Goal: Information Seeking & Learning: Learn about a topic

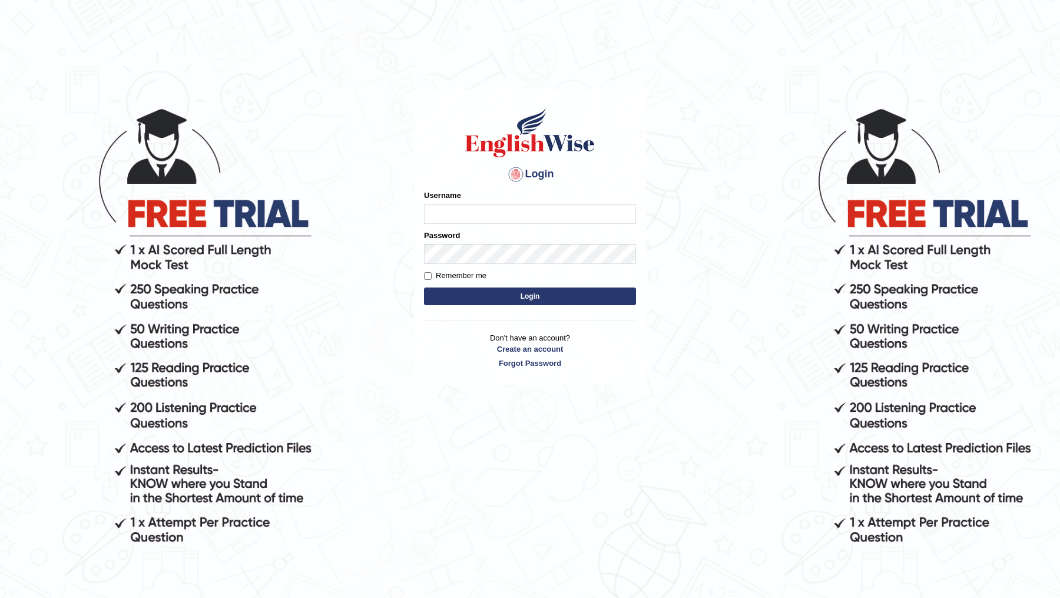
click at [521, 226] on form "Please fix the following errors: Username Password Remember me Login" at bounding box center [530, 249] width 212 height 118
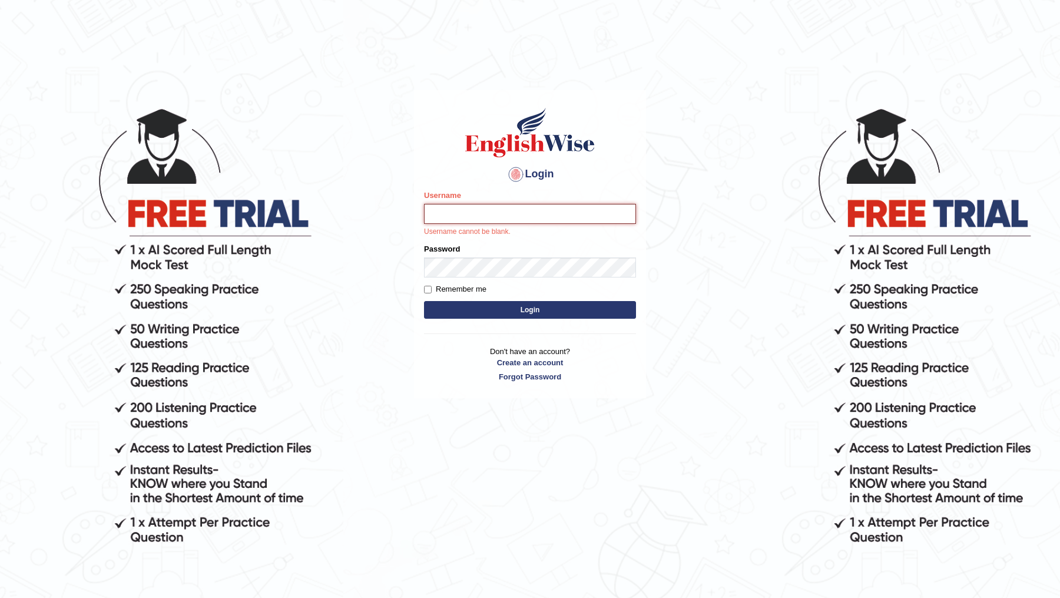
click at [521, 218] on input "Username" at bounding box center [530, 214] width 212 height 20
type input "DR1915"
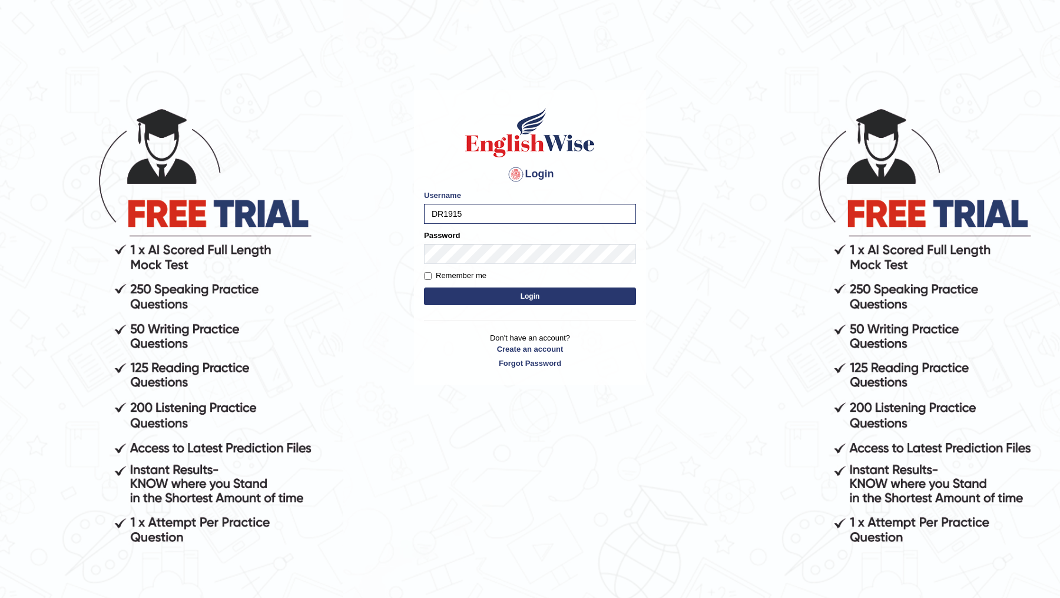
click at [509, 267] on form "Please fix the following errors: Username DR1915 Password Remember me Login" at bounding box center [530, 249] width 212 height 118
click at [424, 287] on button "Login" at bounding box center [530, 296] width 212 height 18
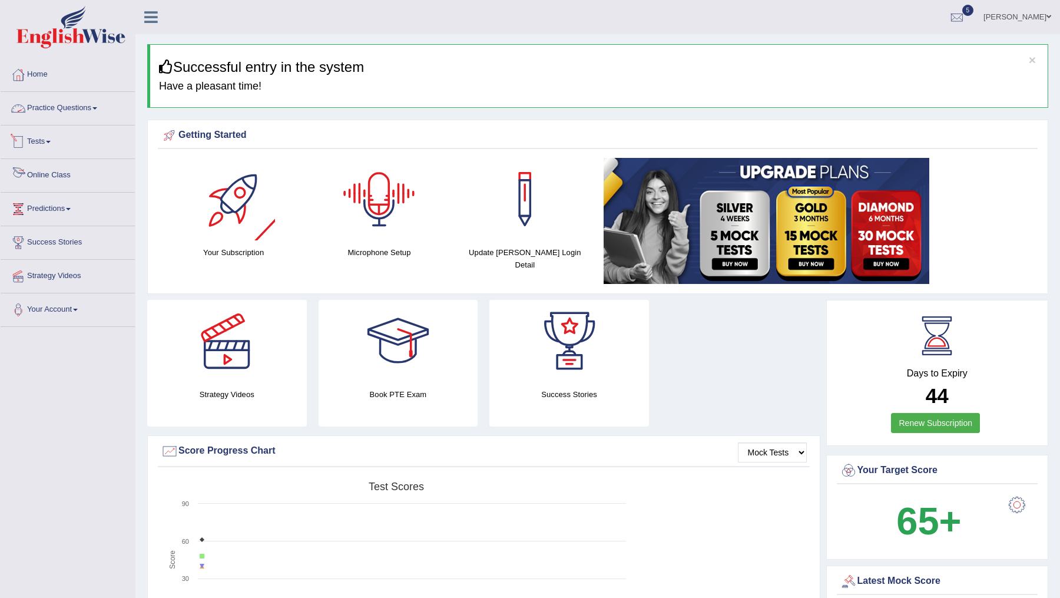
click at [57, 112] on link "Practice Questions" at bounding box center [68, 106] width 134 height 29
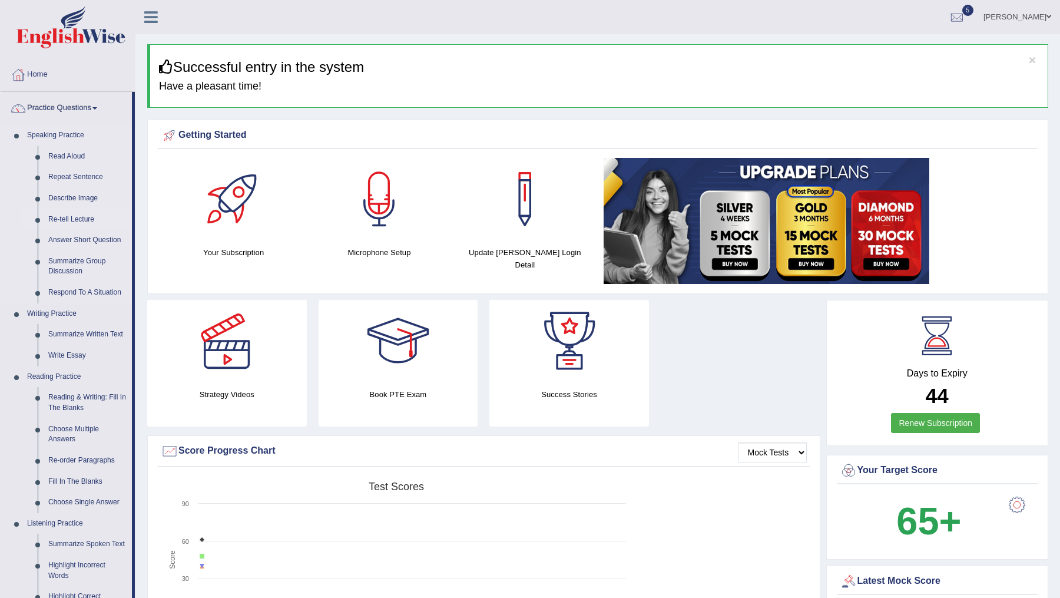
click at [63, 222] on link "Re-tell Lecture" at bounding box center [87, 219] width 89 height 21
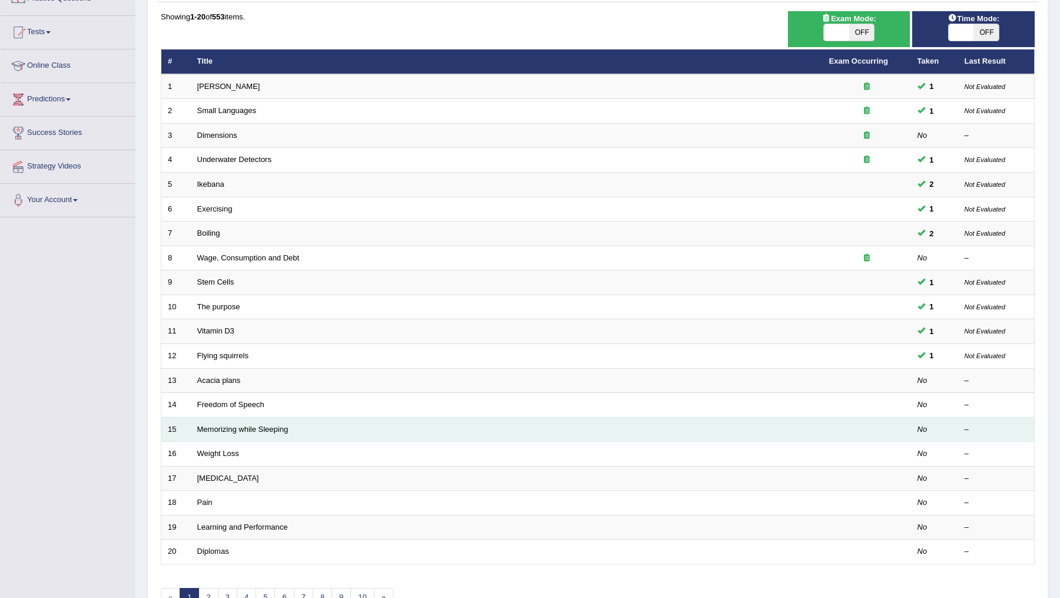
scroll to position [148, 0]
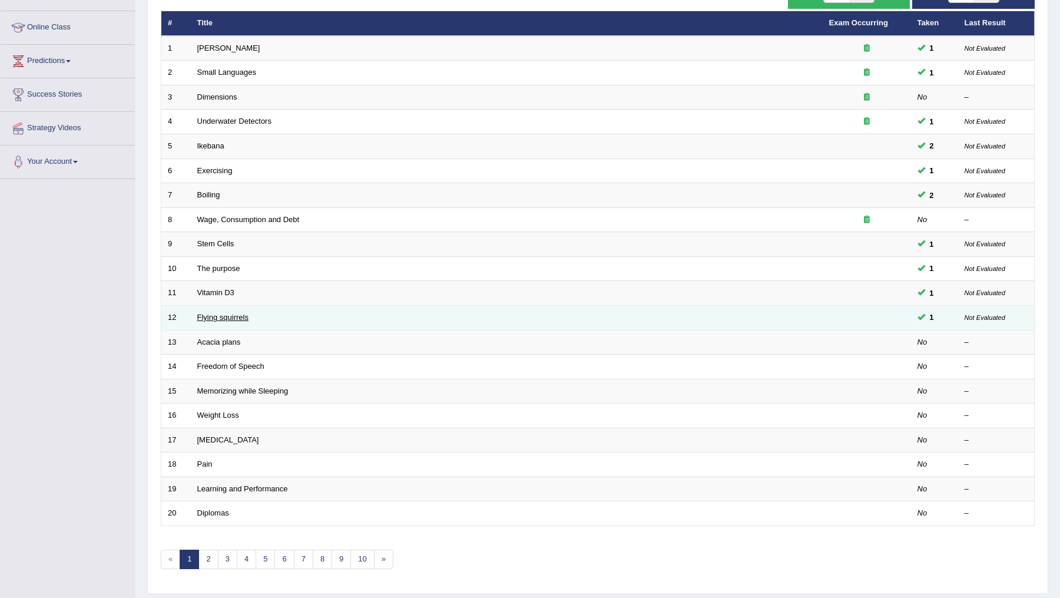
click at [225, 313] on link "Flying squirrels" at bounding box center [222, 317] width 51 height 9
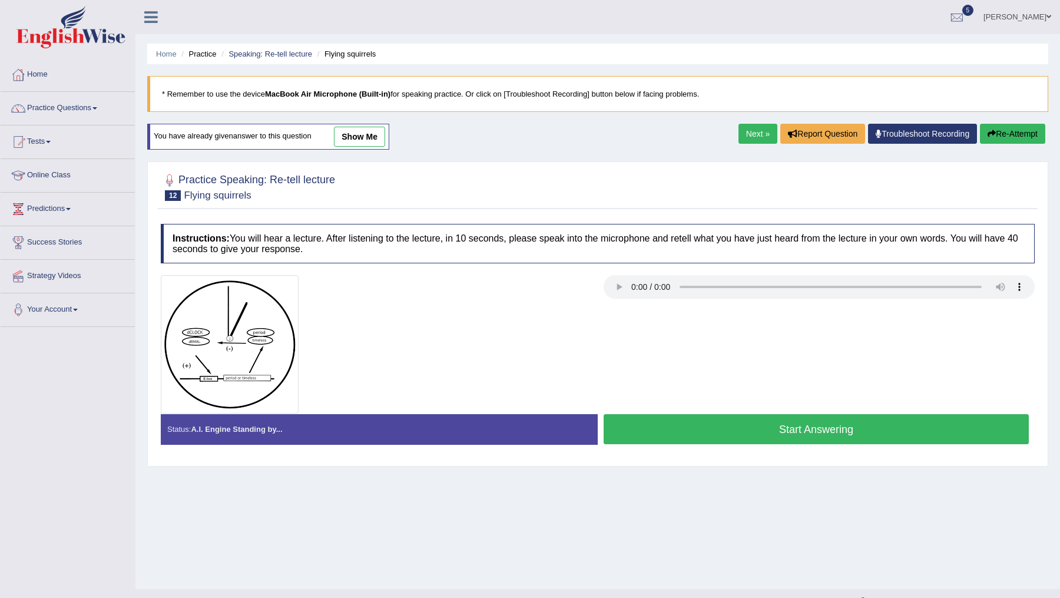
click at [763, 430] on button "Start Answering" at bounding box center [815, 429] width 425 height 30
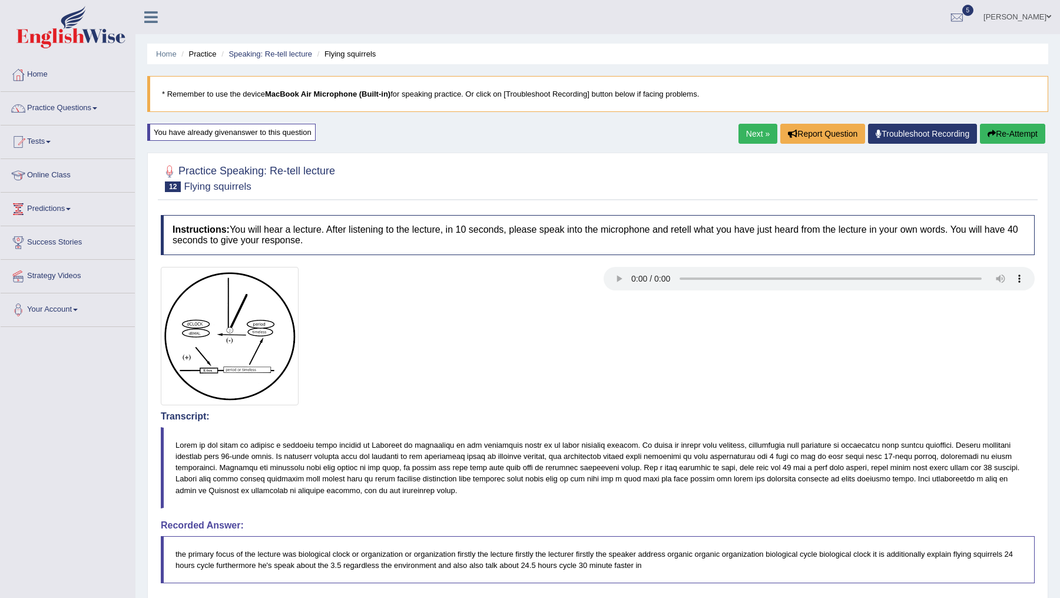
click at [1007, 128] on button "Re-Attempt" at bounding box center [1012, 134] width 65 height 20
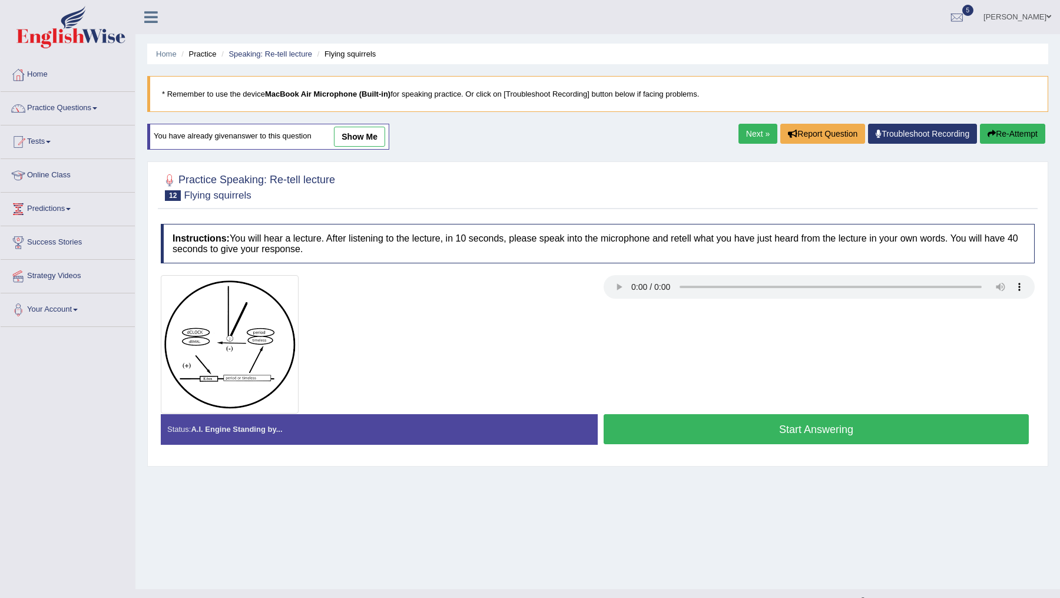
click at [766, 433] on button "Start Answering" at bounding box center [815, 429] width 425 height 30
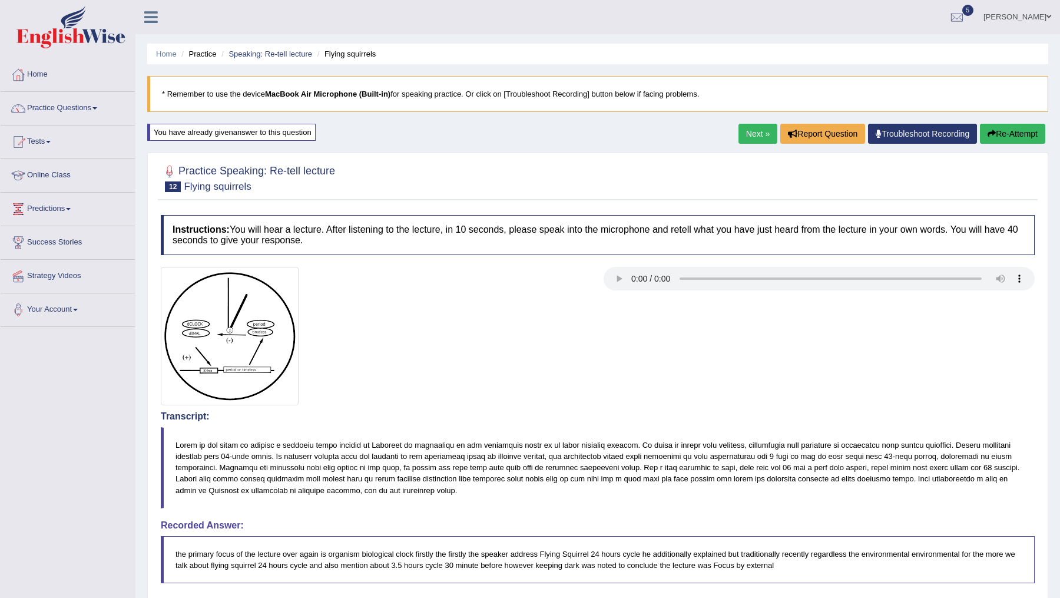
click at [742, 133] on link "Next »" at bounding box center [757, 134] width 39 height 20
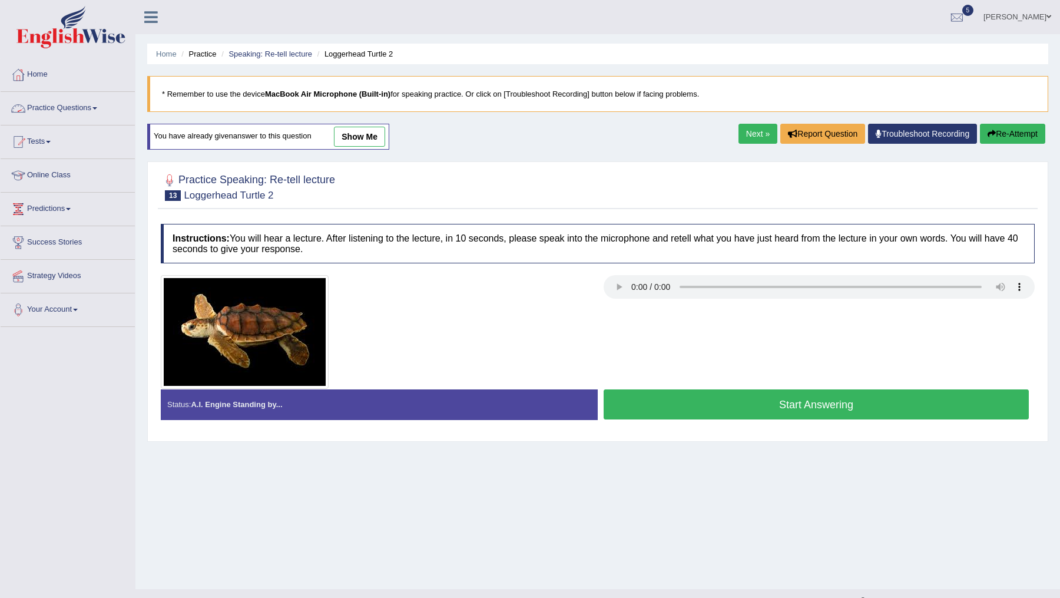
click at [78, 108] on link "Practice Questions" at bounding box center [68, 106] width 134 height 29
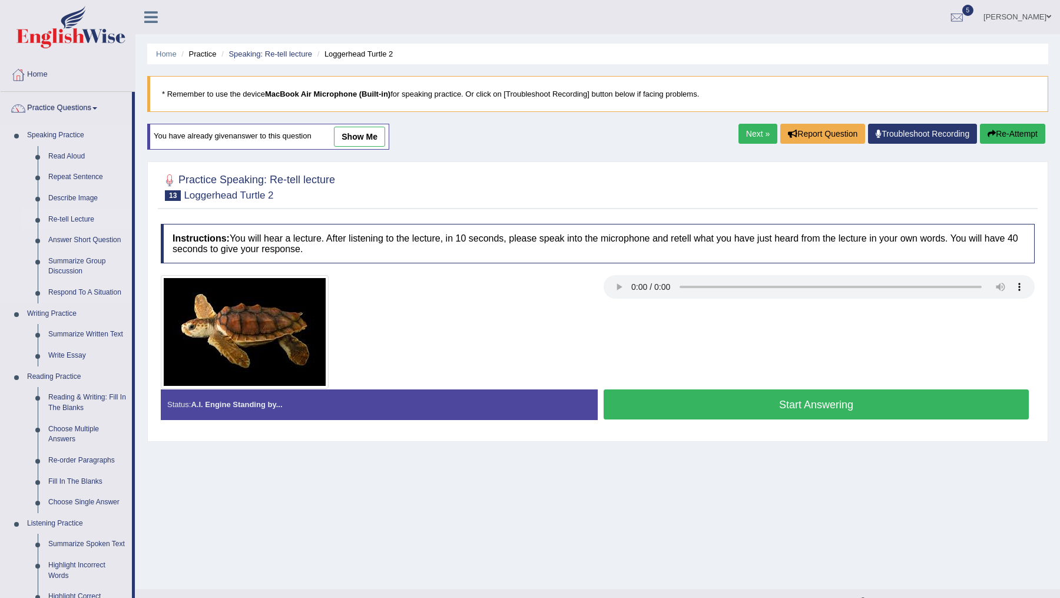
click at [71, 214] on link "Re-tell Lecture" at bounding box center [87, 219] width 89 height 21
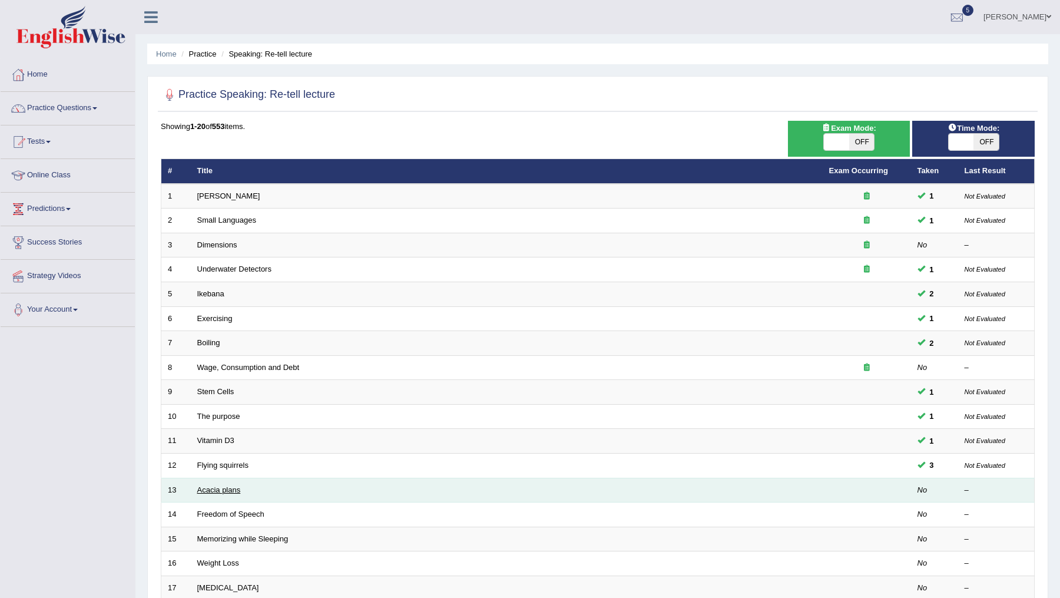
click at [217, 488] on link "Acacia plans" at bounding box center [219, 489] width 44 height 9
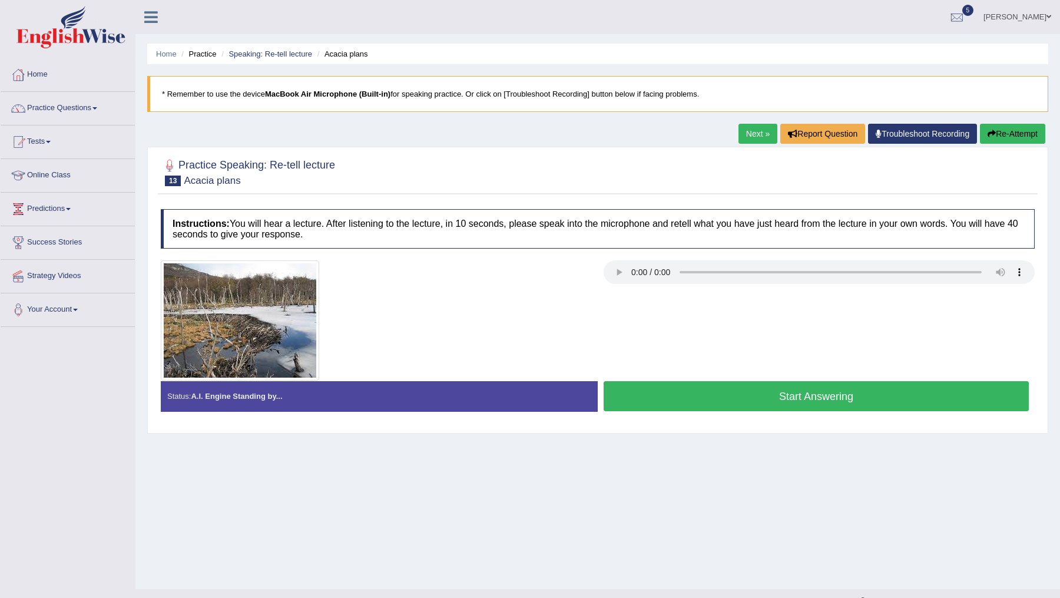
click at [752, 398] on button "Start Answering" at bounding box center [815, 396] width 425 height 30
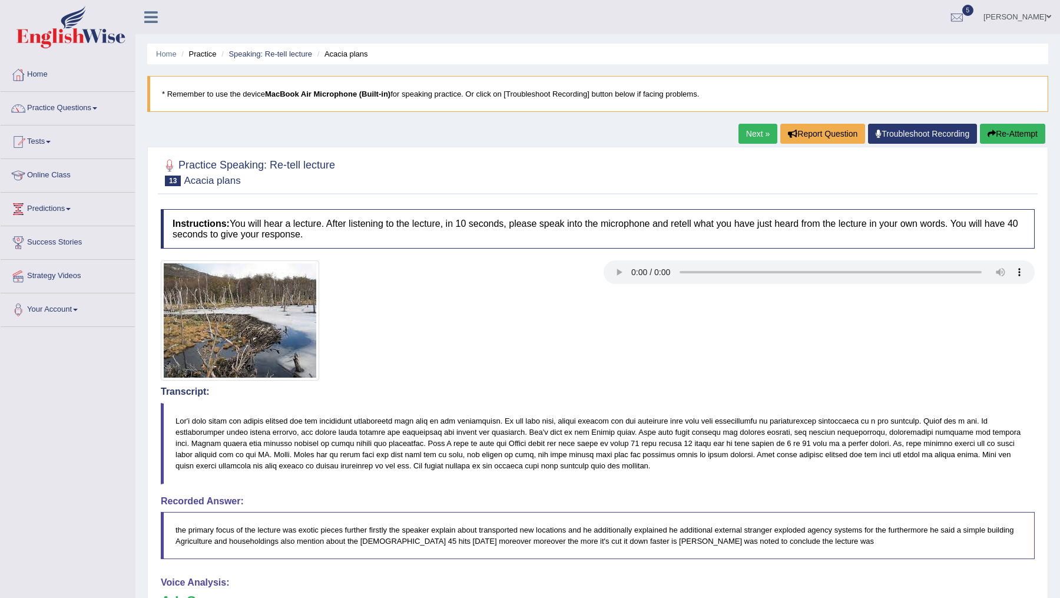
click at [738, 132] on link "Next »" at bounding box center [757, 134] width 39 height 20
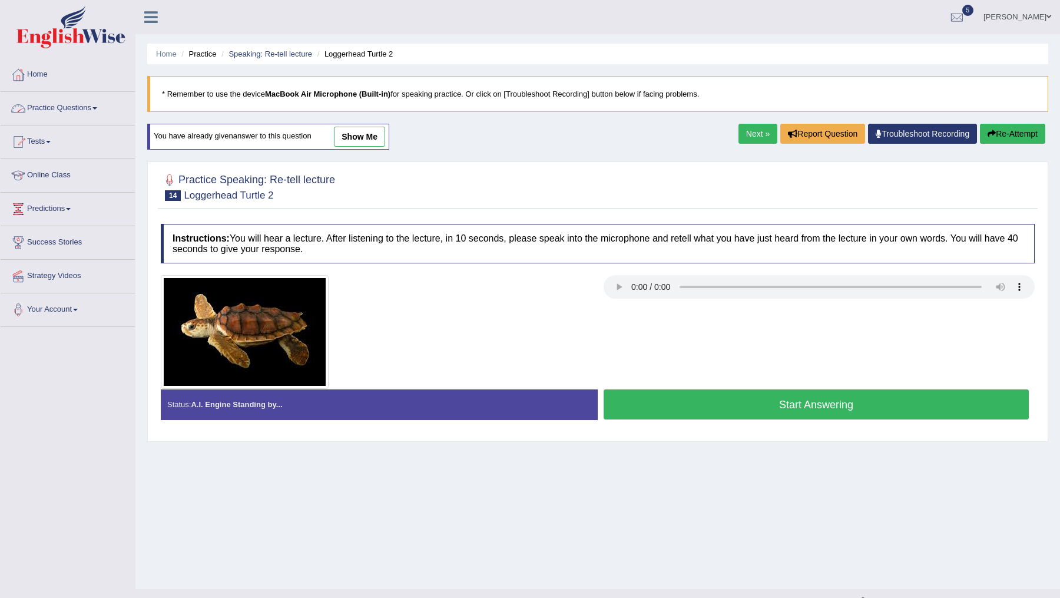
click at [81, 107] on link "Practice Questions" at bounding box center [68, 106] width 134 height 29
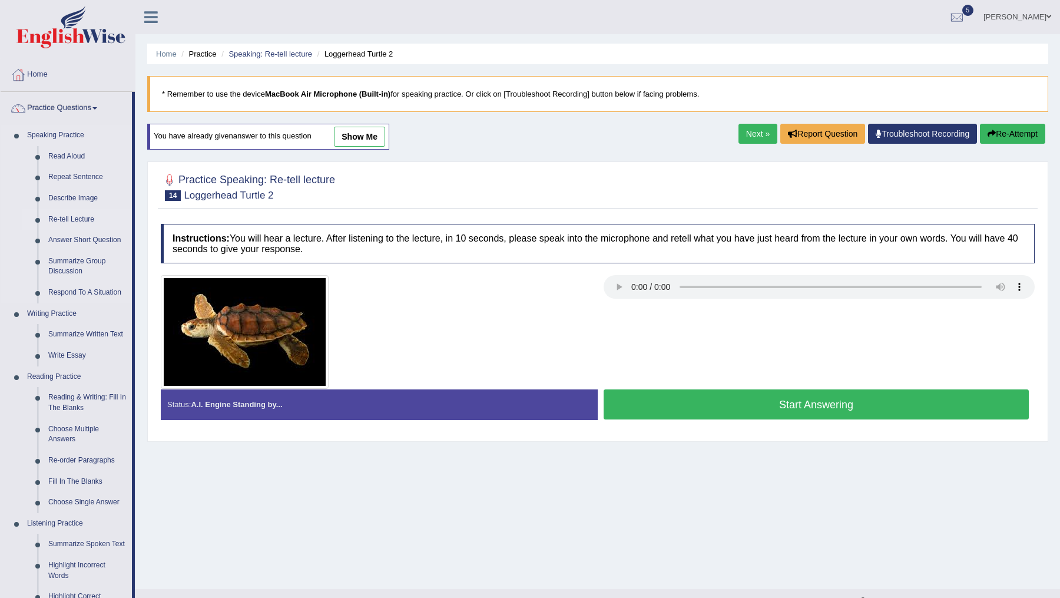
click at [60, 221] on link "Re-tell Lecture" at bounding box center [87, 219] width 89 height 21
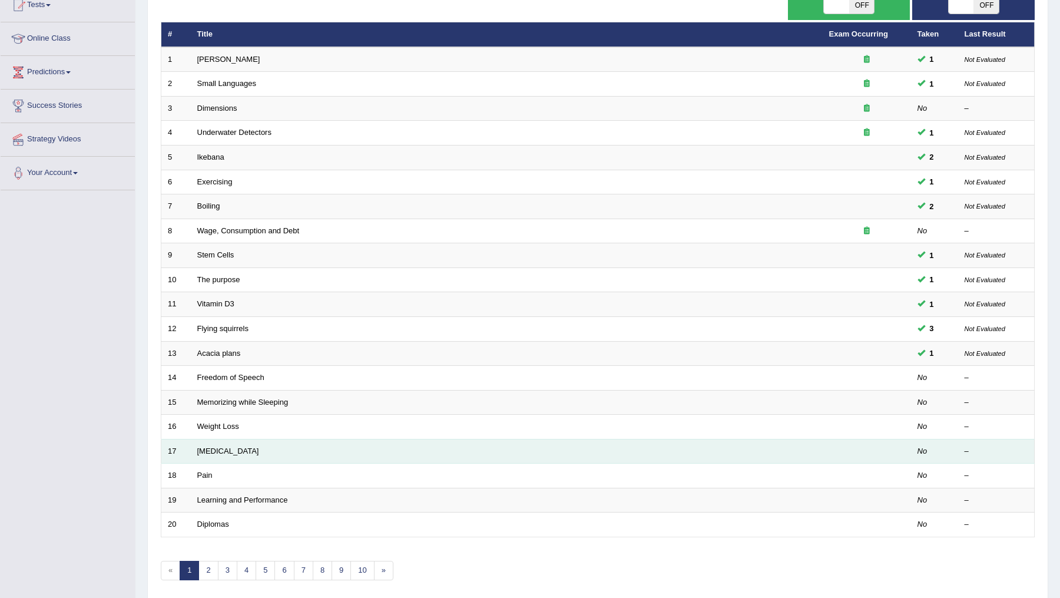
scroll to position [175, 0]
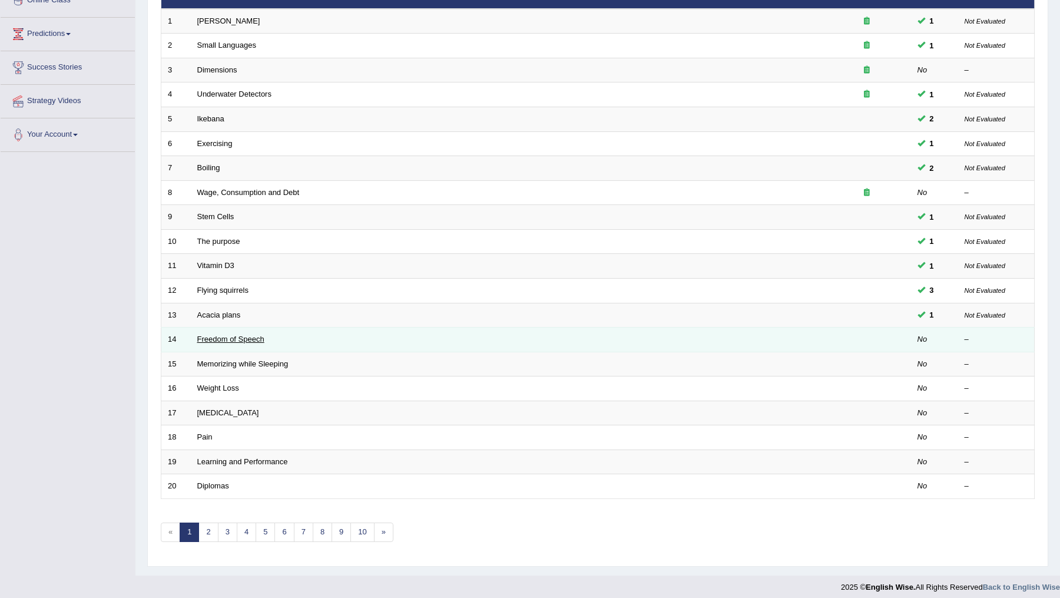
click at [228, 334] on link "Freedom of Speech" at bounding box center [230, 338] width 67 height 9
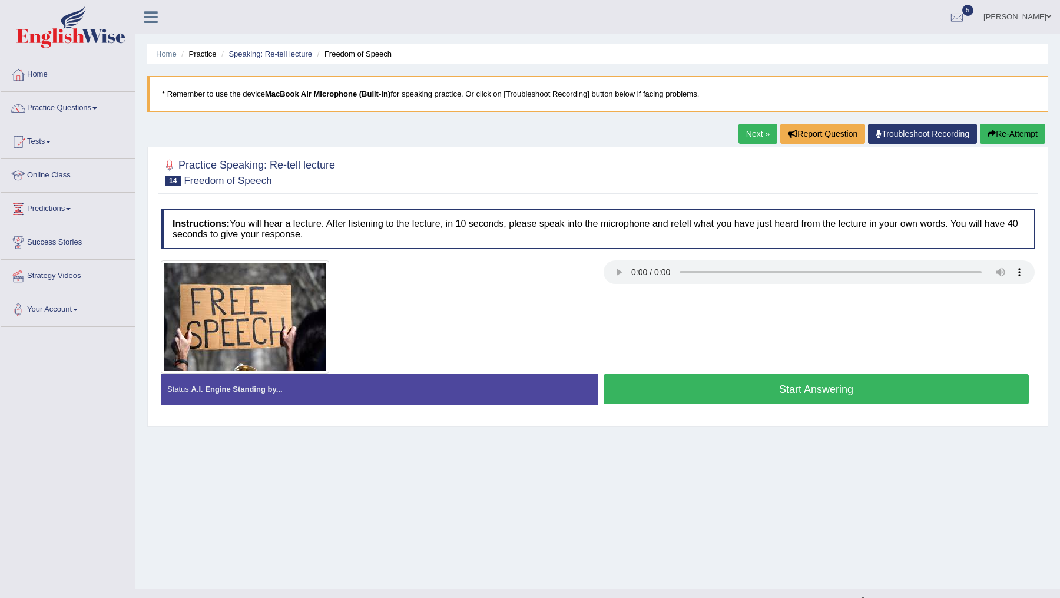
click at [739, 396] on button "Start Answering" at bounding box center [815, 389] width 425 height 30
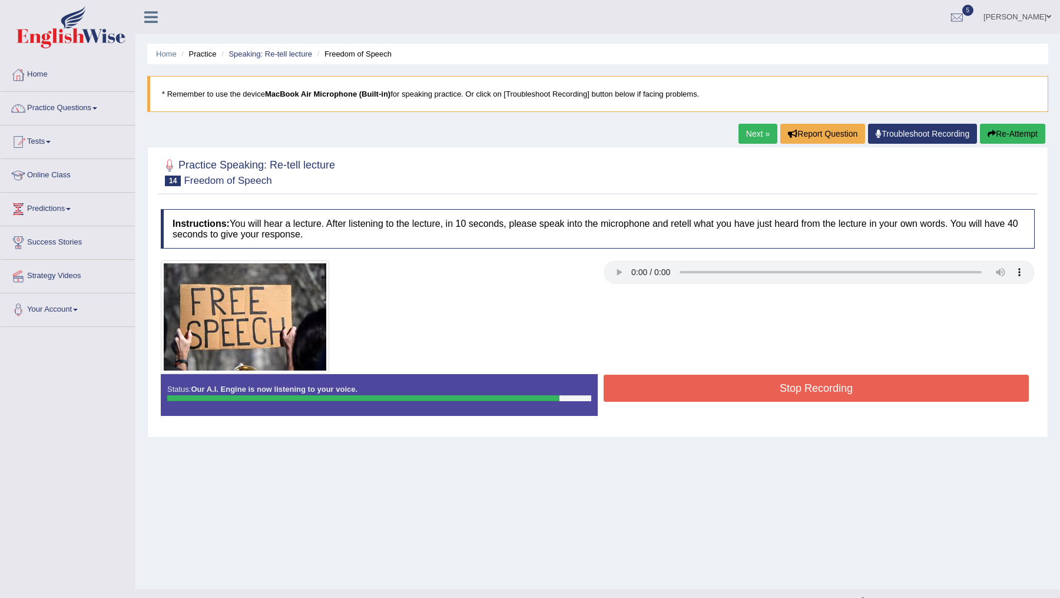
click at [739, 396] on button "Stop Recording" at bounding box center [815, 387] width 425 height 27
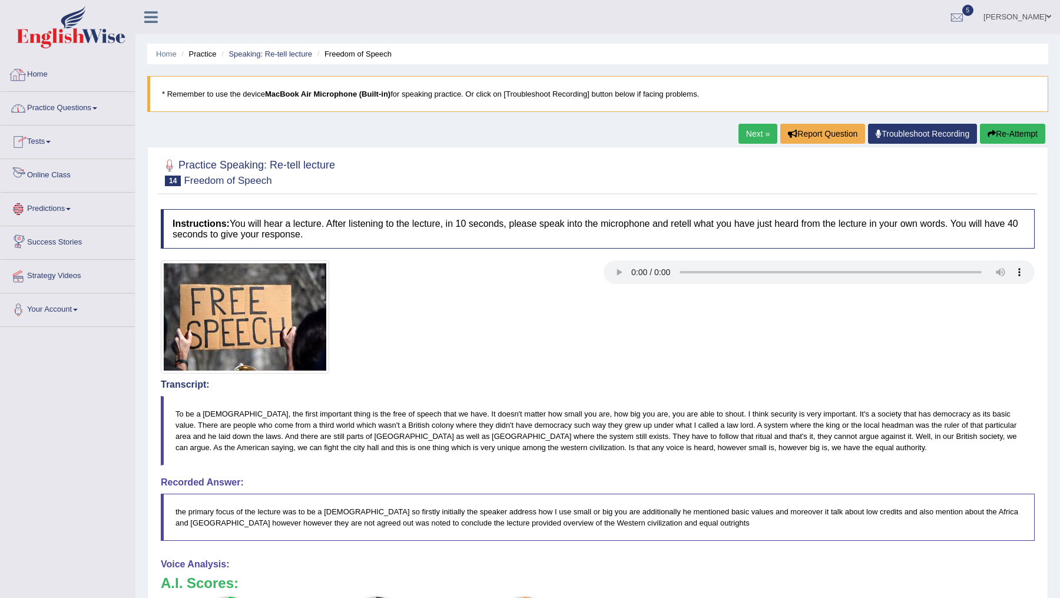
click at [99, 112] on link "Practice Questions" at bounding box center [68, 106] width 134 height 29
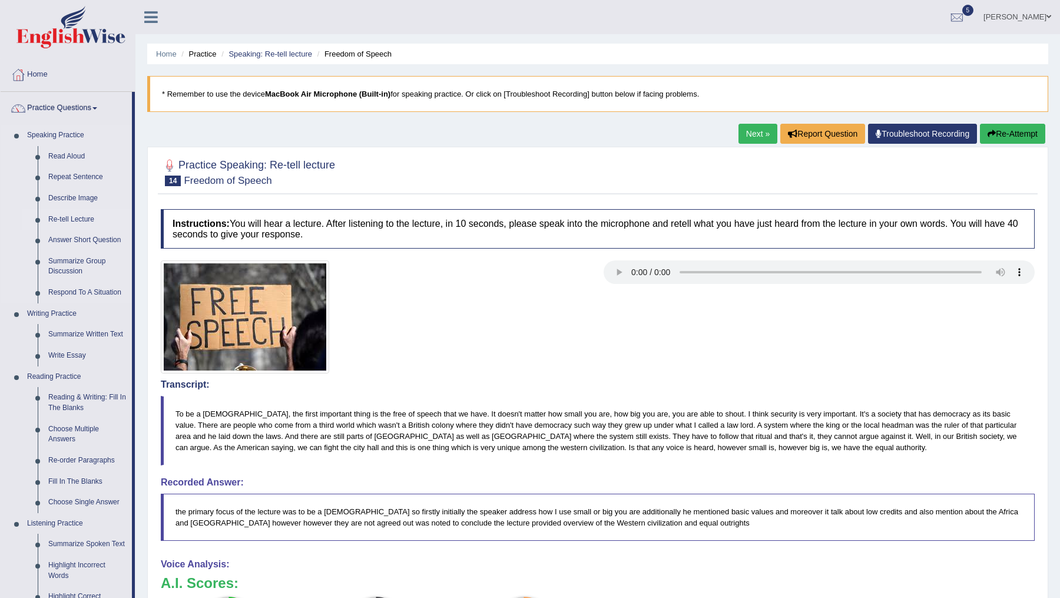
click at [68, 218] on link "Re-tell Lecture" at bounding box center [87, 219] width 89 height 21
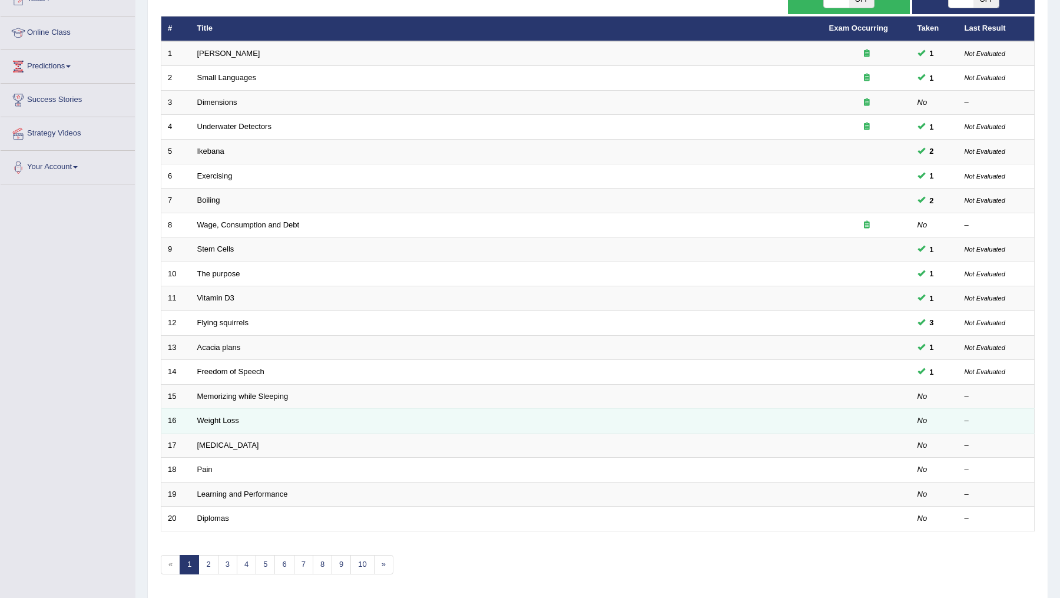
scroll to position [157, 0]
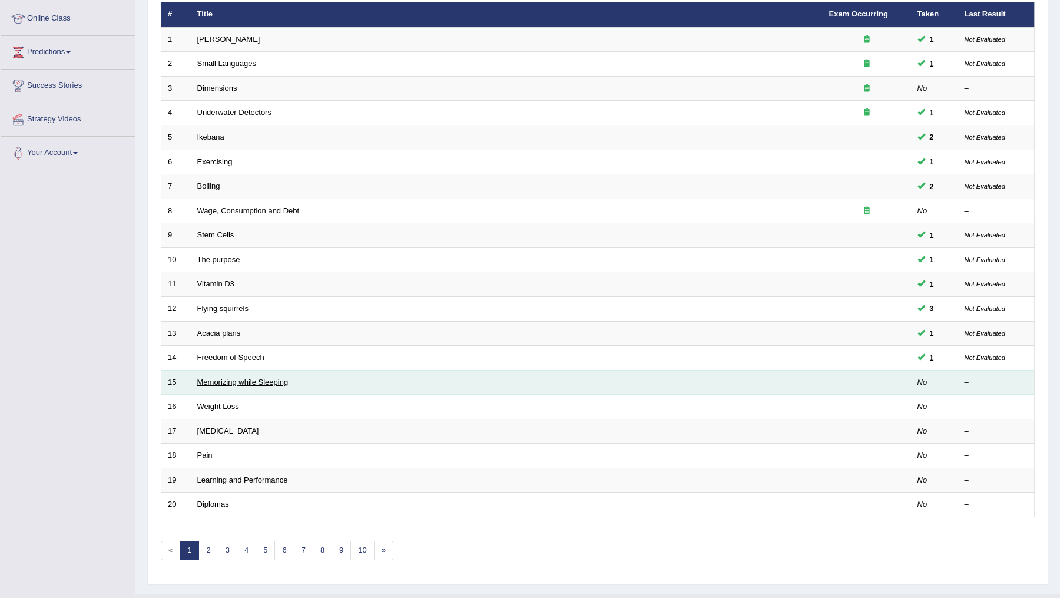
click at [248, 377] on link "Memorizing while Sleeping" at bounding box center [242, 381] width 91 height 9
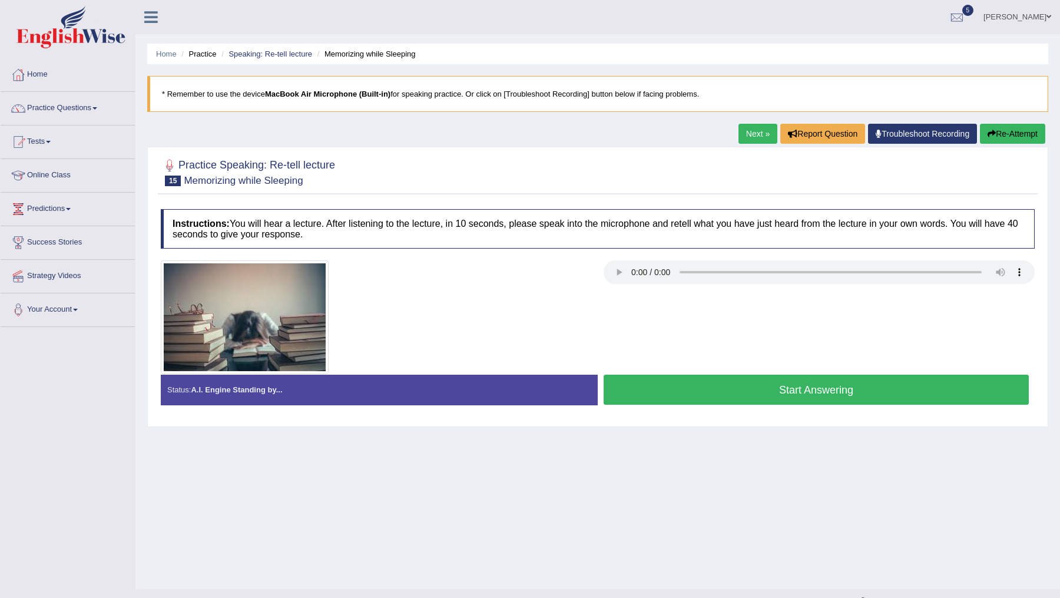
click at [726, 388] on button "Start Answering" at bounding box center [815, 389] width 425 height 30
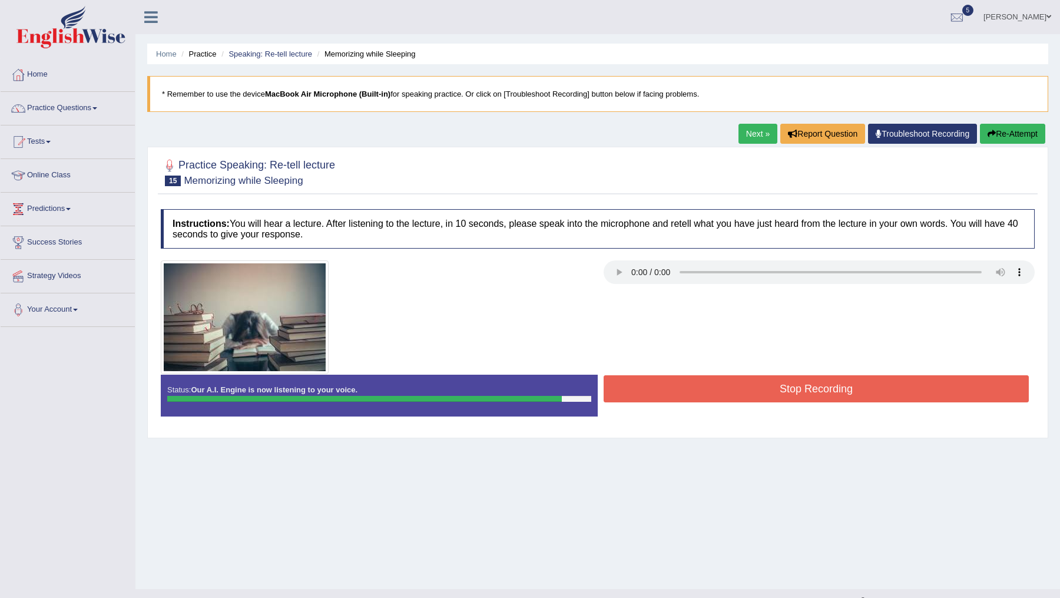
click at [726, 388] on button "Stop Recording" at bounding box center [815, 388] width 425 height 27
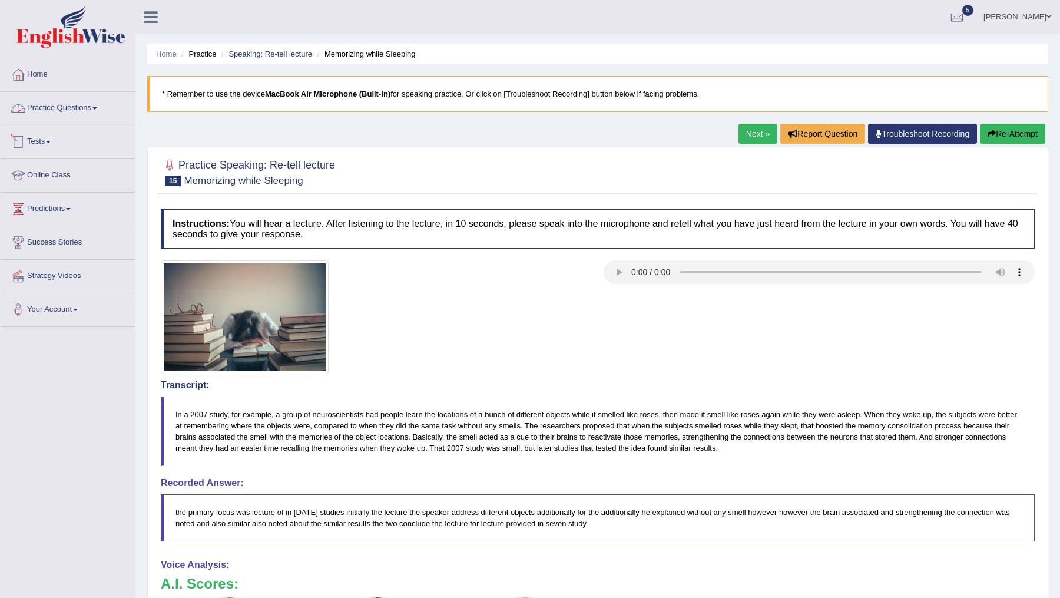
click at [99, 99] on link "Practice Questions" at bounding box center [68, 106] width 134 height 29
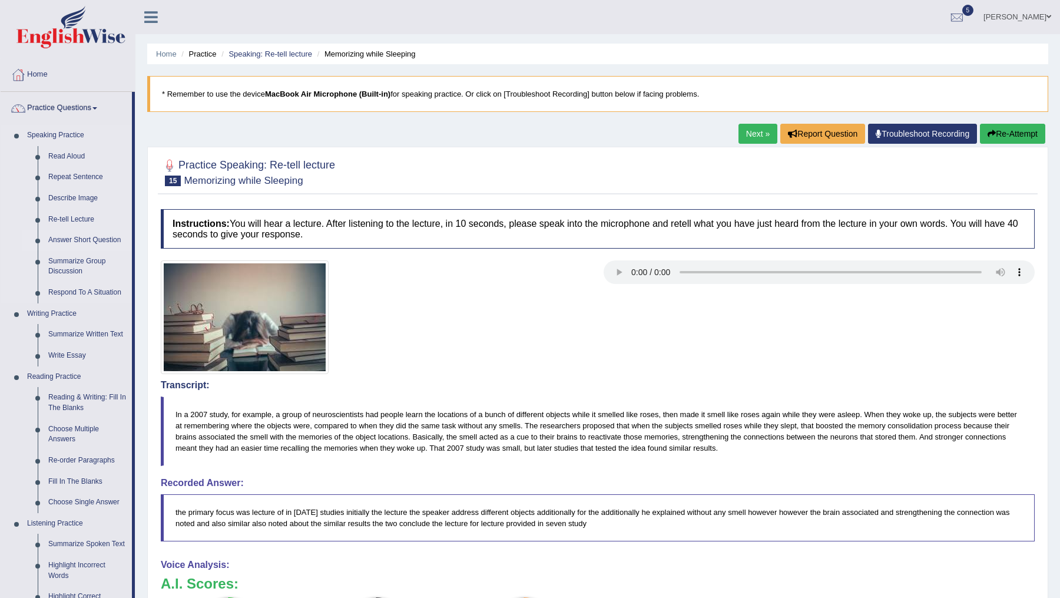
click at [79, 237] on link "Answer Short Question" at bounding box center [87, 240] width 89 height 21
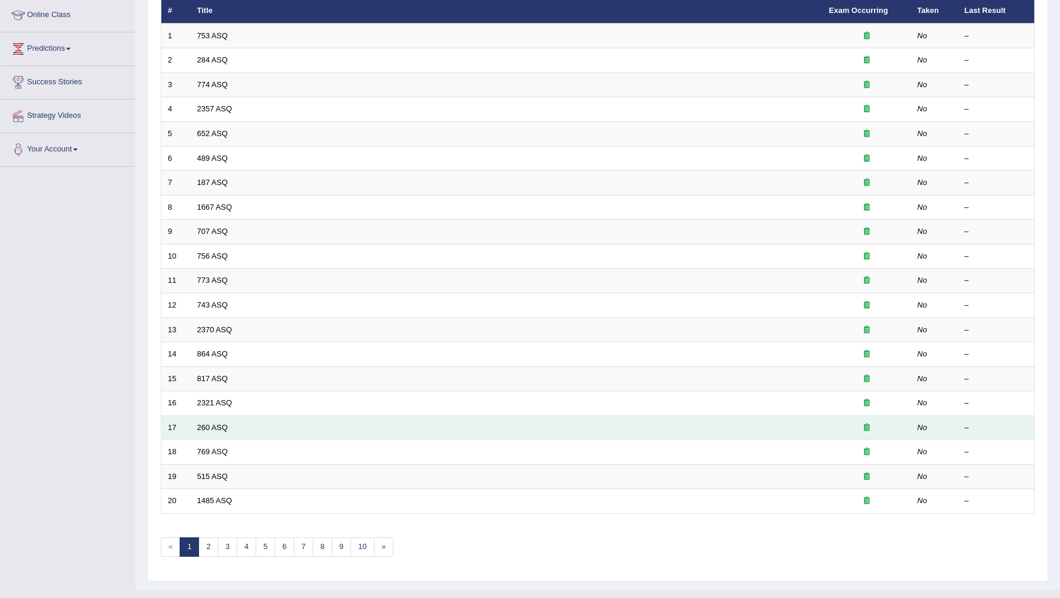
scroll to position [175, 0]
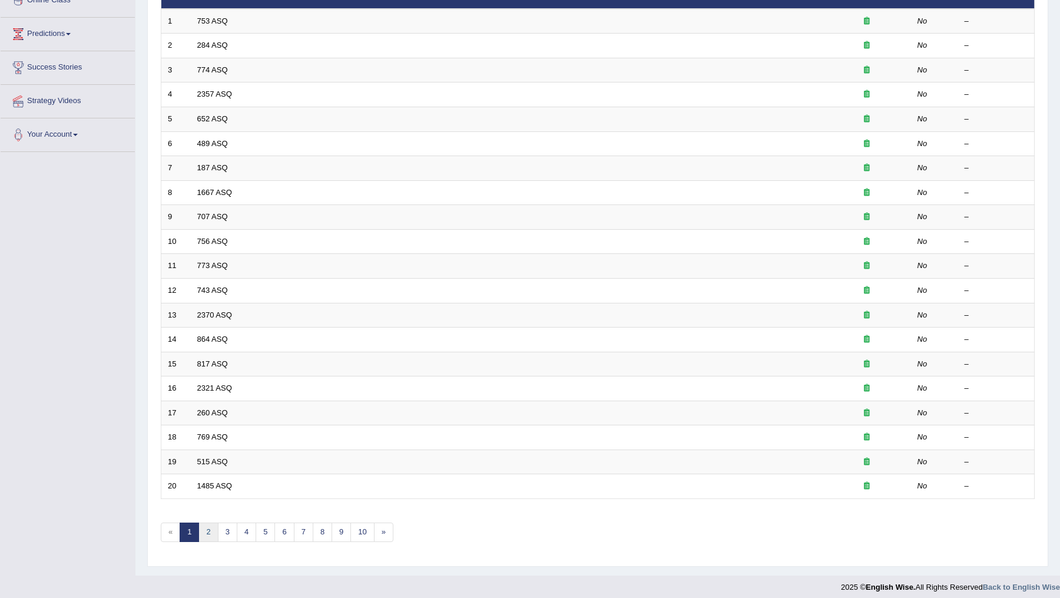
click at [202, 522] on link "2" at bounding box center [207, 531] width 19 height 19
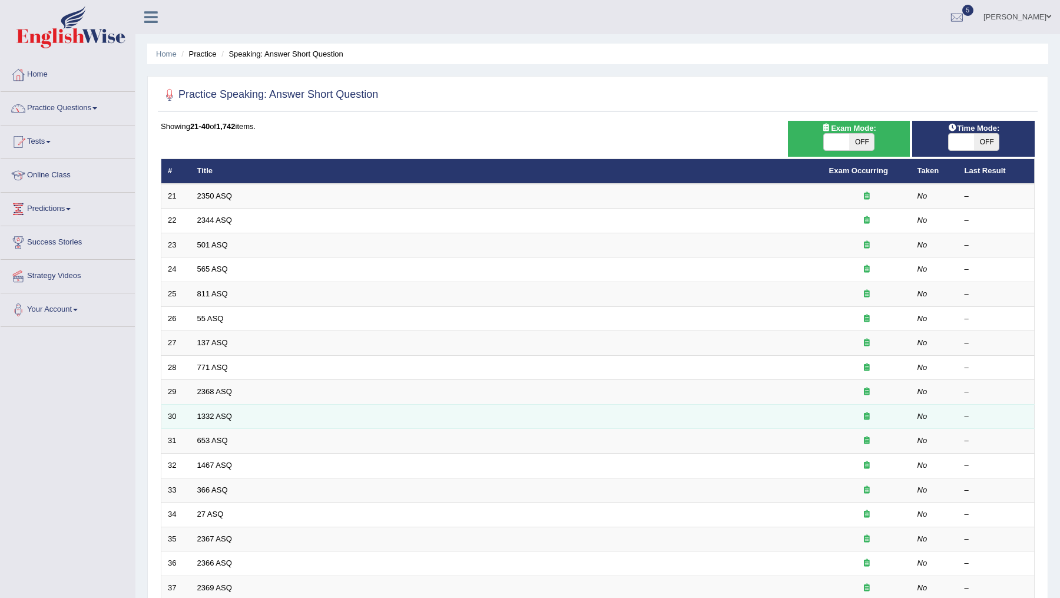
scroll to position [175, 0]
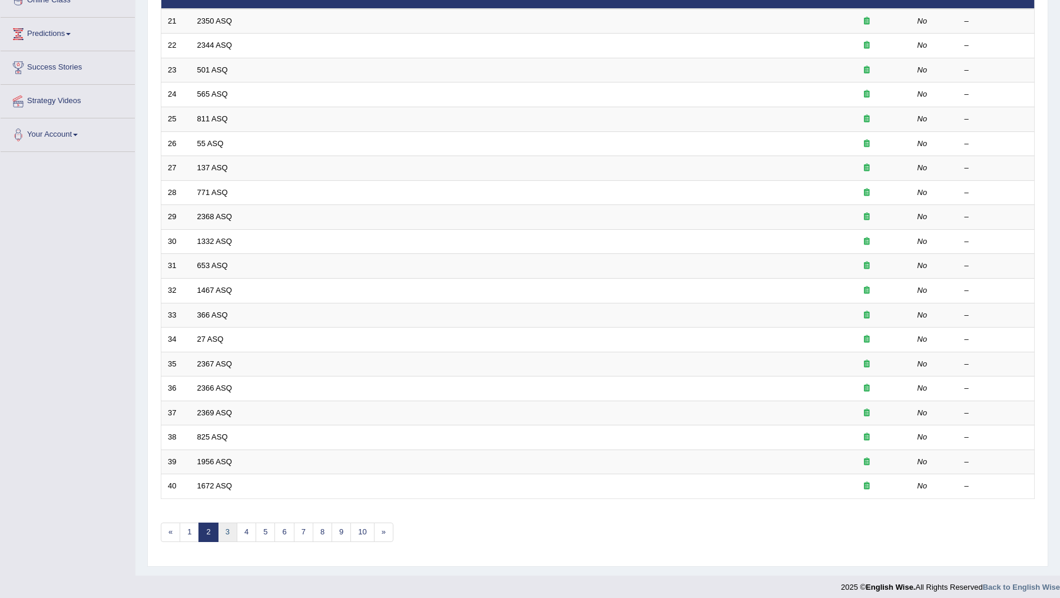
click at [224, 527] on link "3" at bounding box center [227, 531] width 19 height 19
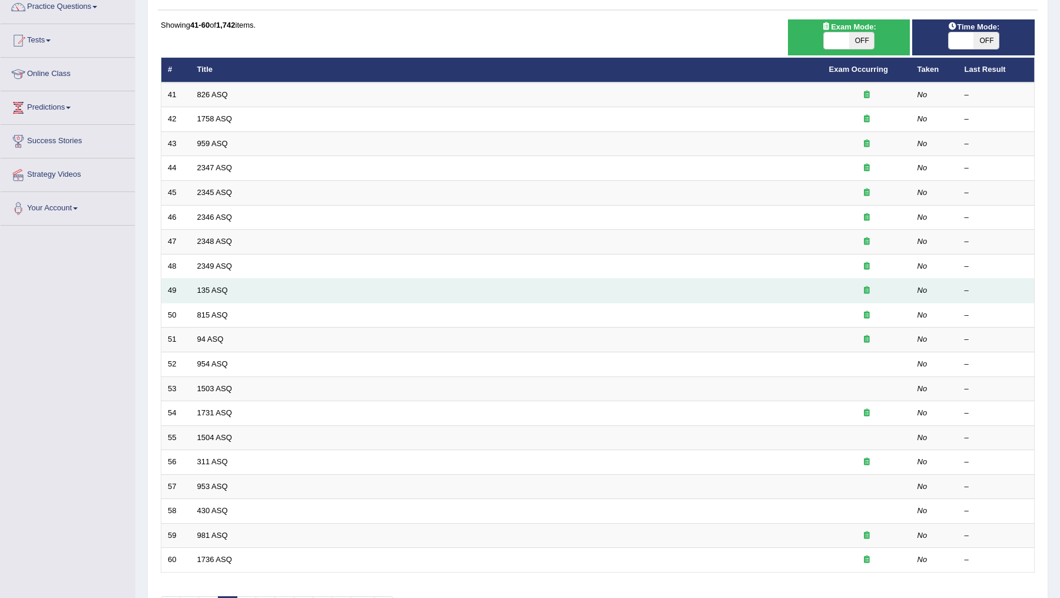
scroll to position [121, 0]
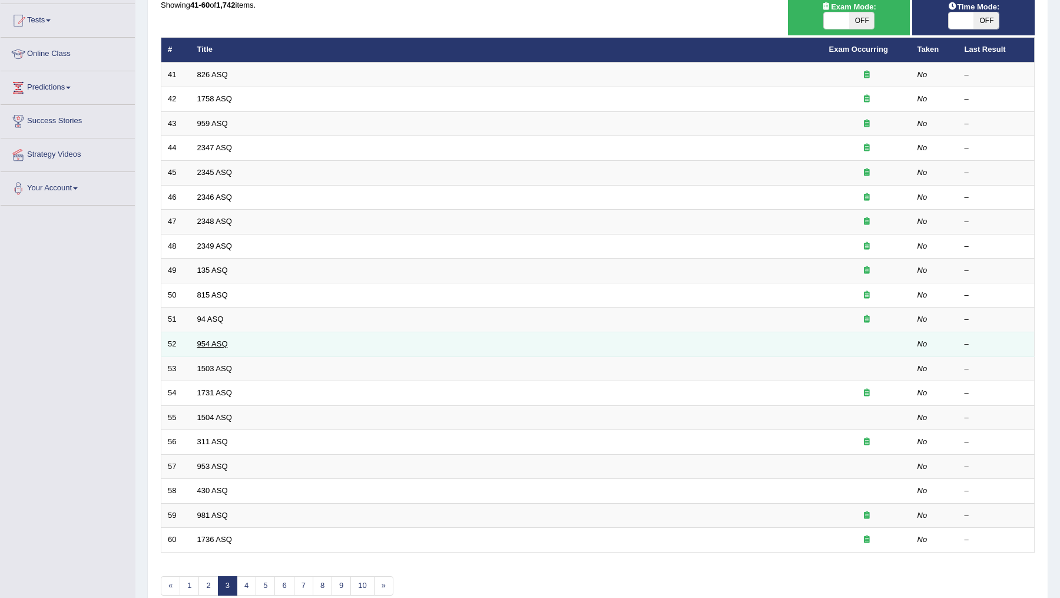
click at [209, 343] on link "954 ASQ" at bounding box center [212, 343] width 31 height 9
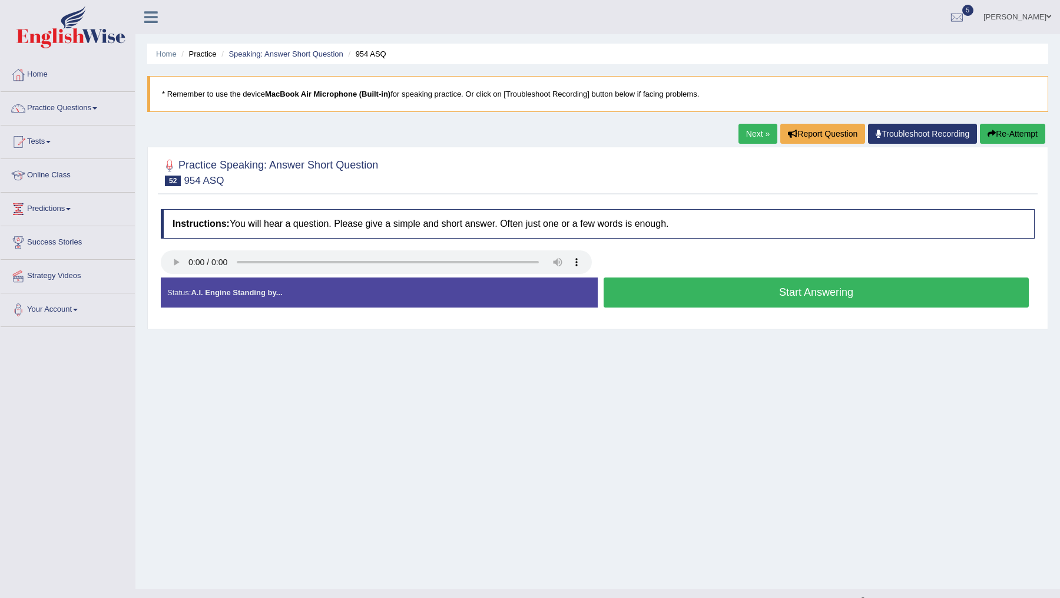
click at [665, 284] on button "Start Answering" at bounding box center [815, 292] width 425 height 30
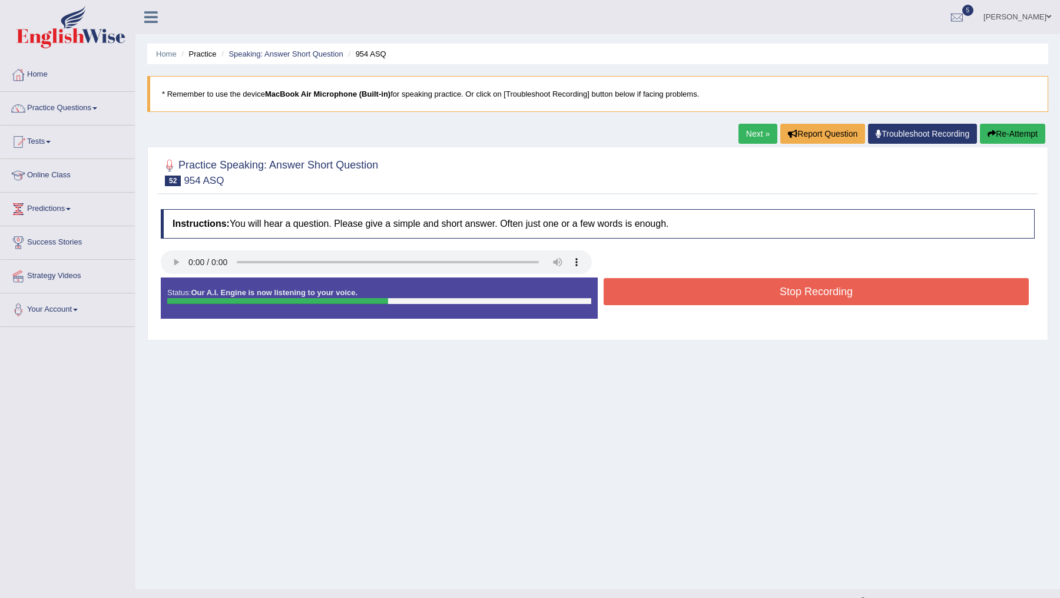
click at [667, 303] on button "Stop Recording" at bounding box center [815, 291] width 425 height 27
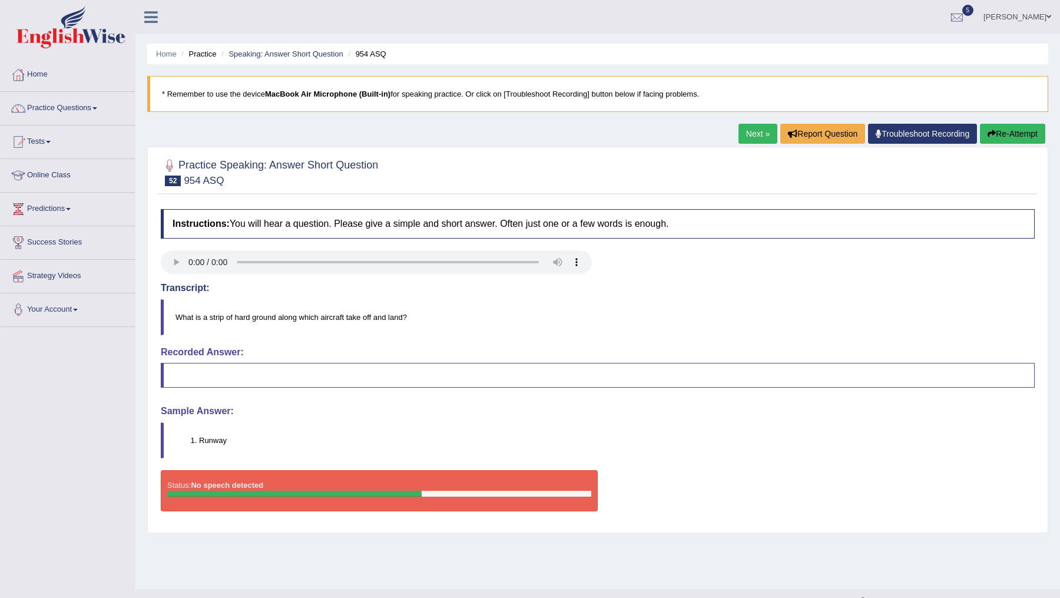
click at [991, 140] on button "Re-Attempt" at bounding box center [1012, 134] width 65 height 20
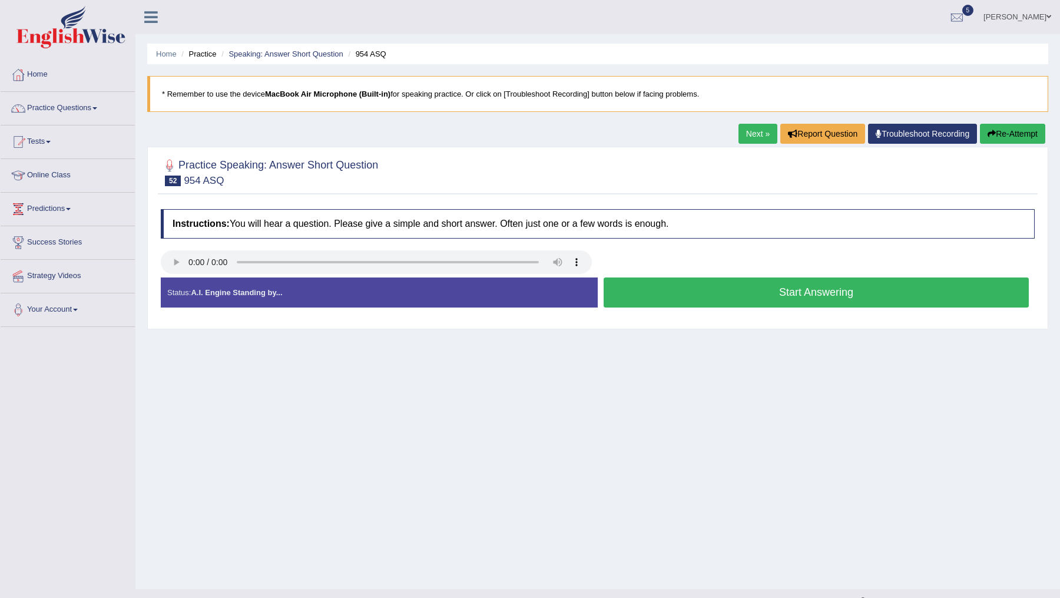
click at [682, 296] on button "Start Answering" at bounding box center [815, 292] width 425 height 30
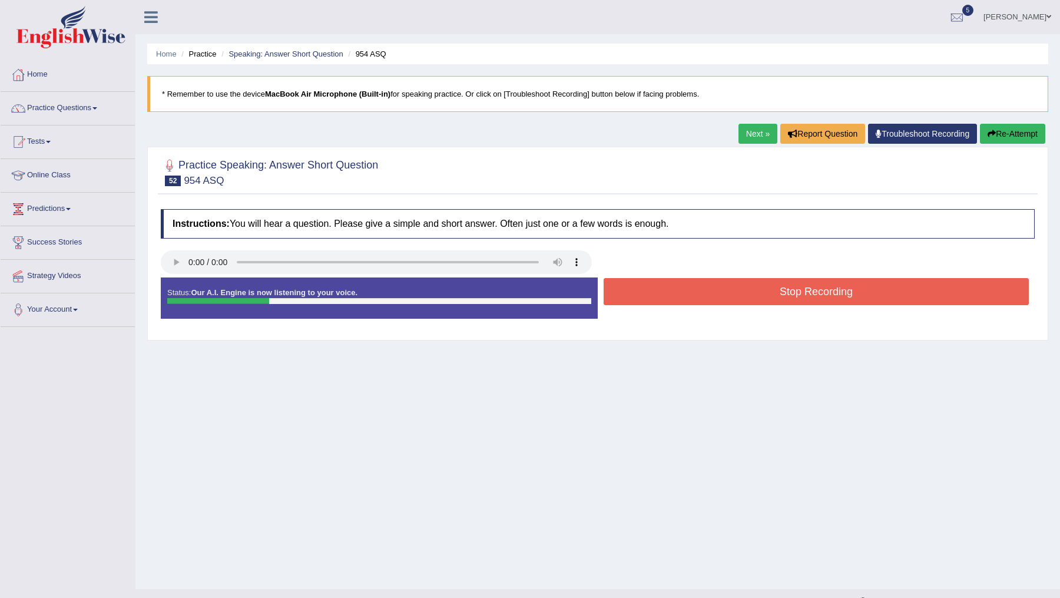
click at [682, 296] on button "Stop Recording" at bounding box center [815, 291] width 425 height 27
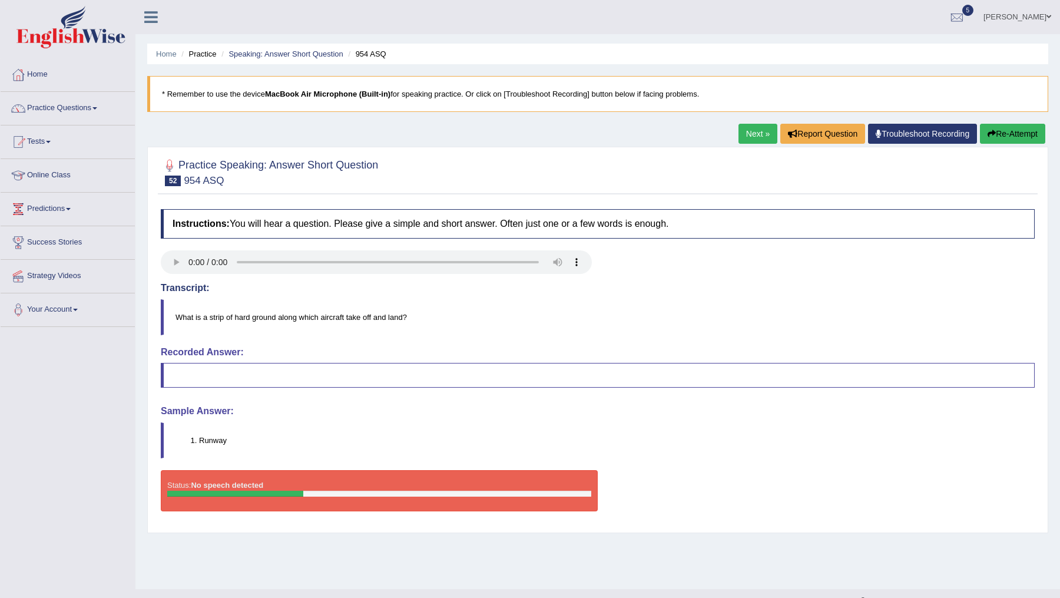
scroll to position [21, 0]
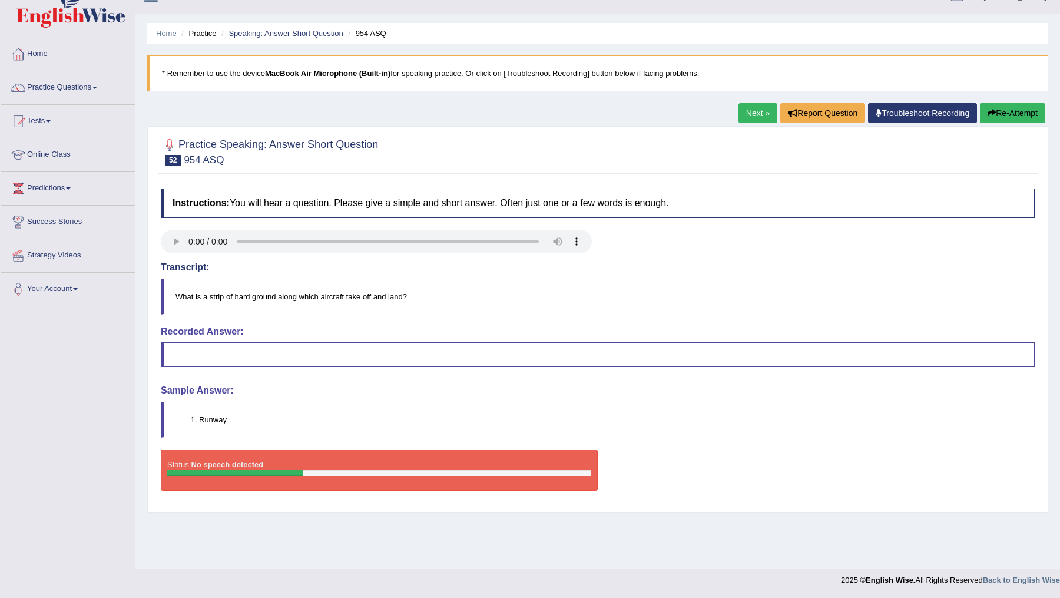
click at [289, 475] on div "Status: No speech detected" at bounding box center [379, 469] width 437 height 41
click at [1013, 108] on button "Re-Attempt" at bounding box center [1012, 113] width 65 height 20
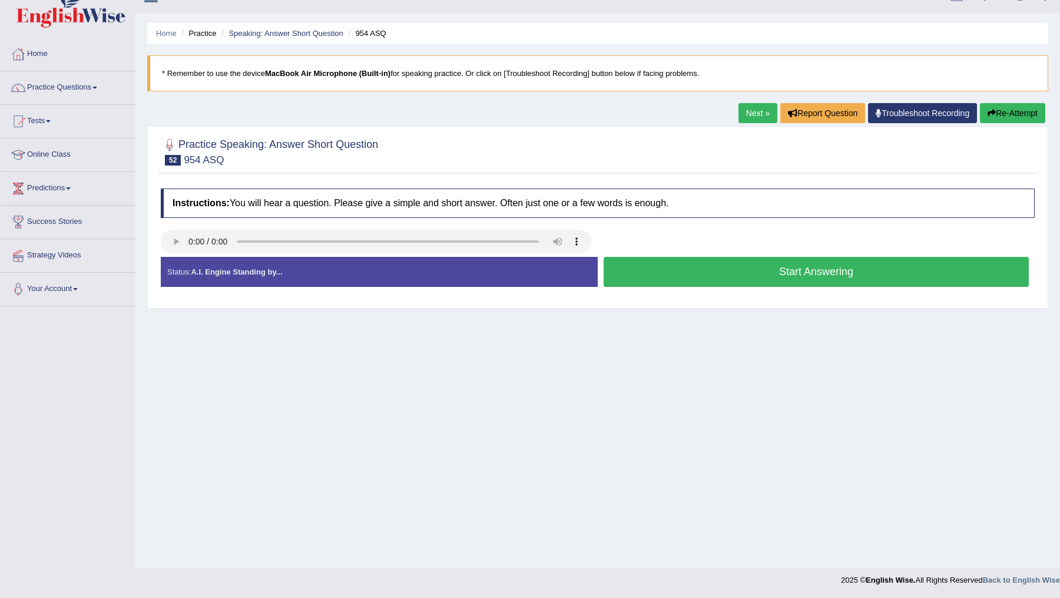
scroll to position [21, 0]
click at [744, 280] on button "Start Answering" at bounding box center [815, 272] width 425 height 30
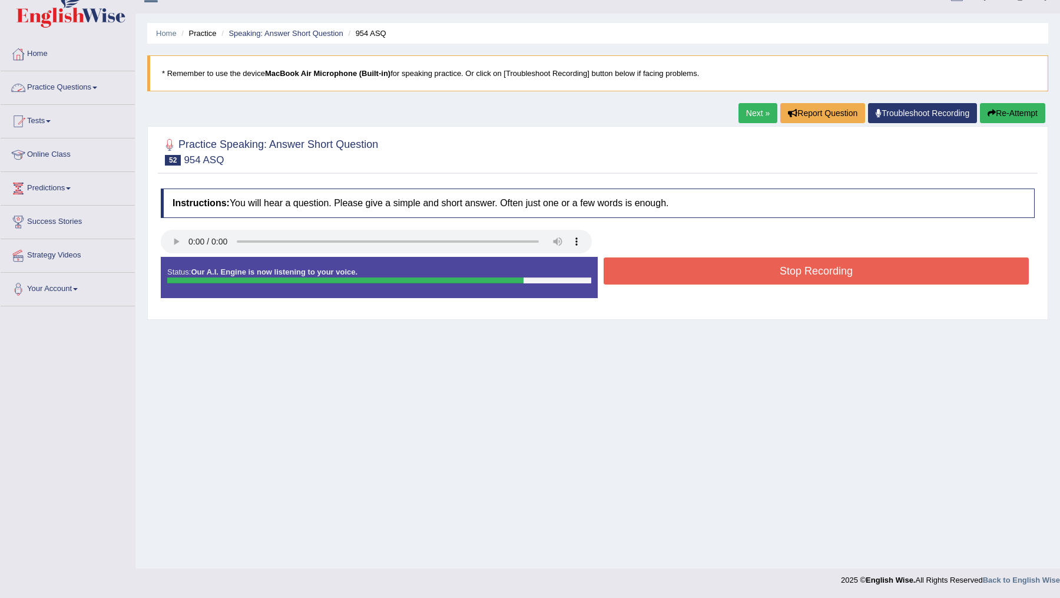
click at [92, 84] on link "Practice Questions" at bounding box center [68, 85] width 134 height 29
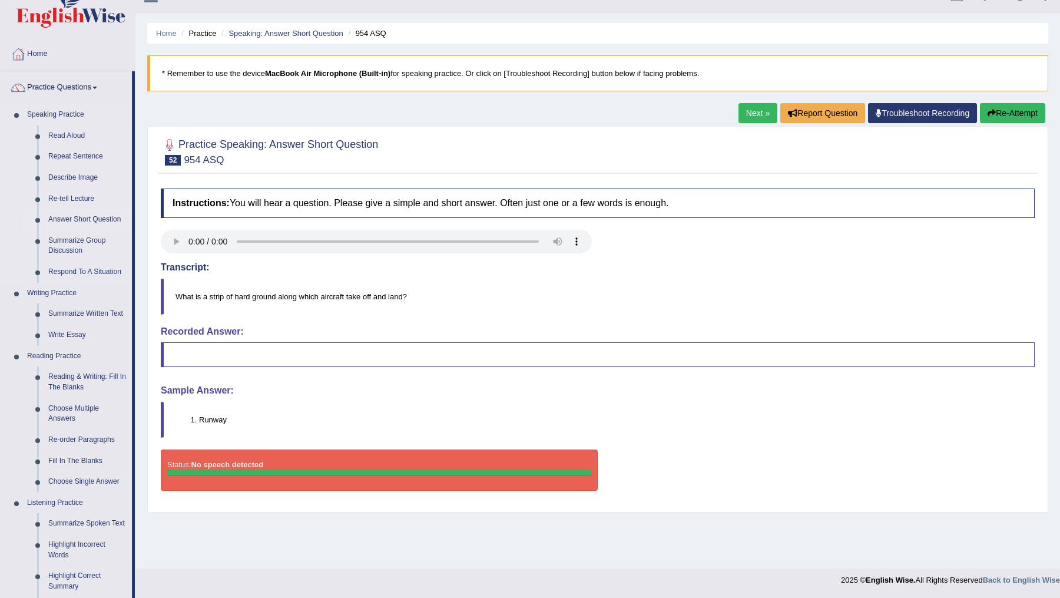
click at [81, 214] on link "Answer Short Question" at bounding box center [87, 219] width 89 height 21
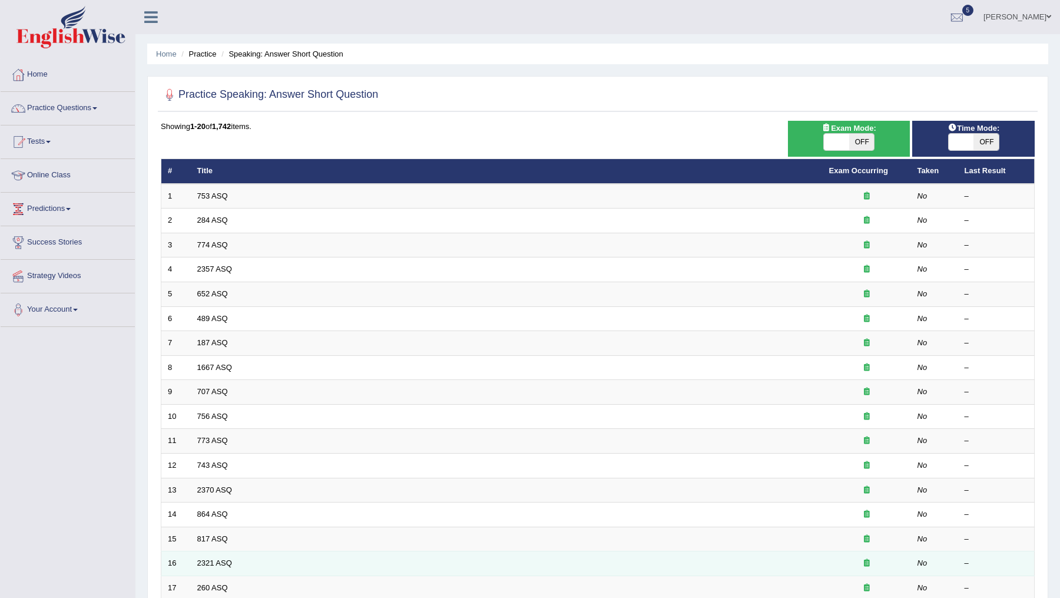
scroll to position [175, 0]
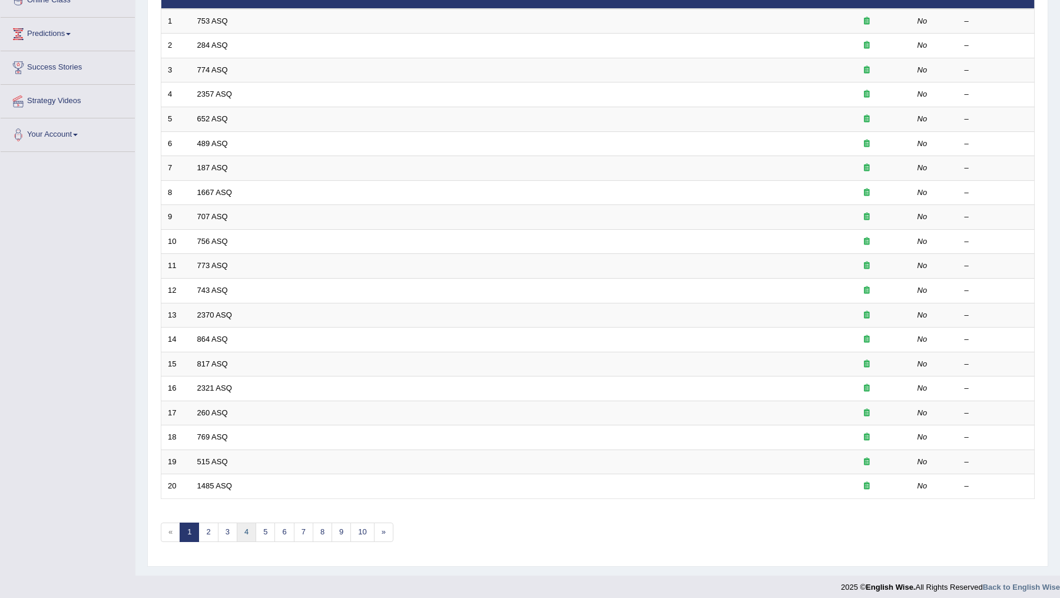
click at [243, 522] on link "4" at bounding box center [246, 531] width 19 height 19
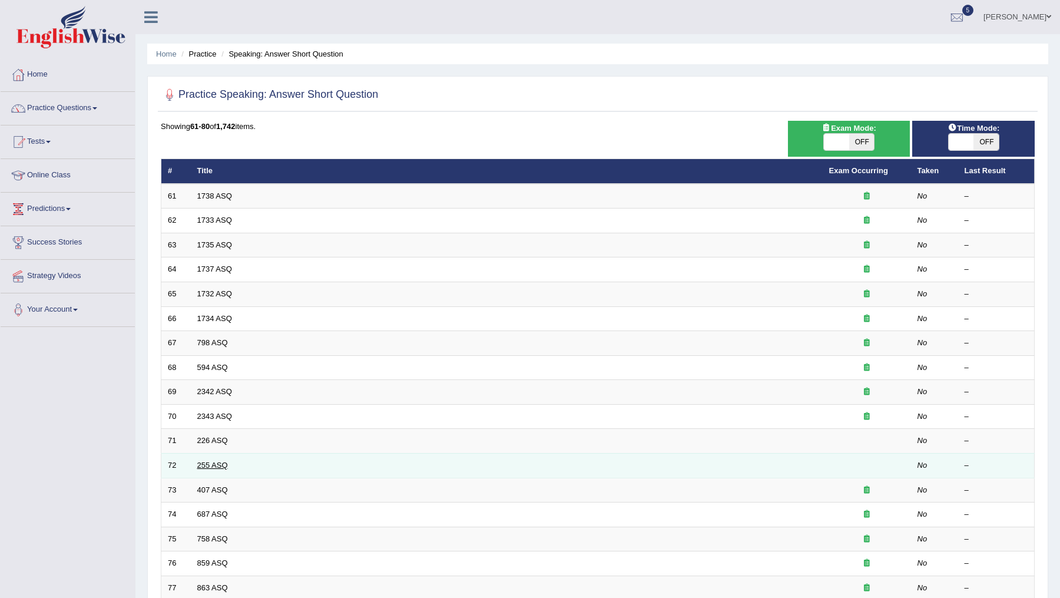
click at [215, 461] on link "255 ASQ" at bounding box center [212, 464] width 31 height 9
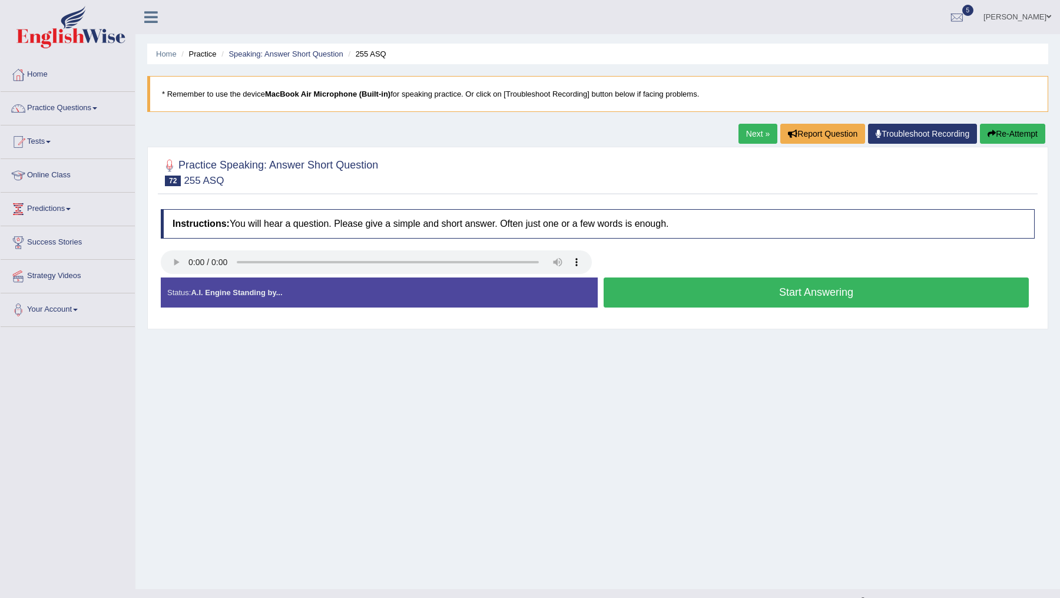
click at [728, 298] on button "Start Answering" at bounding box center [815, 292] width 425 height 30
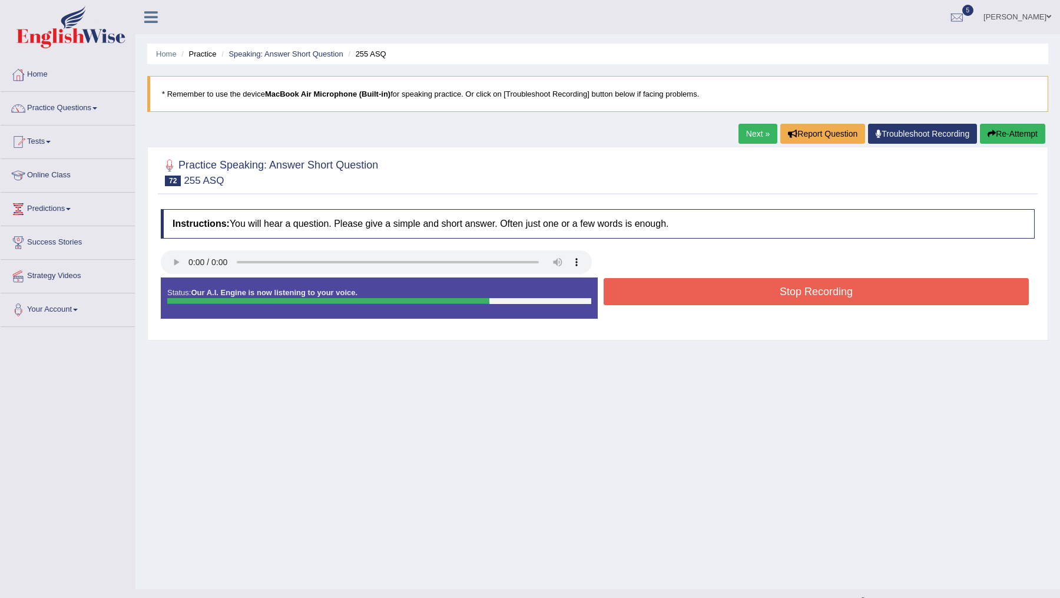
click at [728, 298] on button "Stop Recording" at bounding box center [815, 291] width 425 height 27
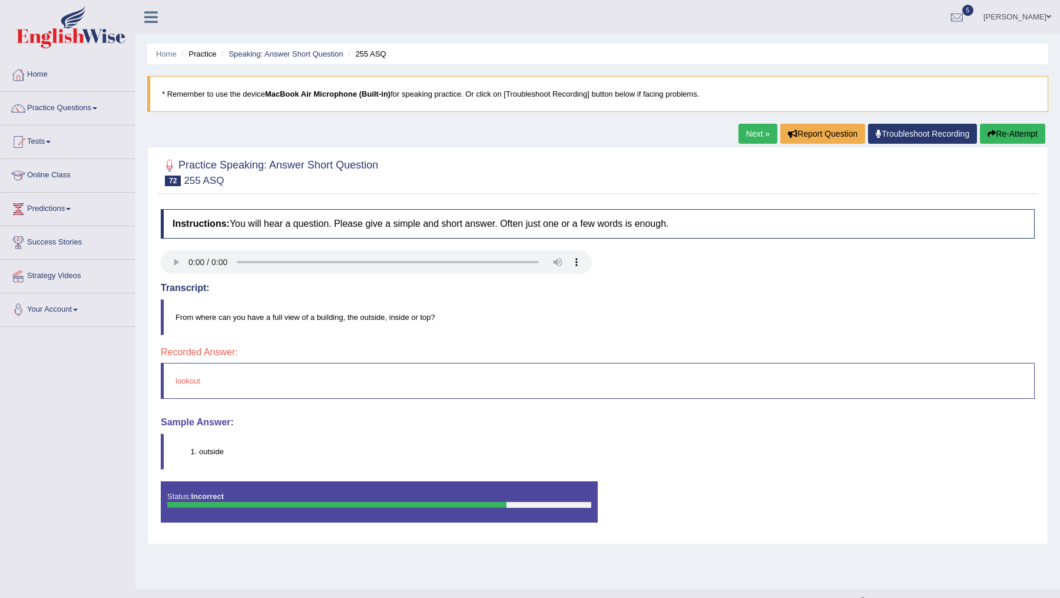
click at [744, 132] on link "Next »" at bounding box center [757, 134] width 39 height 20
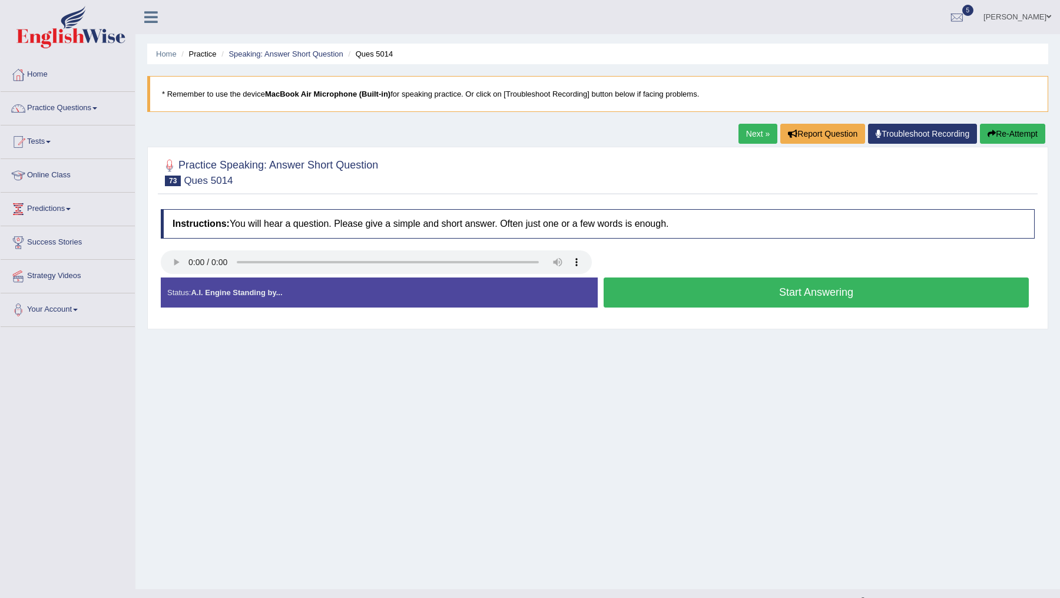
click at [781, 289] on button "Start Answering" at bounding box center [815, 292] width 425 height 30
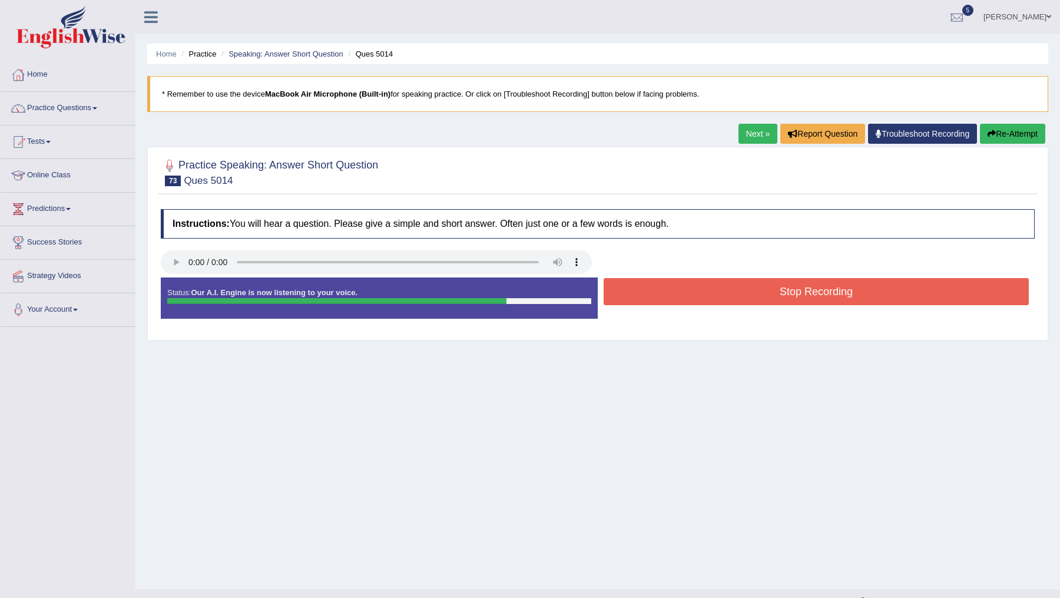
click at [754, 268] on div at bounding box center [597, 263] width 885 height 26
click at [754, 291] on button "Stop Recording" at bounding box center [815, 291] width 425 height 27
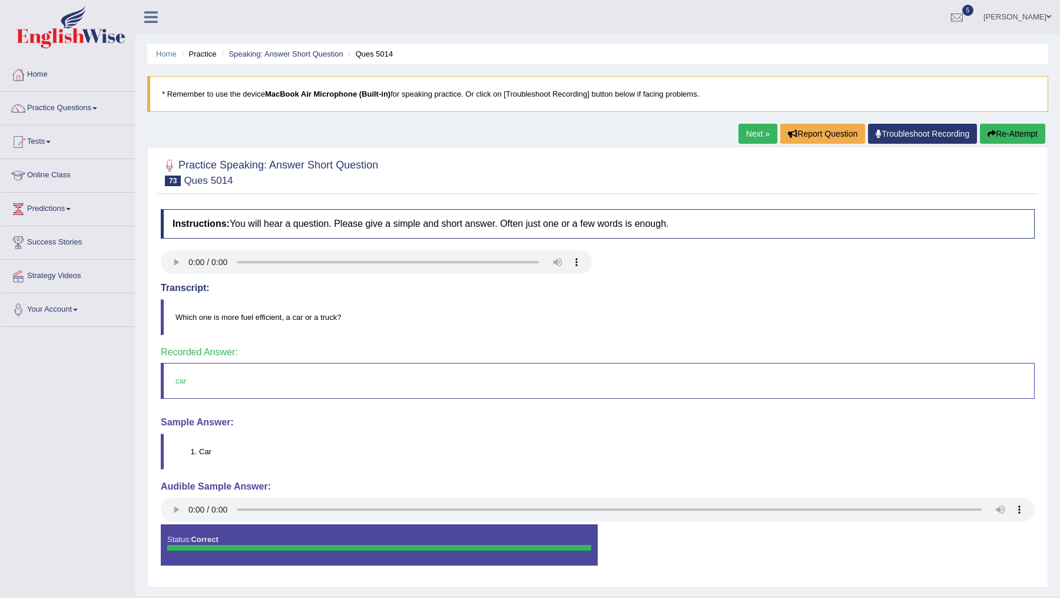
click at [749, 138] on link "Next »" at bounding box center [757, 134] width 39 height 20
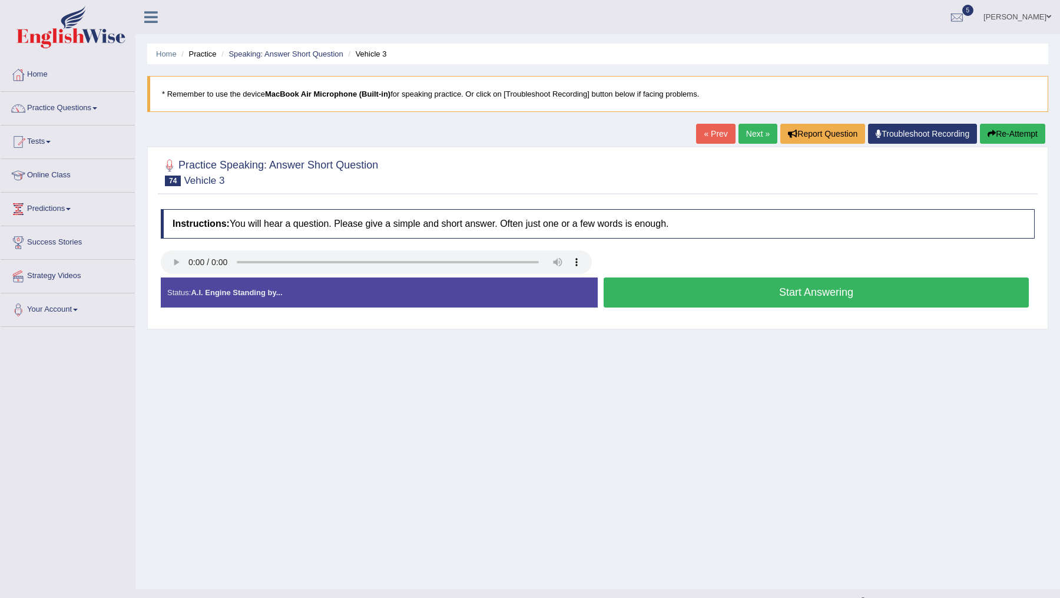
click at [671, 294] on button "Start Answering" at bounding box center [815, 292] width 425 height 30
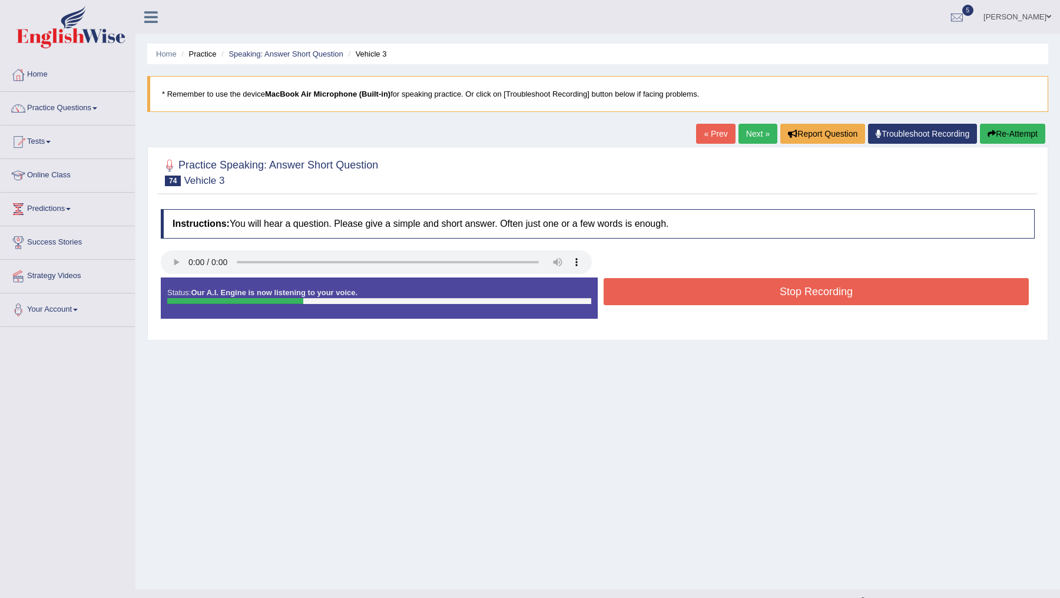
click at [671, 294] on button "Stop Recording" at bounding box center [815, 291] width 425 height 27
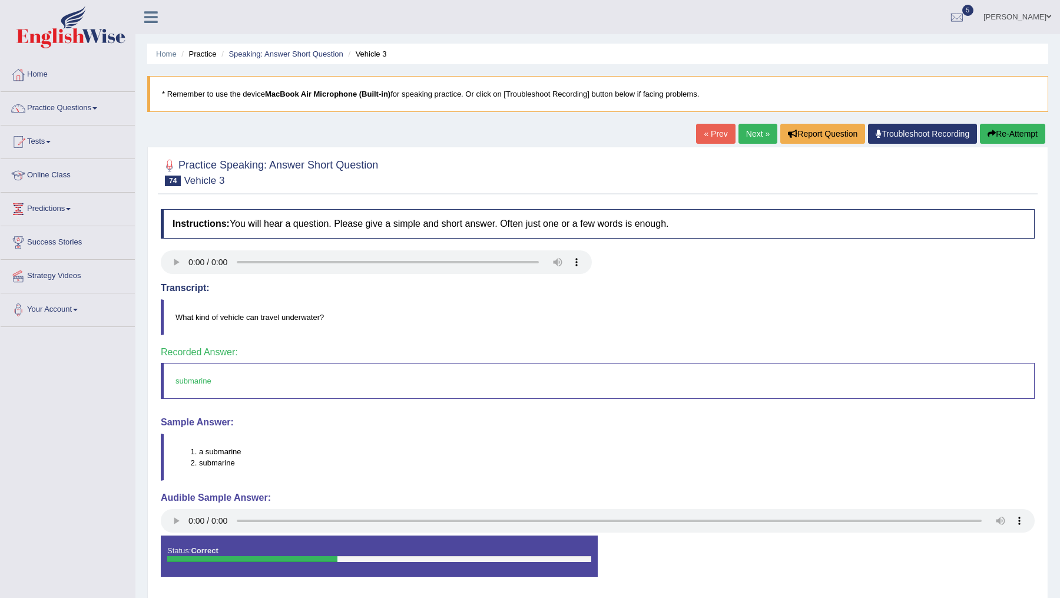
click at [752, 134] on link "Next »" at bounding box center [757, 134] width 39 height 20
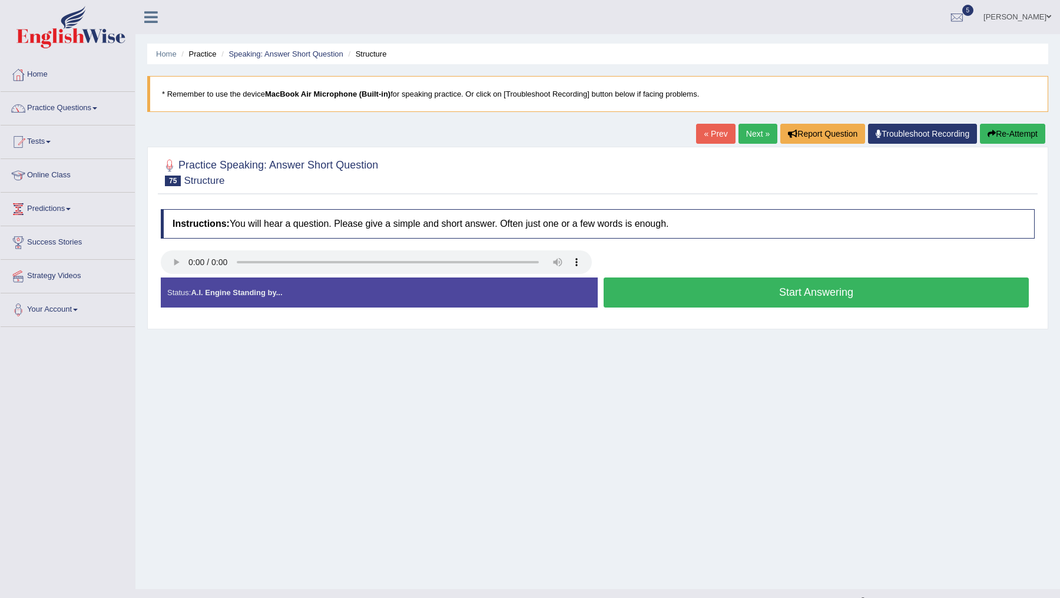
click at [700, 292] on button "Start Answering" at bounding box center [815, 292] width 425 height 30
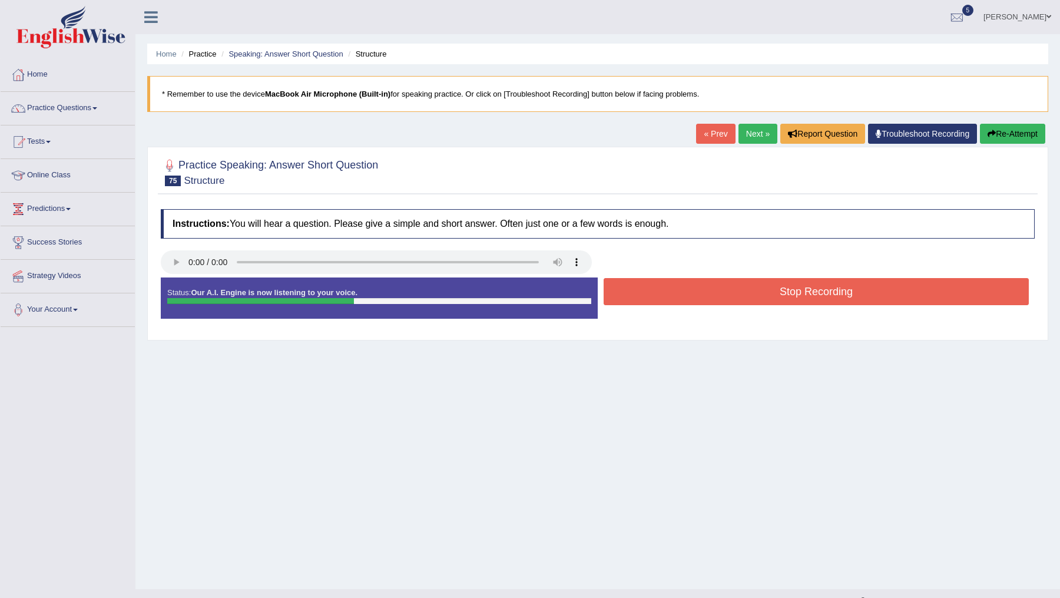
click at [700, 292] on button "Stop Recording" at bounding box center [815, 291] width 425 height 27
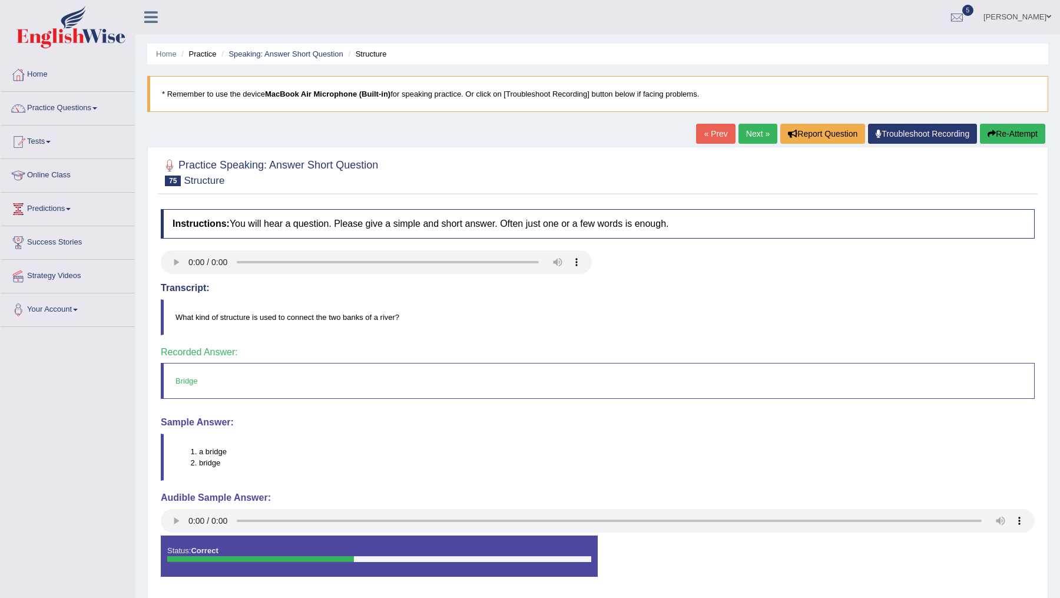
click at [751, 135] on link "Next »" at bounding box center [757, 134] width 39 height 20
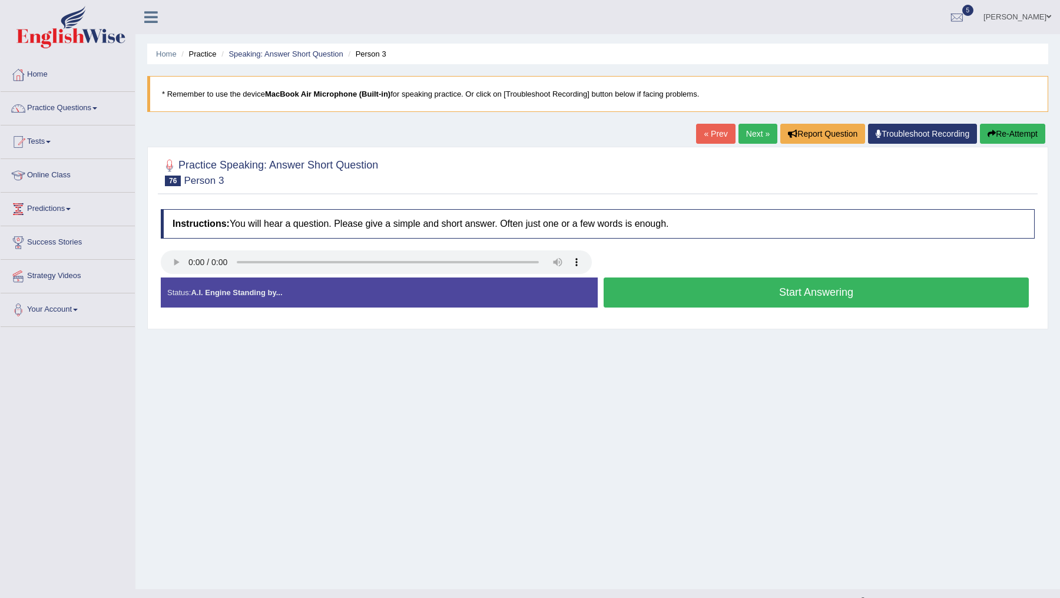
click at [692, 298] on button "Start Answering" at bounding box center [815, 292] width 425 height 30
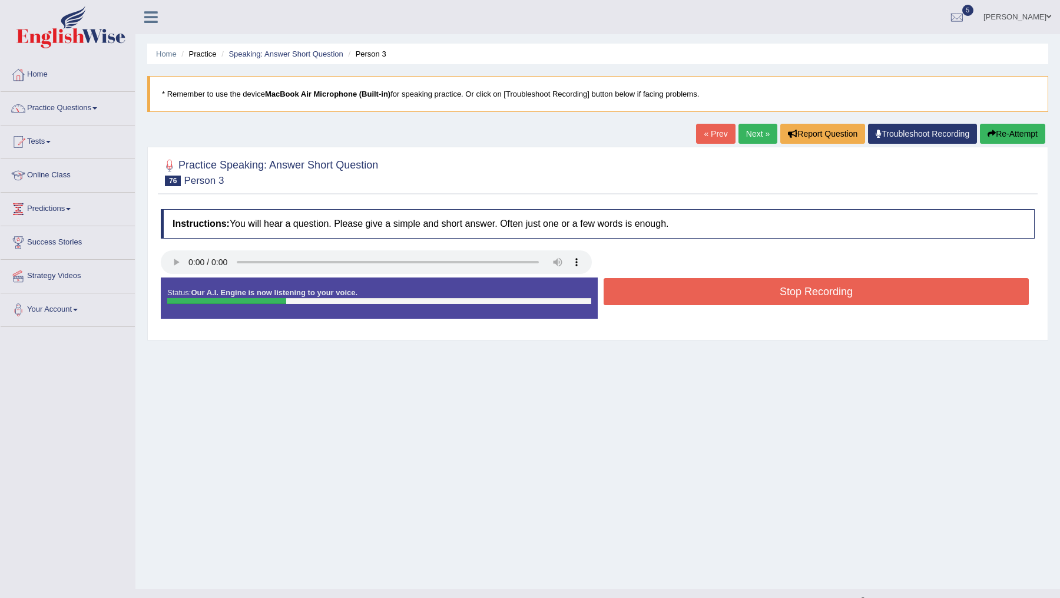
click at [689, 288] on button "Stop Recording" at bounding box center [815, 291] width 425 height 27
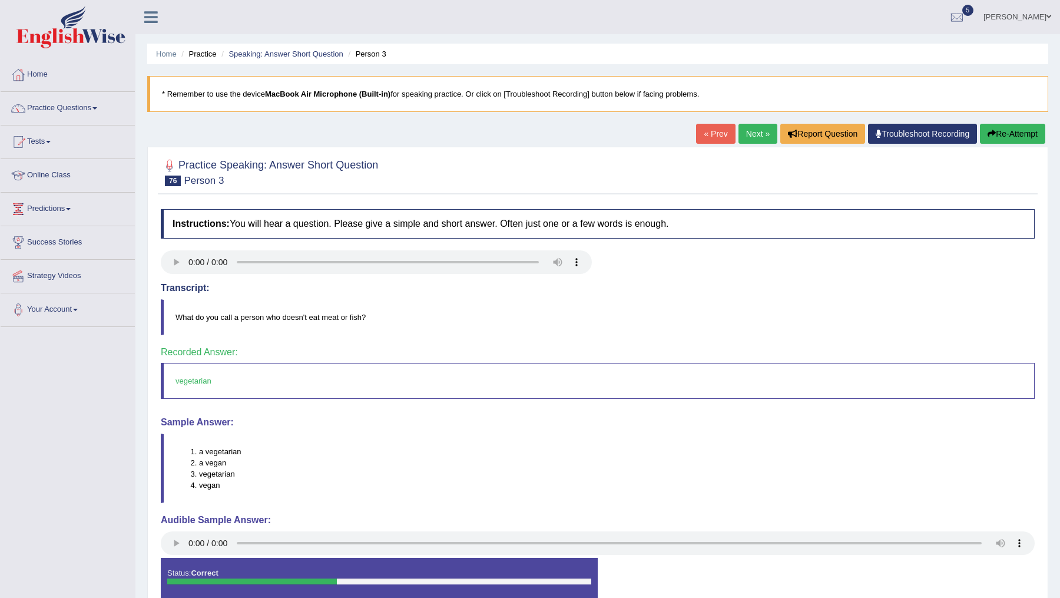
click at [743, 134] on link "Next »" at bounding box center [757, 134] width 39 height 20
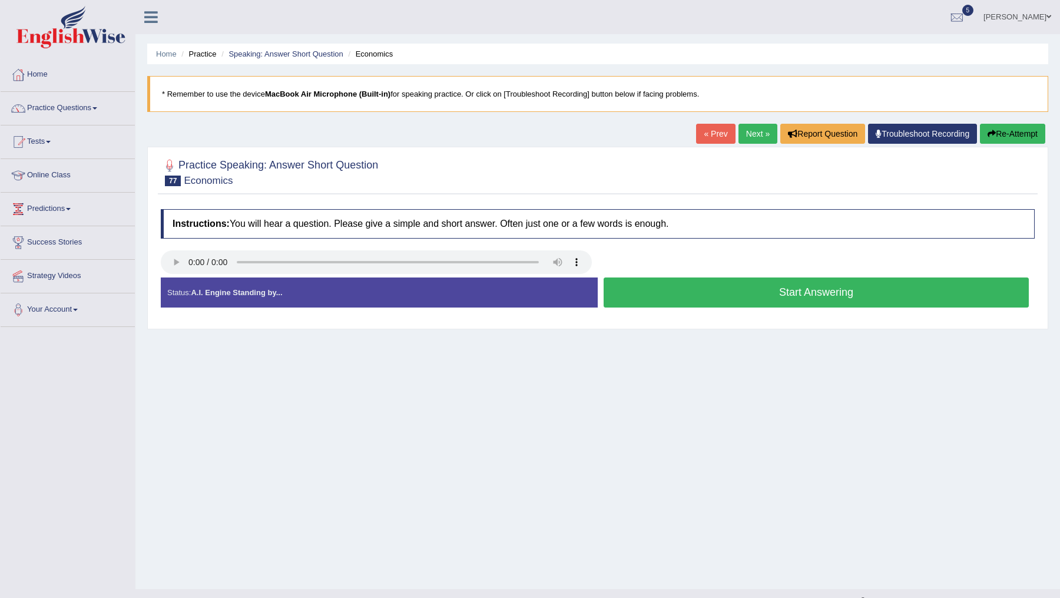
click at [715, 287] on button "Start Answering" at bounding box center [815, 292] width 425 height 30
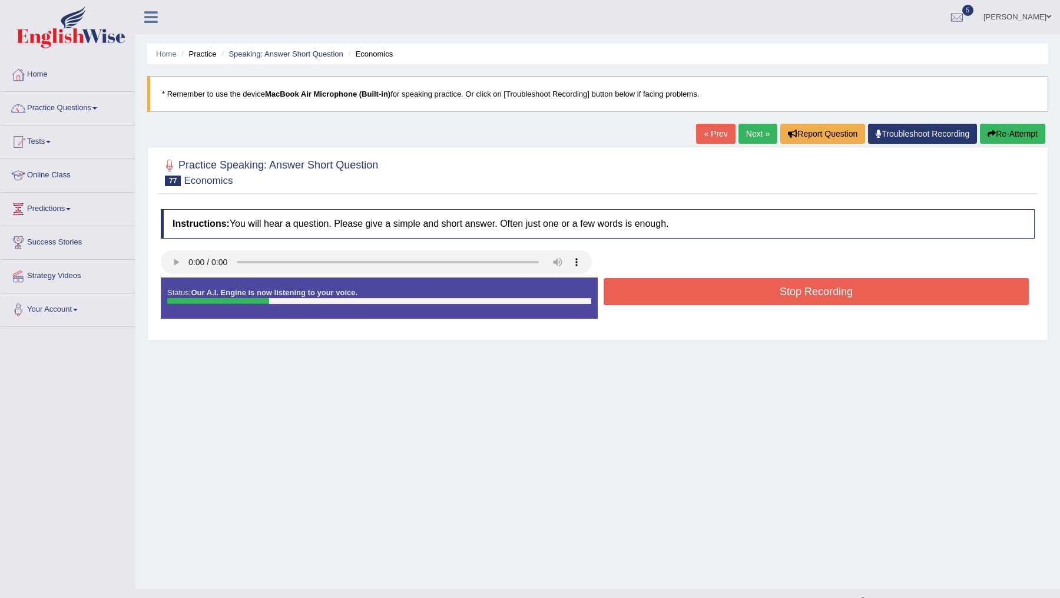
click at [715, 287] on button "Stop Recording" at bounding box center [815, 291] width 425 height 27
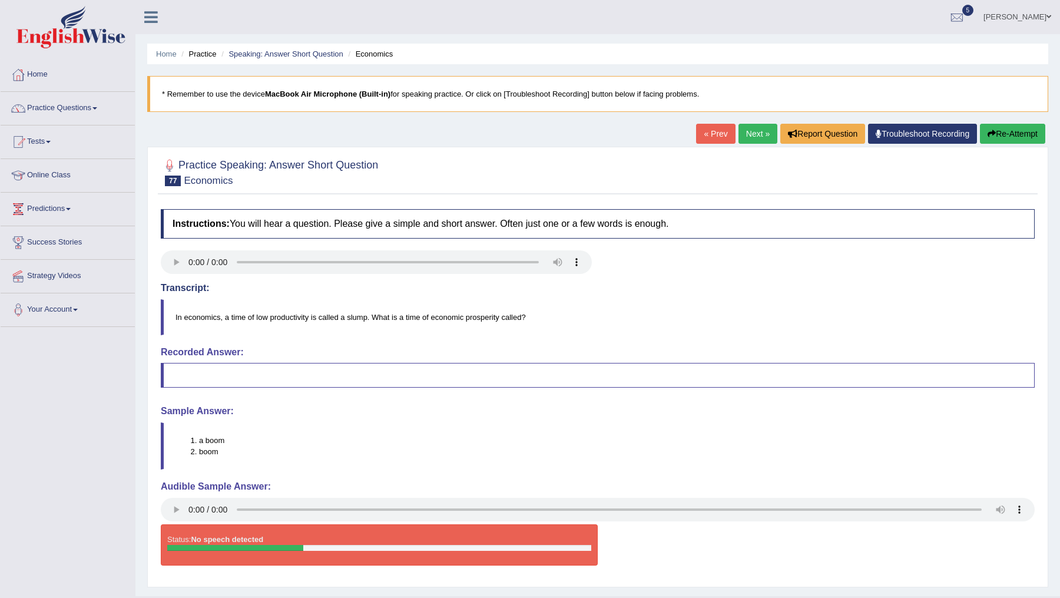
click at [743, 137] on link "Next »" at bounding box center [757, 134] width 39 height 20
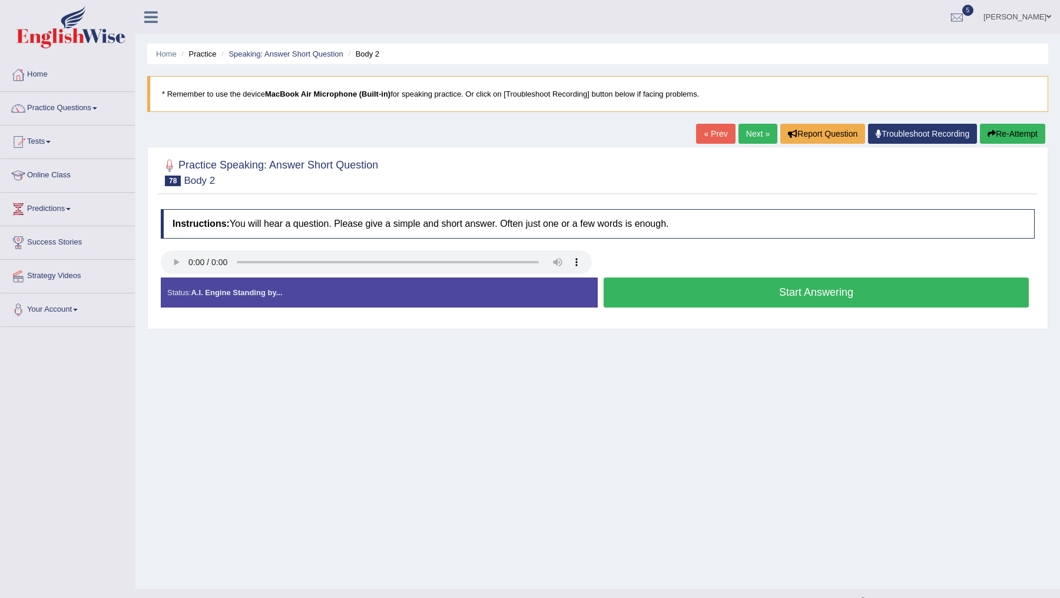
click at [686, 289] on button "Start Answering" at bounding box center [815, 292] width 425 height 30
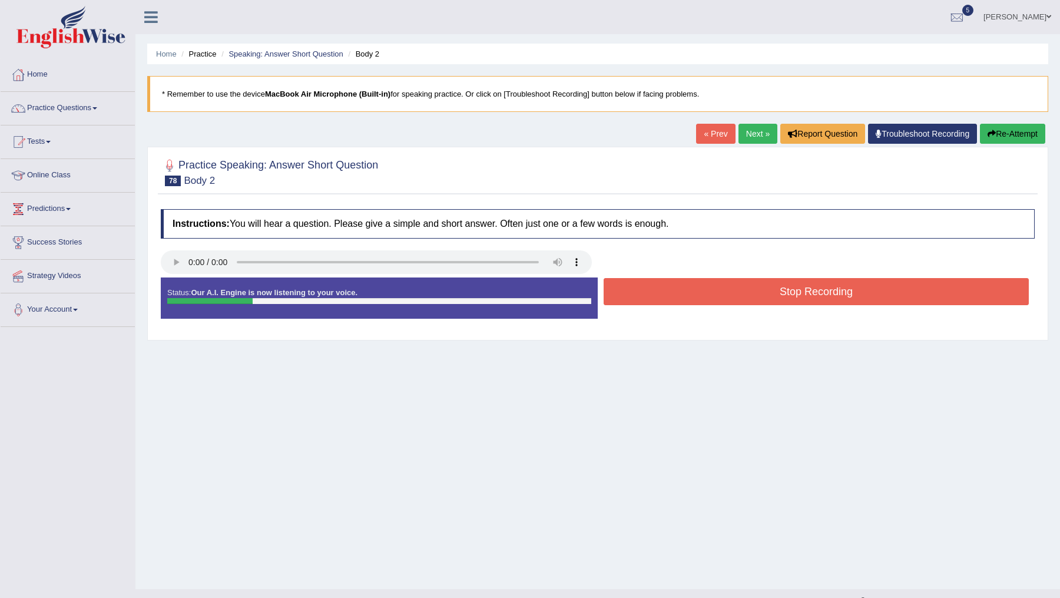
click at [686, 289] on button "Stop Recording" at bounding box center [815, 291] width 425 height 27
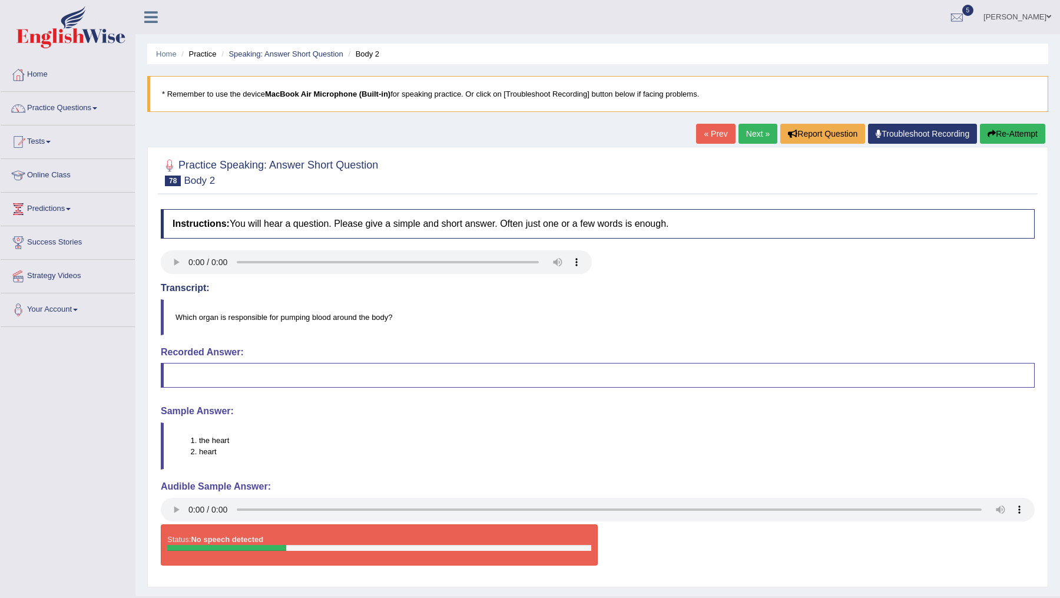
click at [749, 135] on link "Next »" at bounding box center [757, 134] width 39 height 20
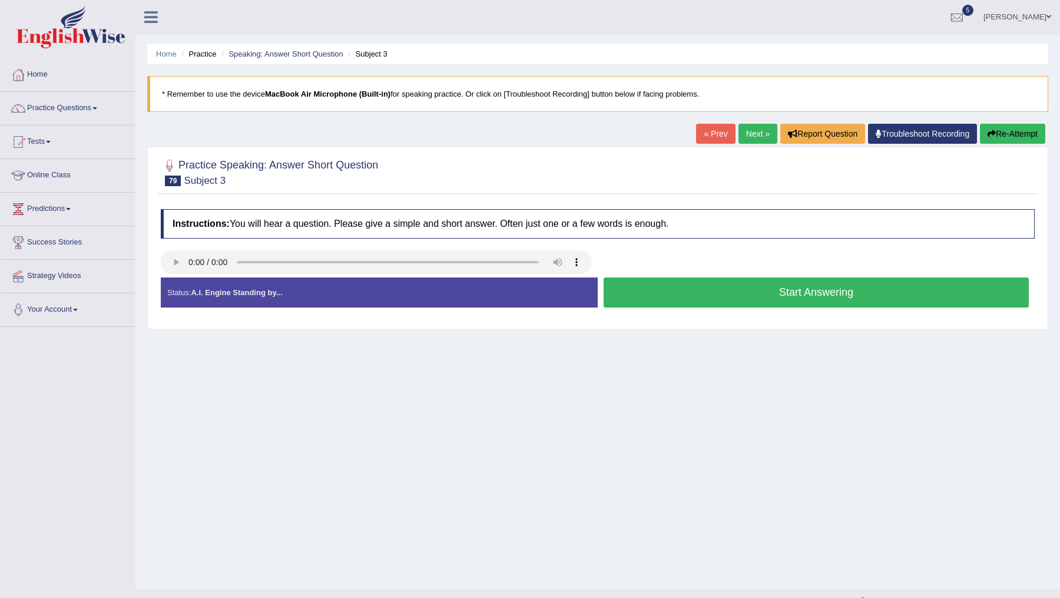
click at [686, 292] on button "Start Answering" at bounding box center [815, 292] width 425 height 30
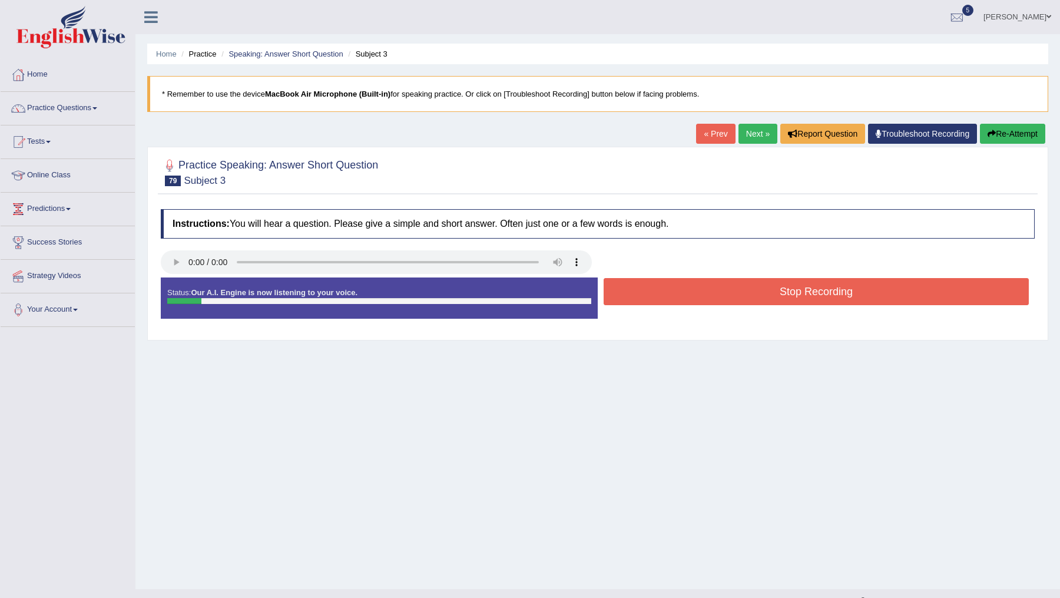
click at [686, 292] on button "Stop Recording" at bounding box center [815, 291] width 425 height 27
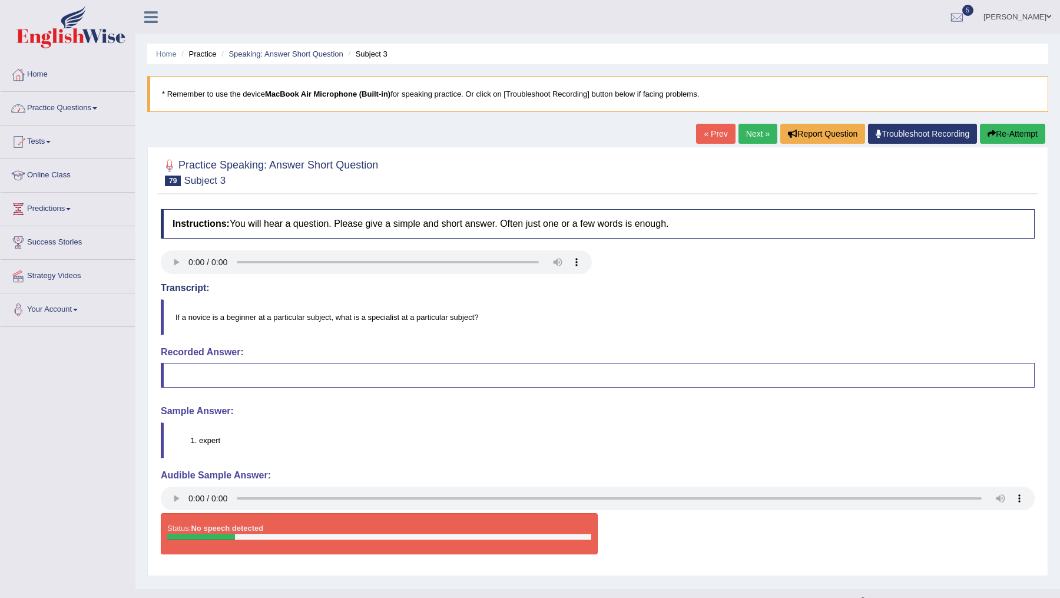
click at [77, 108] on link "Practice Questions" at bounding box center [68, 106] width 134 height 29
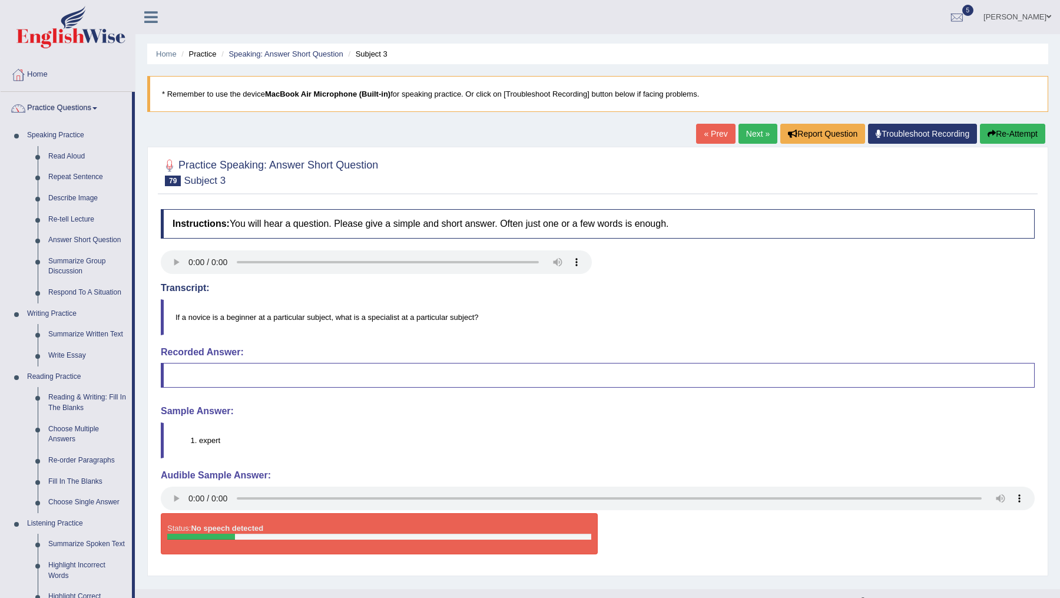
click at [745, 135] on link "Next »" at bounding box center [757, 134] width 39 height 20
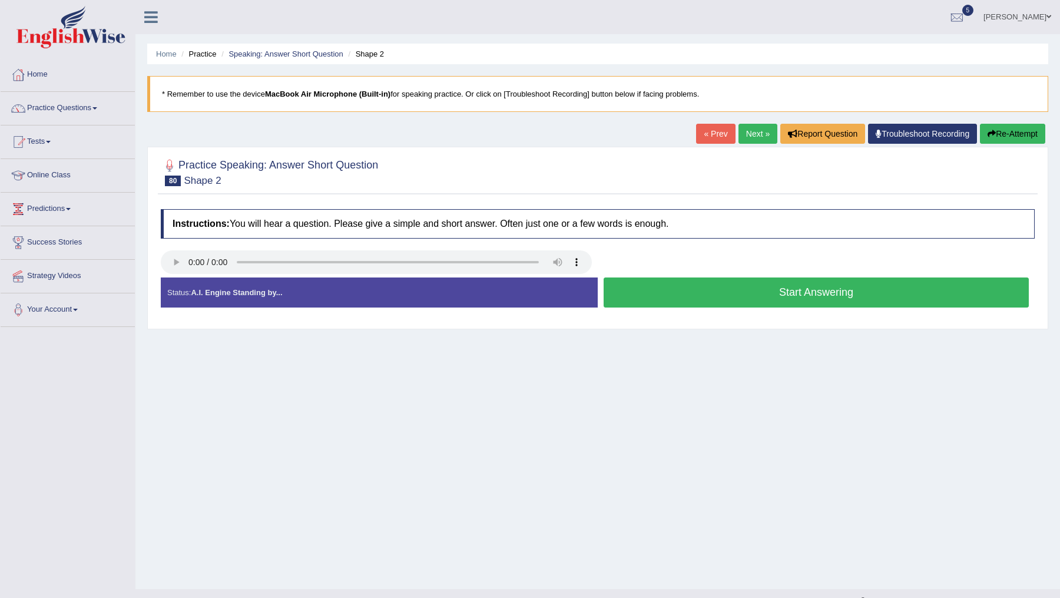
click at [650, 288] on button "Start Answering" at bounding box center [815, 292] width 425 height 30
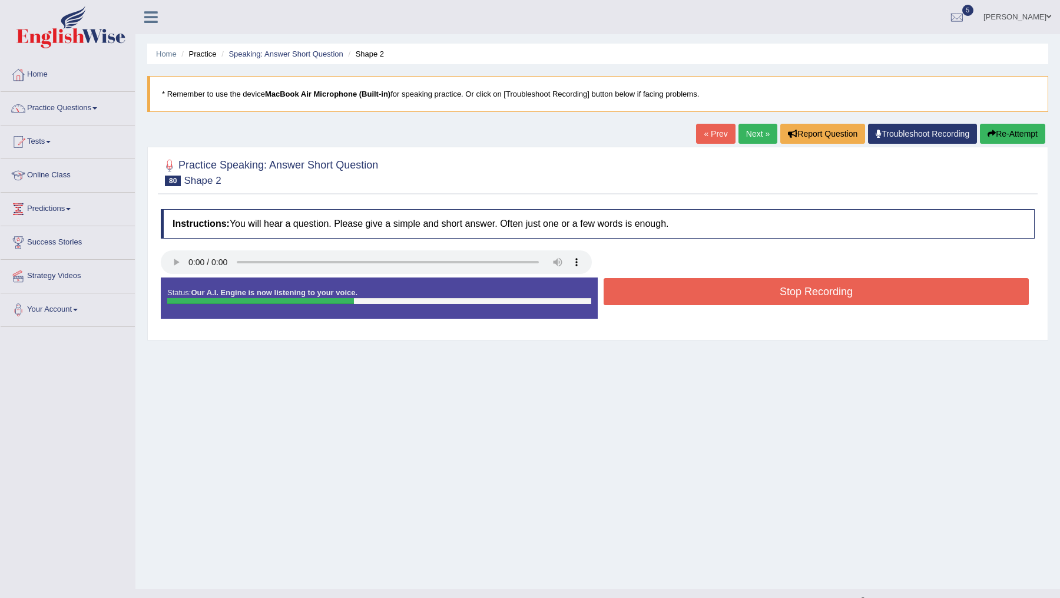
click at [650, 287] on button "Stop Recording" at bounding box center [815, 291] width 425 height 27
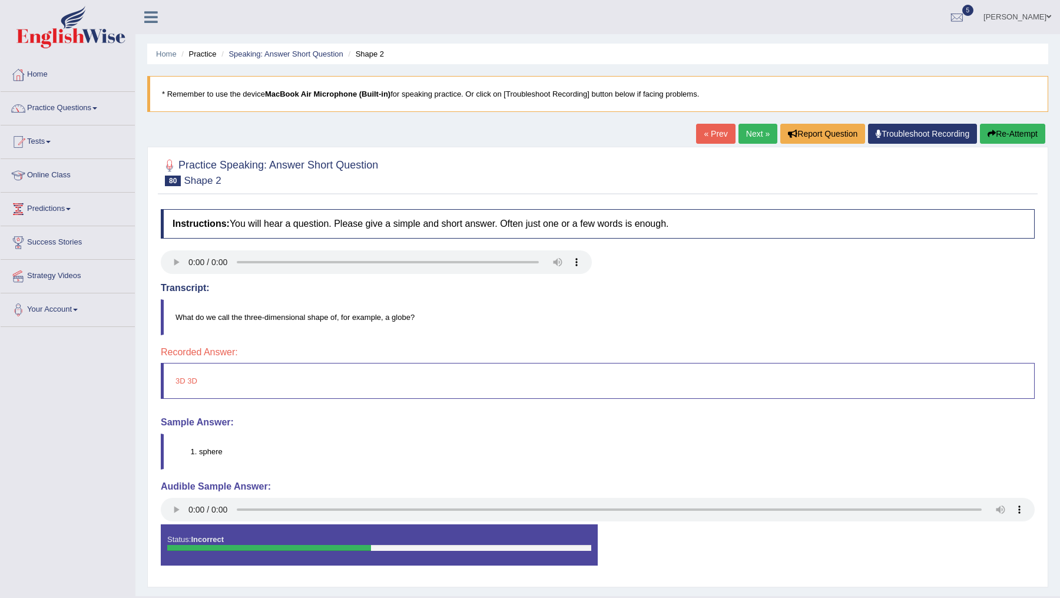
click at [749, 133] on link "Next »" at bounding box center [757, 134] width 39 height 20
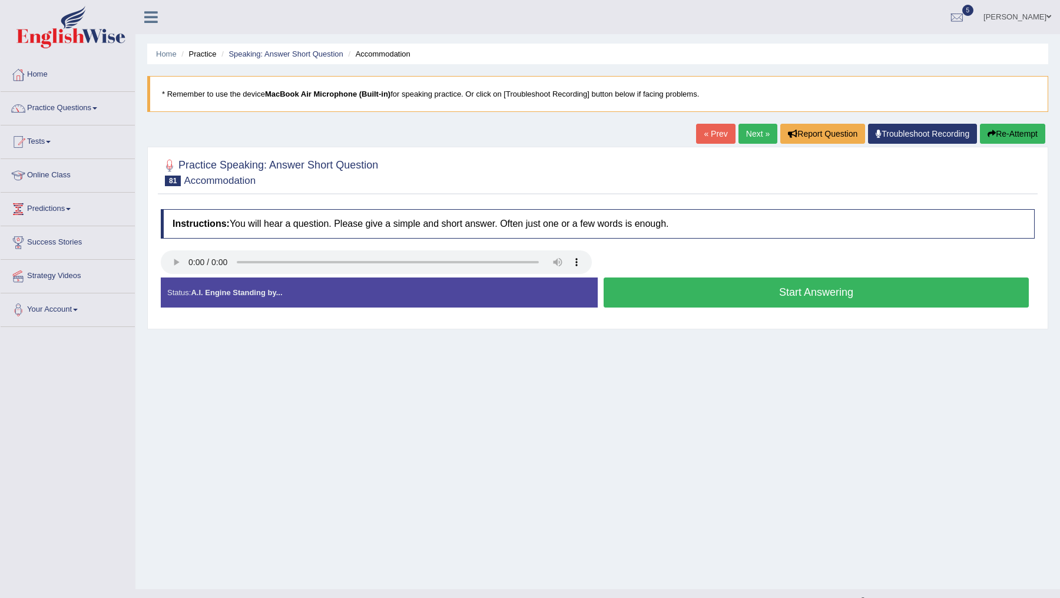
click at [700, 293] on button "Start Answering" at bounding box center [815, 292] width 425 height 30
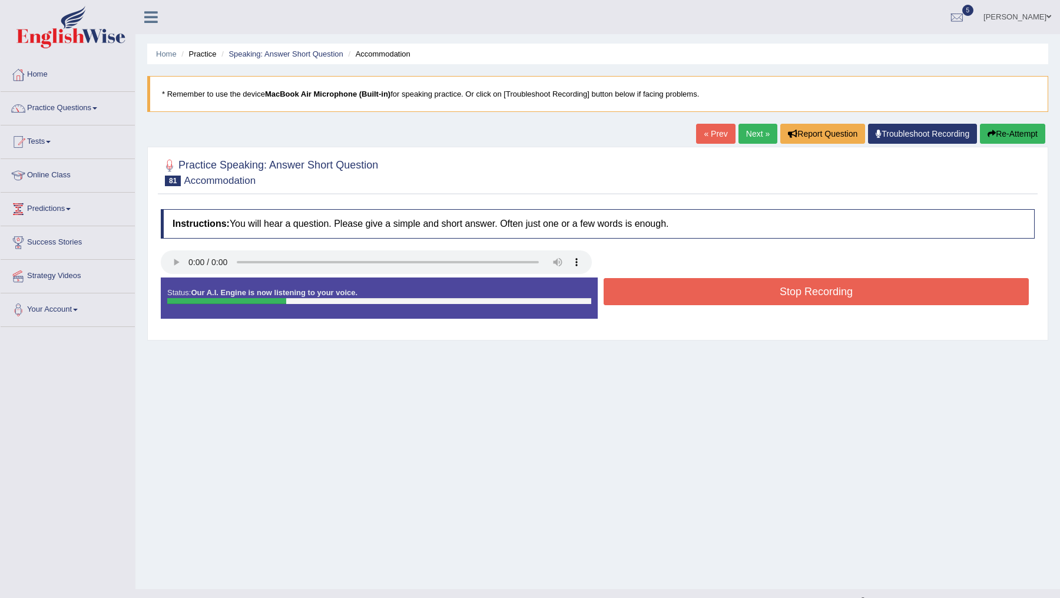
click at [700, 293] on button "Stop Recording" at bounding box center [815, 291] width 425 height 27
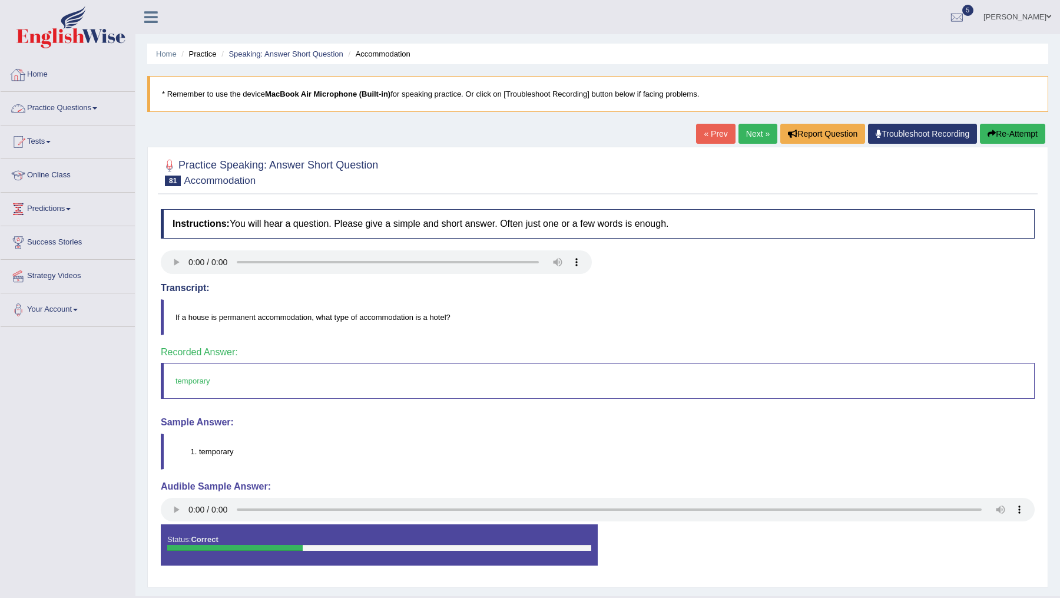
click at [44, 77] on link "Home" at bounding box center [68, 72] width 134 height 29
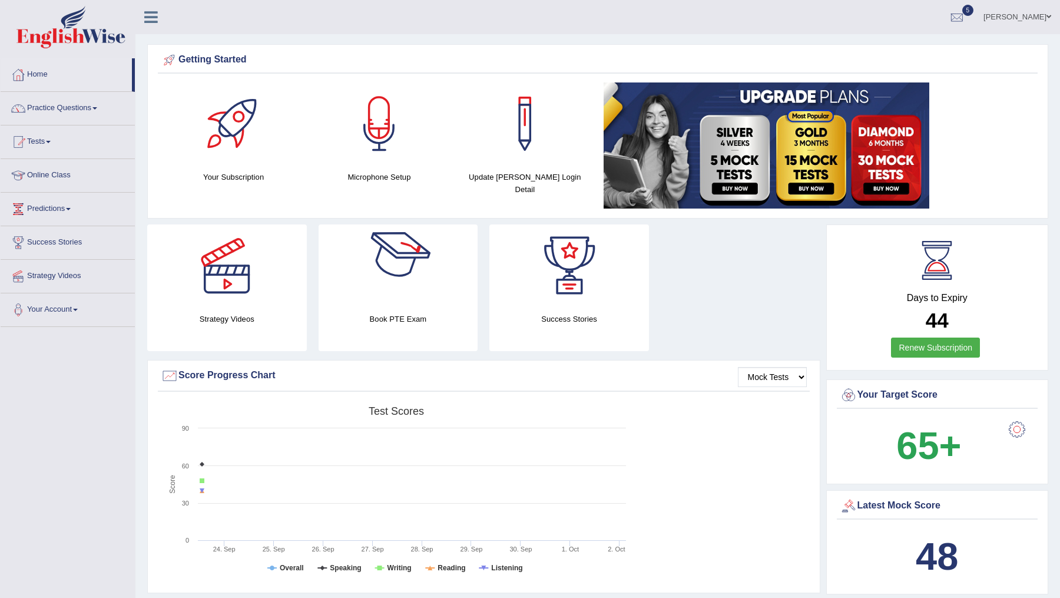
scroll to position [10, 0]
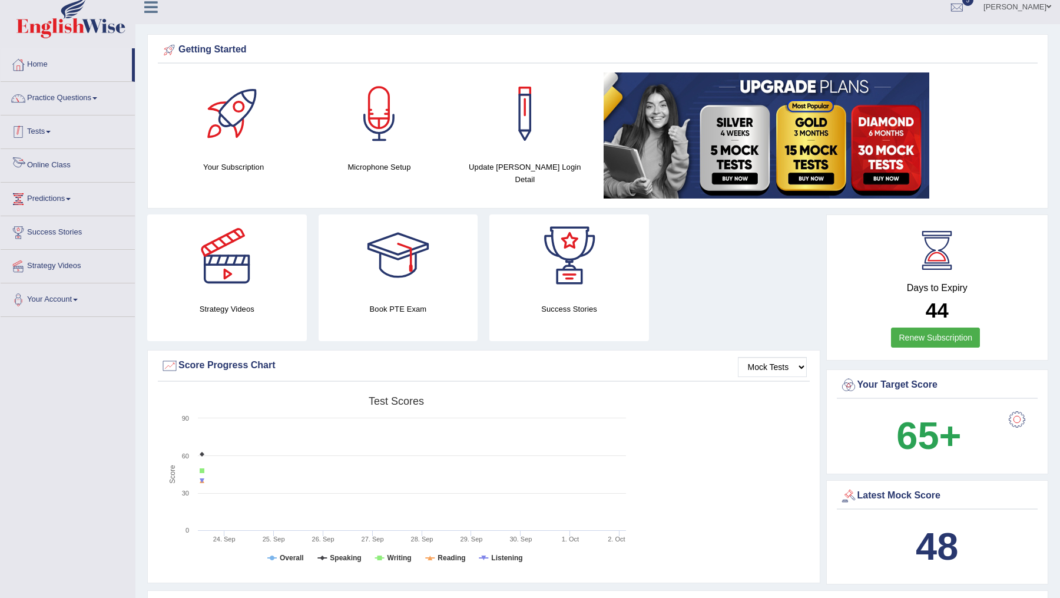
click at [39, 131] on link "Tests" at bounding box center [68, 129] width 134 height 29
click at [67, 100] on link "Practice Questions" at bounding box center [68, 96] width 134 height 29
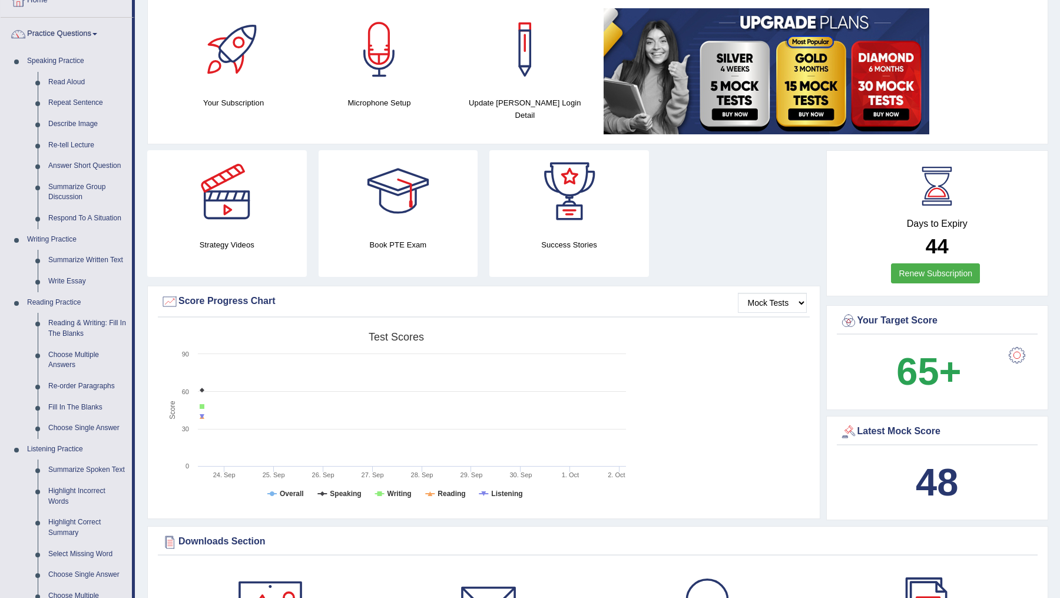
scroll to position [0, 0]
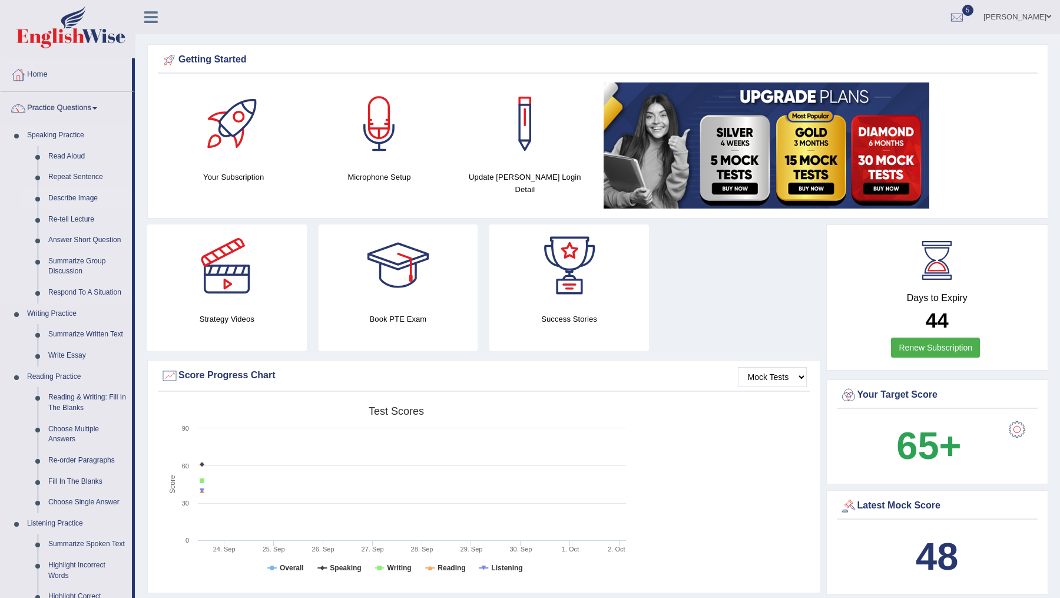
click at [75, 196] on link "Describe Image" at bounding box center [87, 198] width 89 height 21
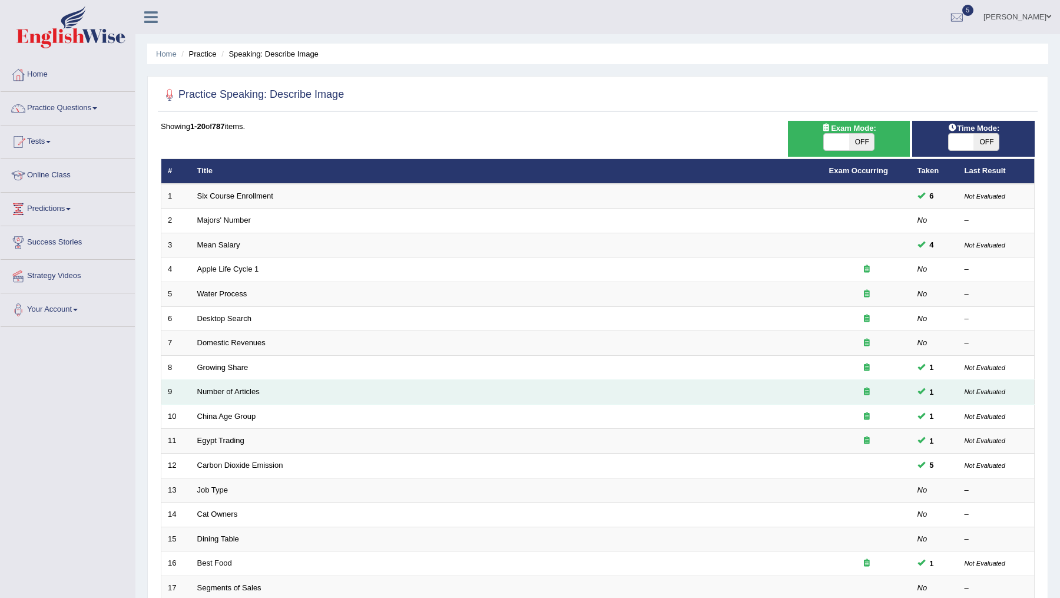
click at [274, 380] on td "Number of Articles" at bounding box center [507, 392] width 632 height 25
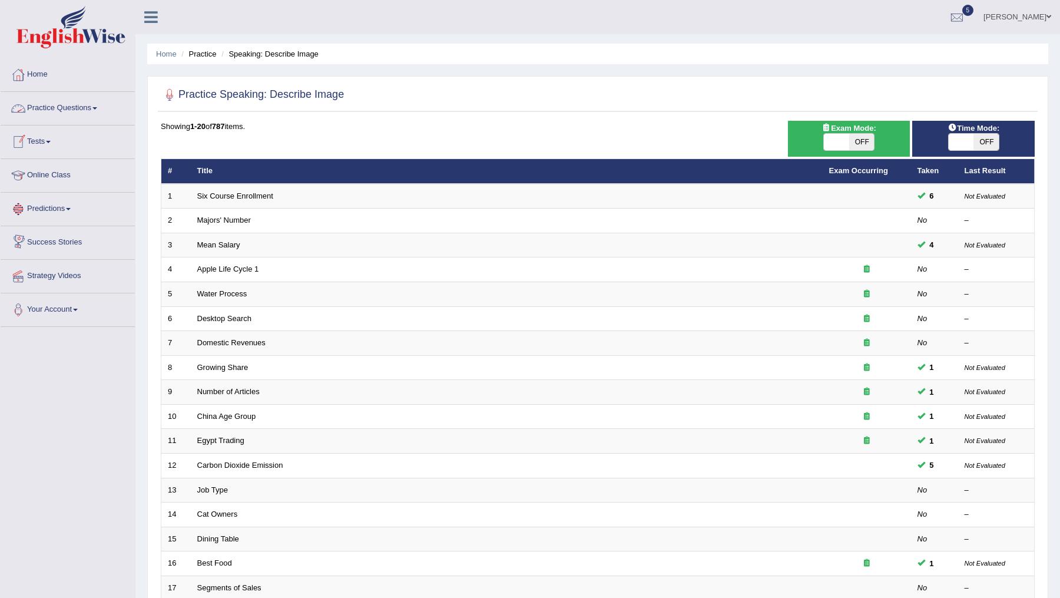
click at [97, 105] on link "Practice Questions" at bounding box center [68, 106] width 134 height 29
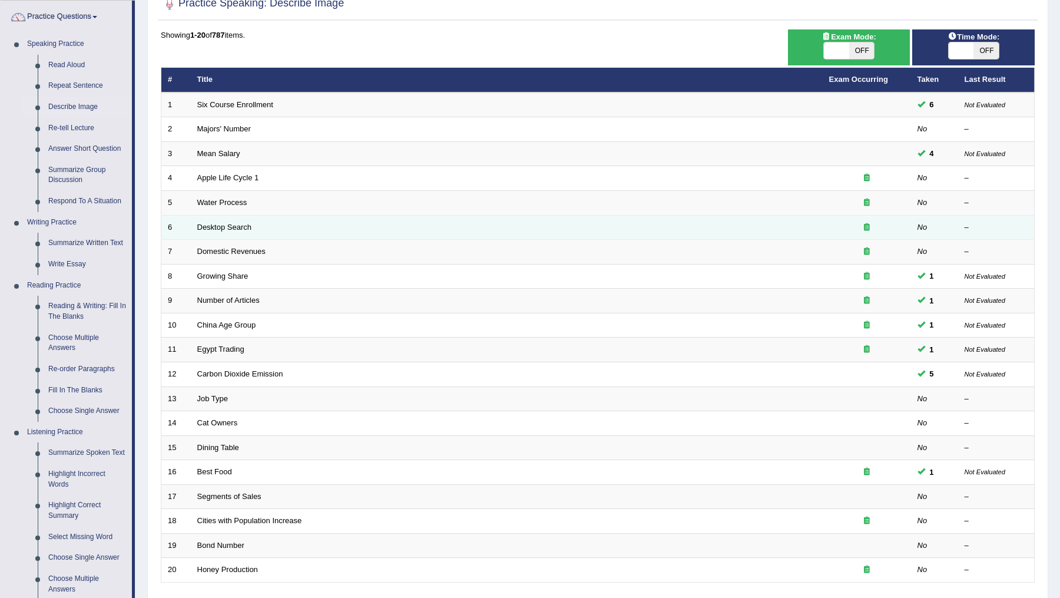
scroll to position [97, 0]
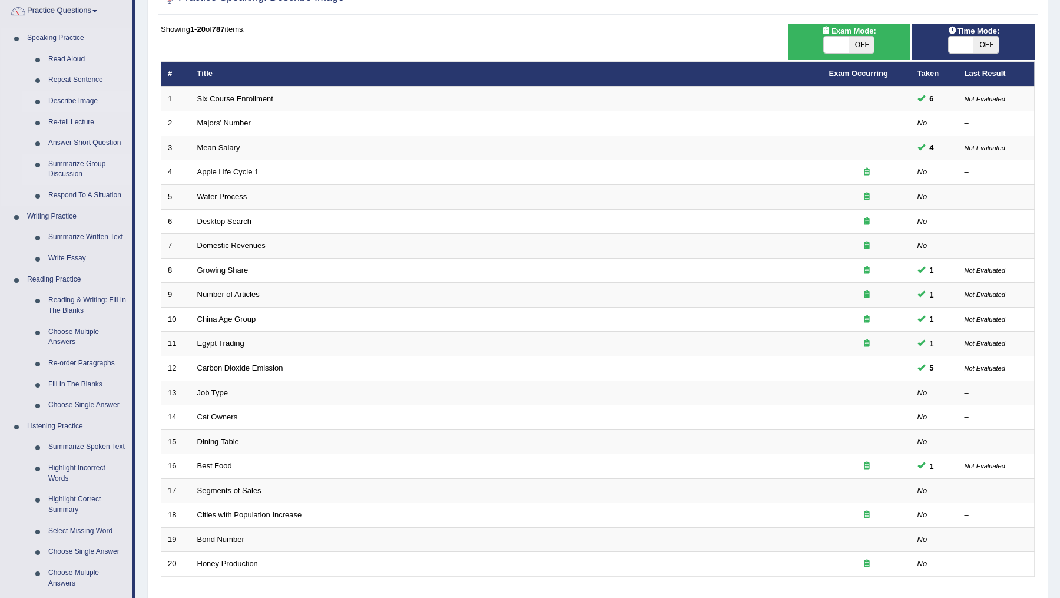
click at [68, 164] on link "Summarize Group Discussion" at bounding box center [87, 169] width 89 height 31
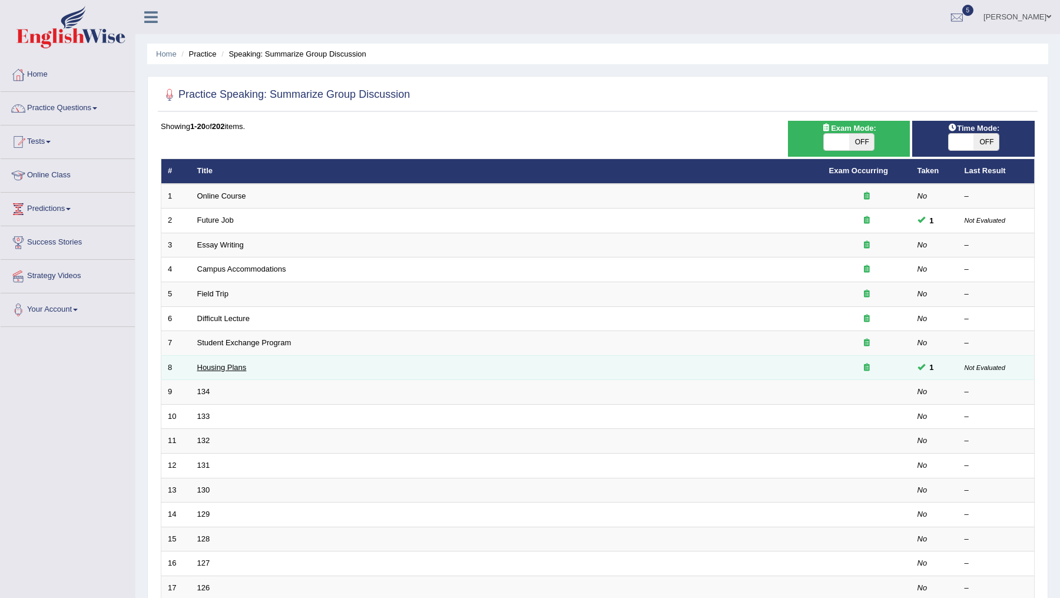
click at [225, 366] on link "Housing Plans" at bounding box center [221, 367] width 49 height 9
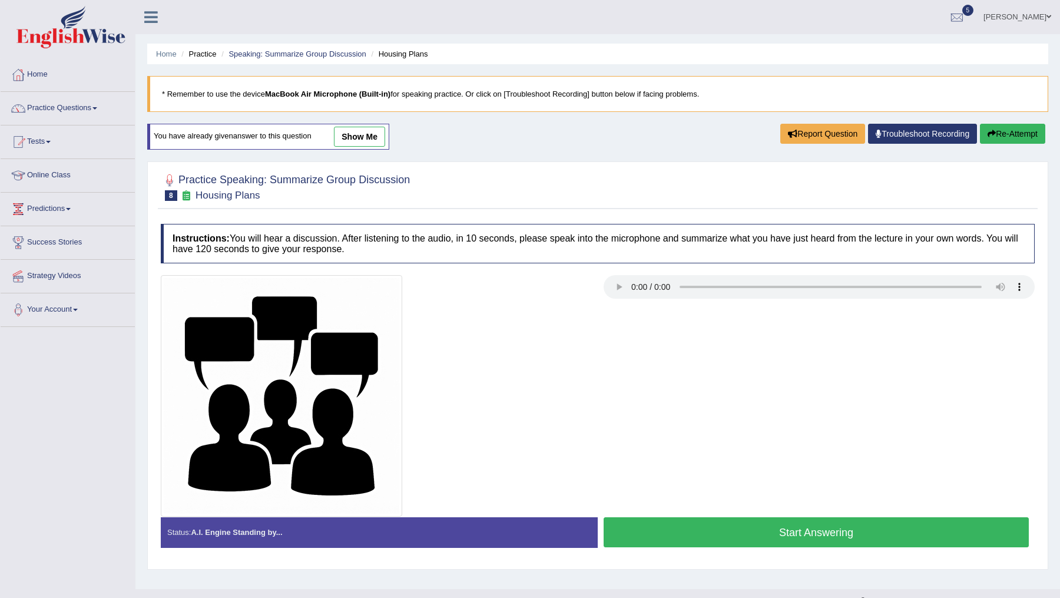
scroll to position [21, 0]
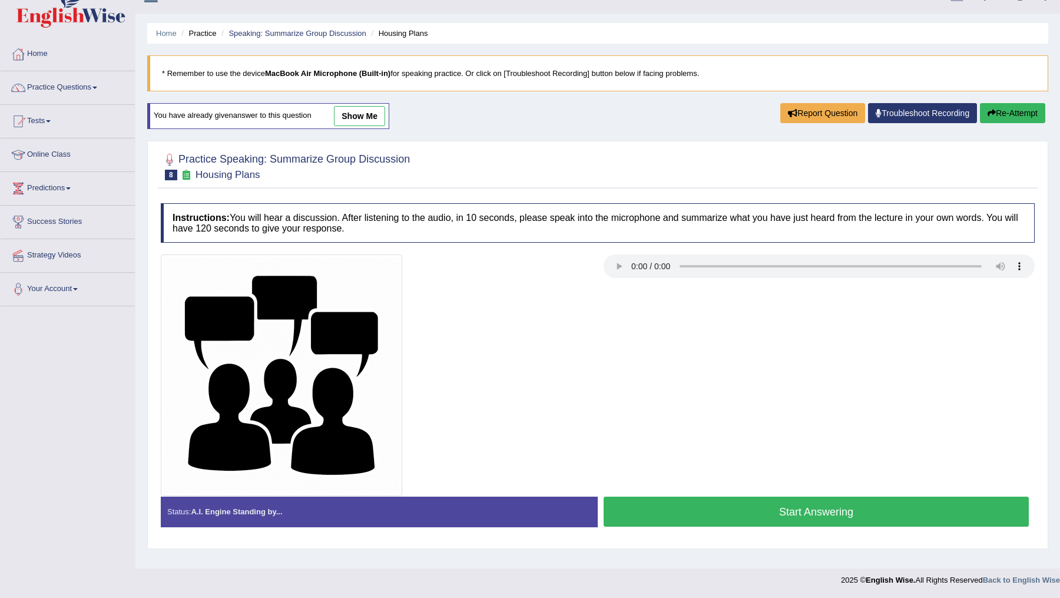
click at [359, 115] on link "show me" at bounding box center [359, 116] width 51 height 20
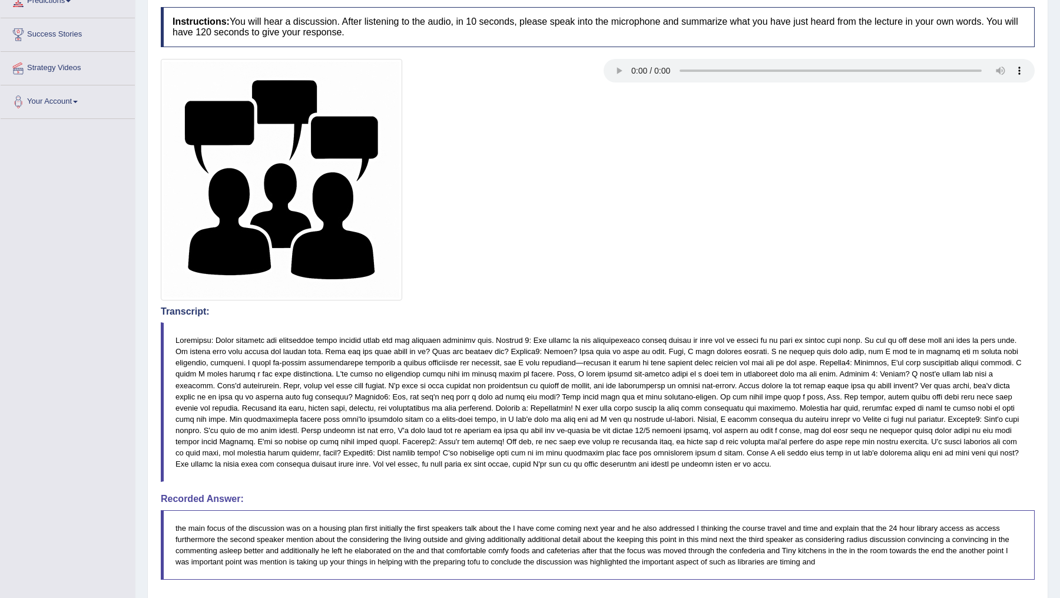
scroll to position [559, 0]
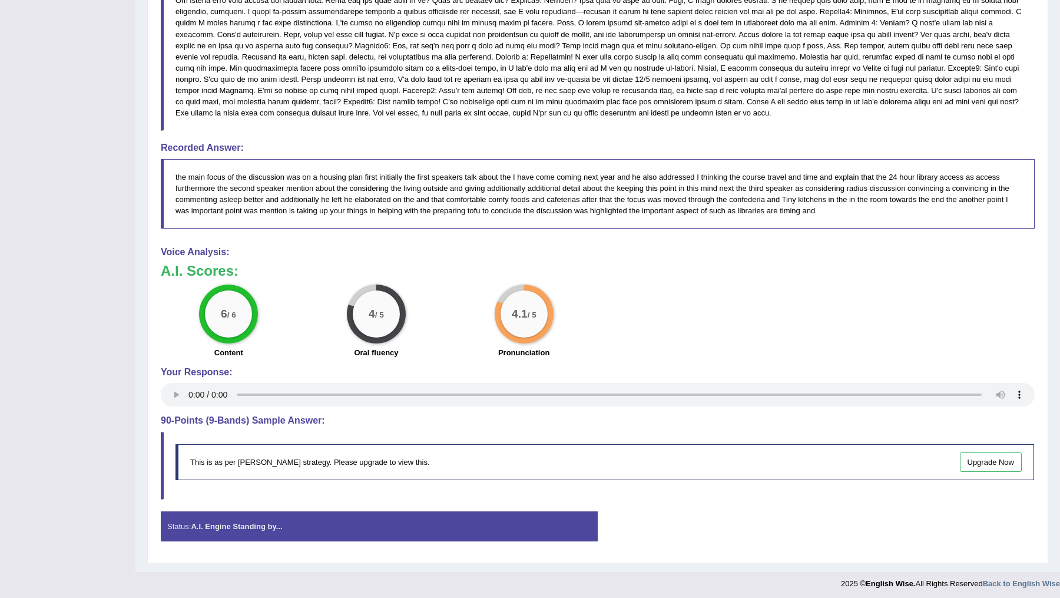
drag, startPoint x: 831, startPoint y: 213, endPoint x: 141, endPoint y: 168, distance: 691.4
click at [141, 167] on div "Home Practice Speaking: Summarize Group Discussion Housing Plans * Remember to …" at bounding box center [597, 6] width 924 height 1130
drag, startPoint x: 171, startPoint y: 170, endPoint x: 705, endPoint y: 202, distance: 534.9
click at [705, 202] on blockquote "the main focus of the discussion was on a housing plan first initially the firs…" at bounding box center [598, 193] width 874 height 69
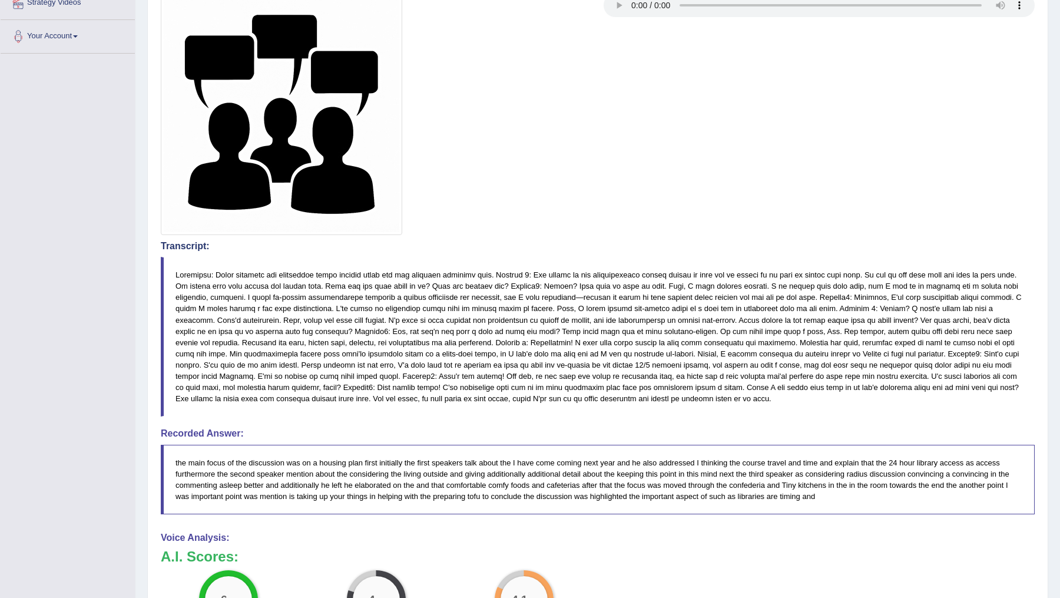
scroll to position [0, 0]
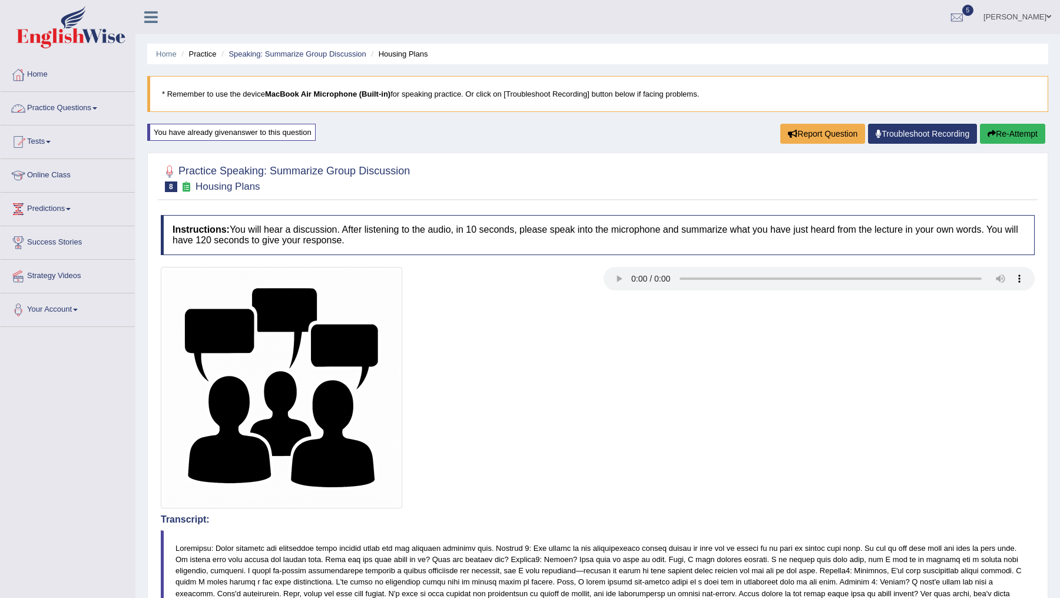
click at [97, 107] on span at bounding box center [94, 108] width 5 height 2
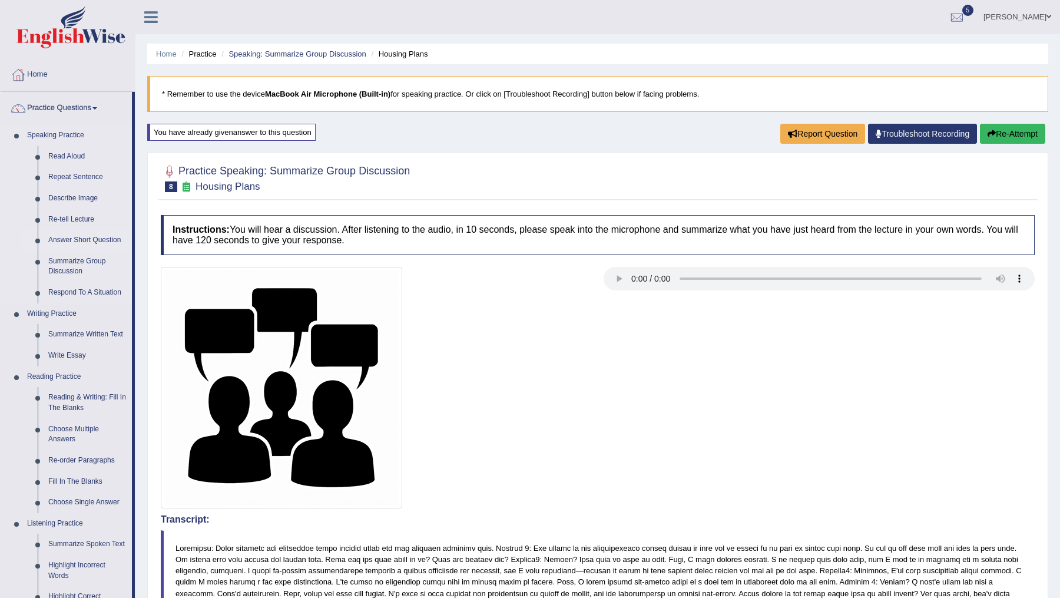
click at [87, 239] on link "Answer Short Question" at bounding box center [87, 240] width 89 height 21
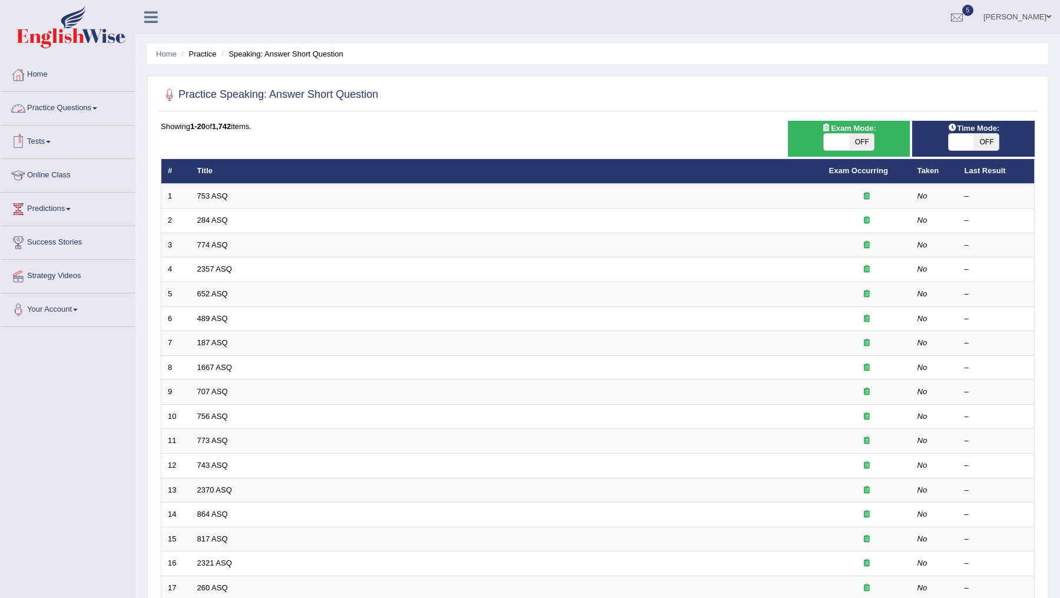
click at [86, 104] on link "Practice Questions" at bounding box center [68, 106] width 134 height 29
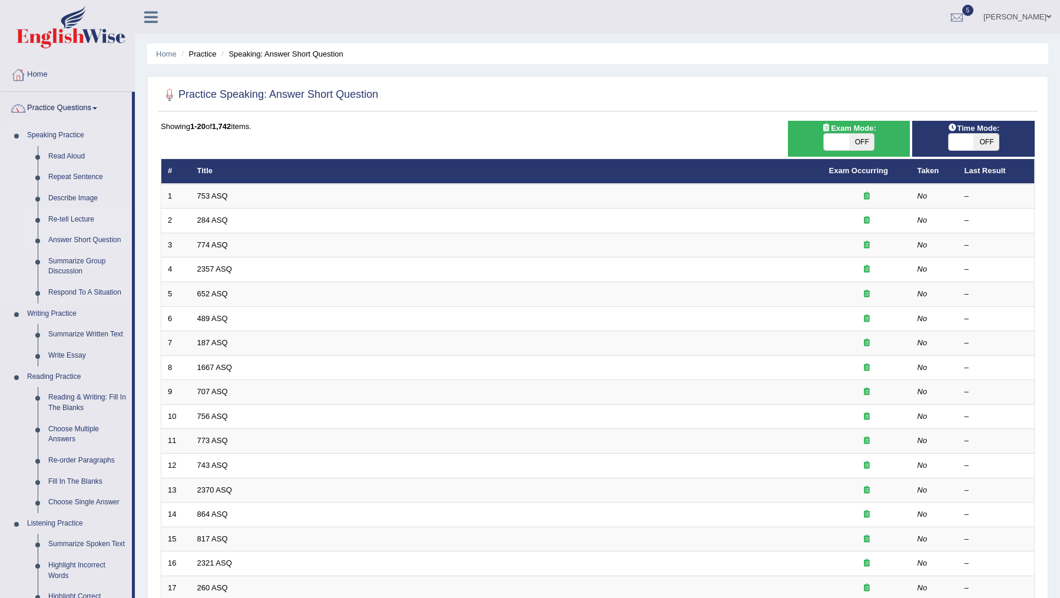
click at [78, 218] on link "Re-tell Lecture" at bounding box center [87, 219] width 89 height 21
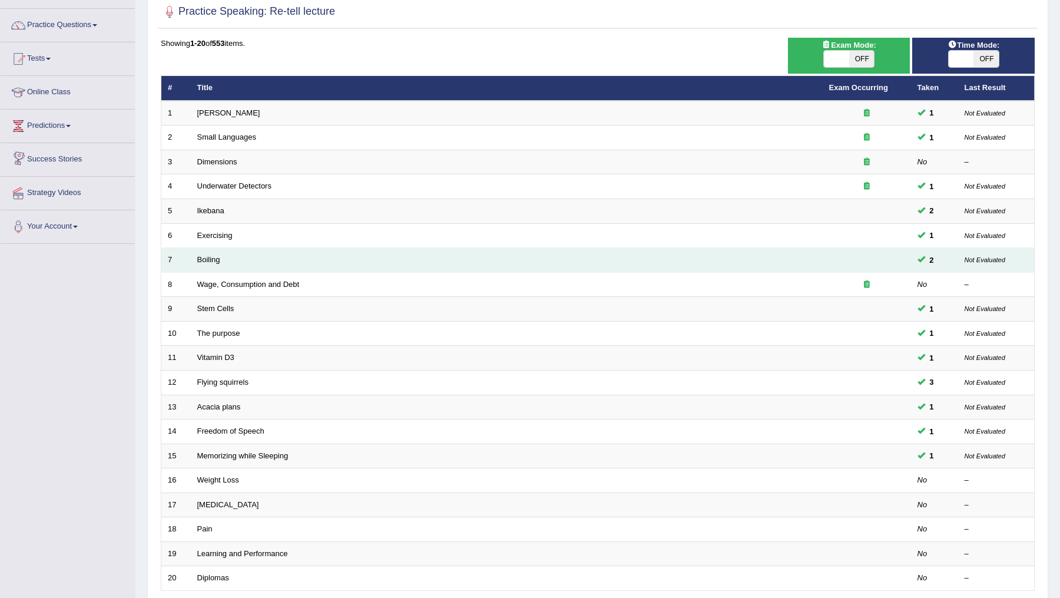
scroll to position [90, 0]
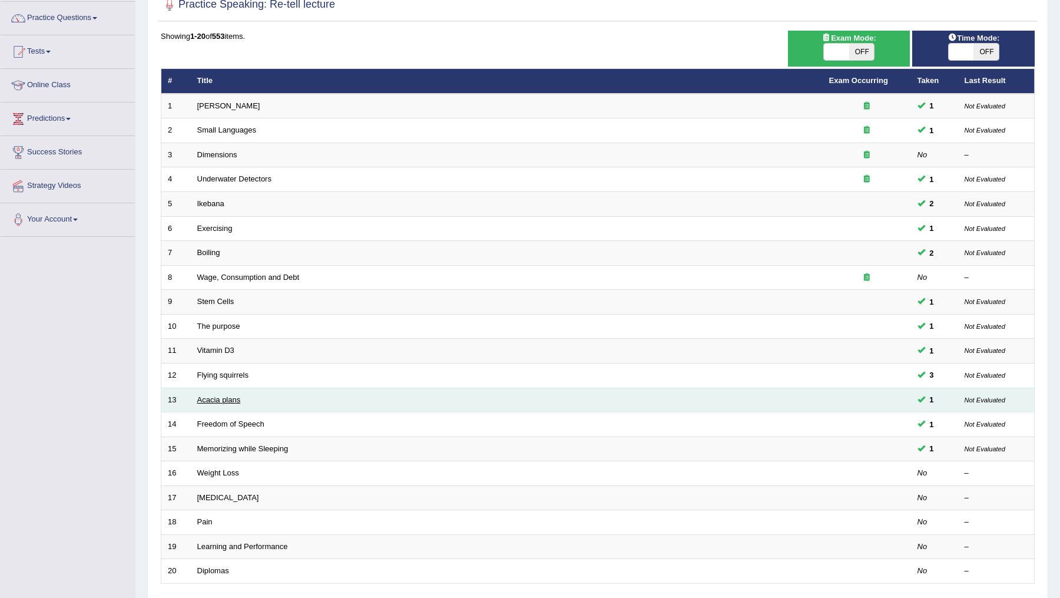
click at [219, 395] on link "Acacia plans" at bounding box center [219, 399] width 44 height 9
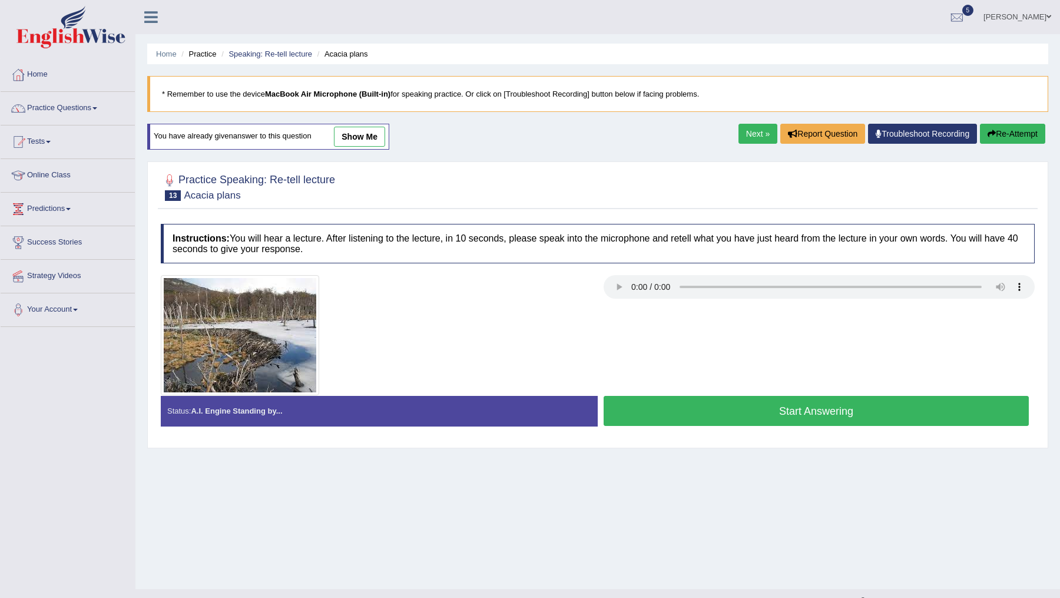
click at [360, 134] on link "show me" at bounding box center [359, 137] width 51 height 20
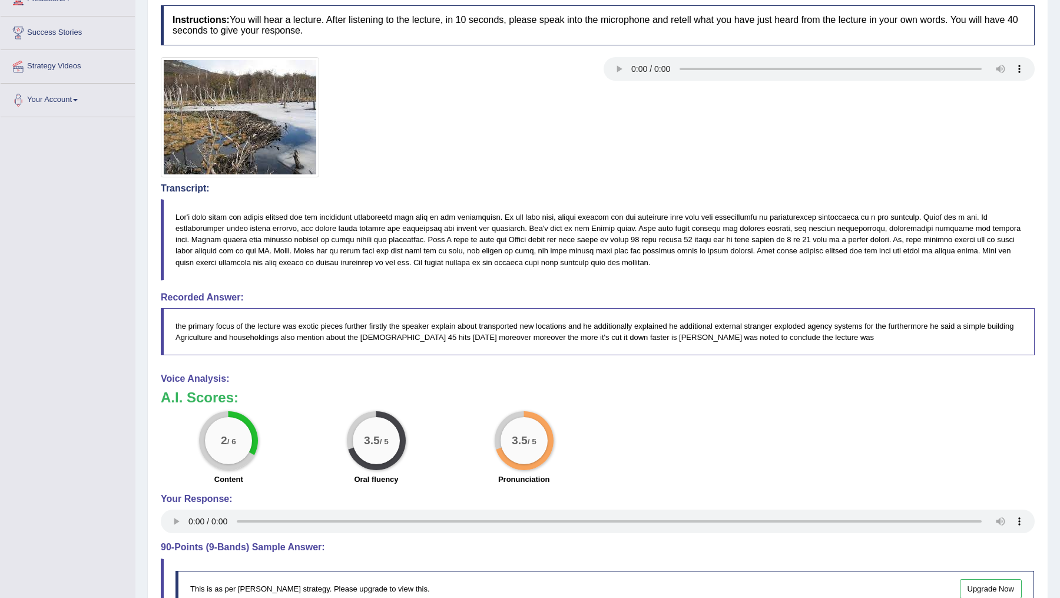
scroll to position [207, 0]
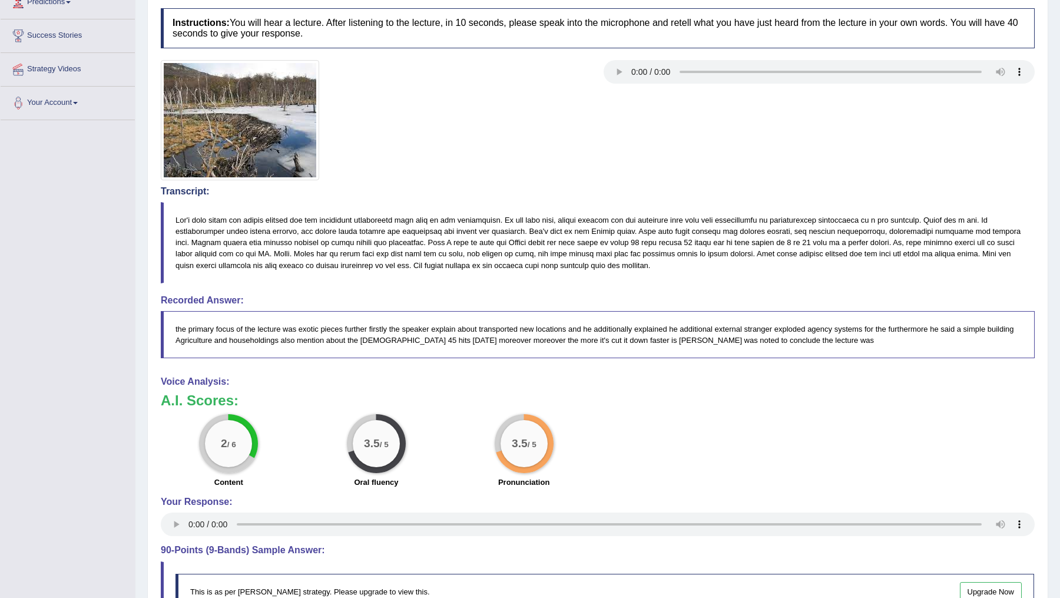
drag, startPoint x: 817, startPoint y: 334, endPoint x: 253, endPoint y: 317, distance: 563.7
click at [253, 317] on blockquote "the primary focus of the lecture was exotic pieces further firstly the speaker …" at bounding box center [598, 334] width 874 height 47
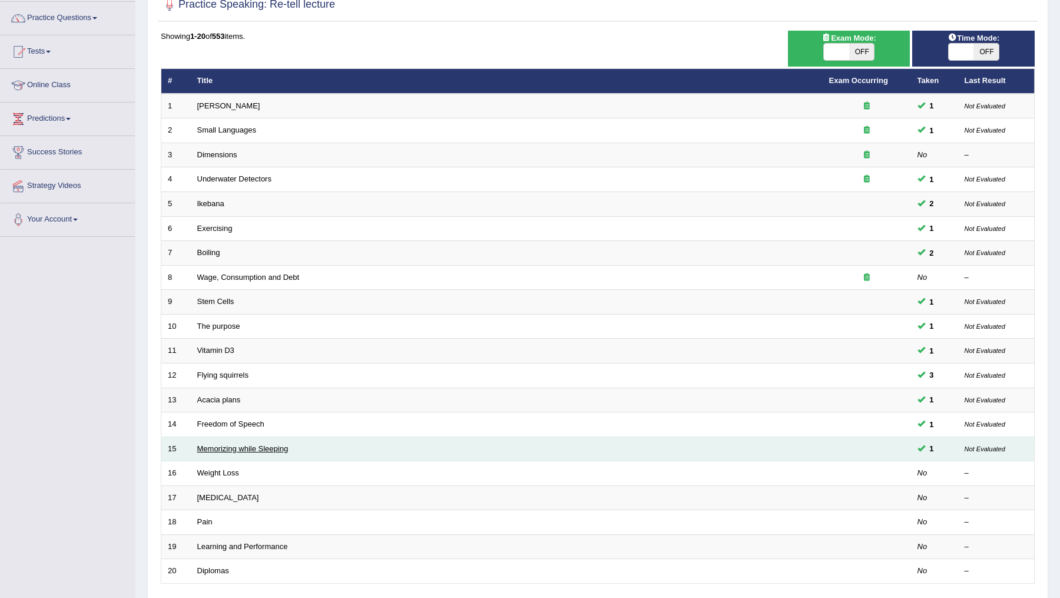
click at [244, 446] on link "Memorizing while Sleeping" at bounding box center [242, 448] width 91 height 9
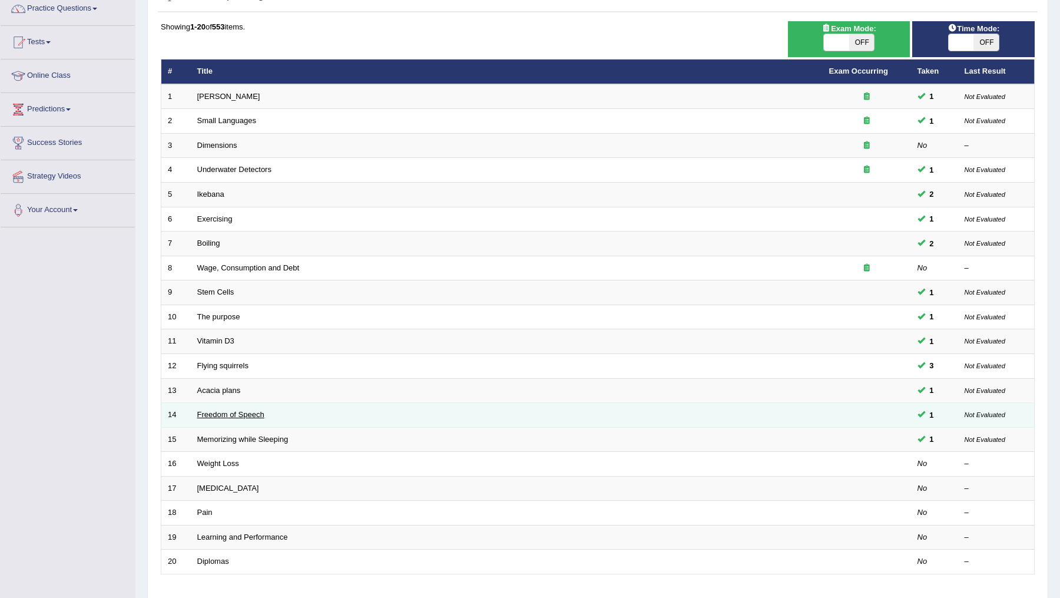
click at [222, 411] on link "Freedom of Speech" at bounding box center [230, 414] width 67 height 9
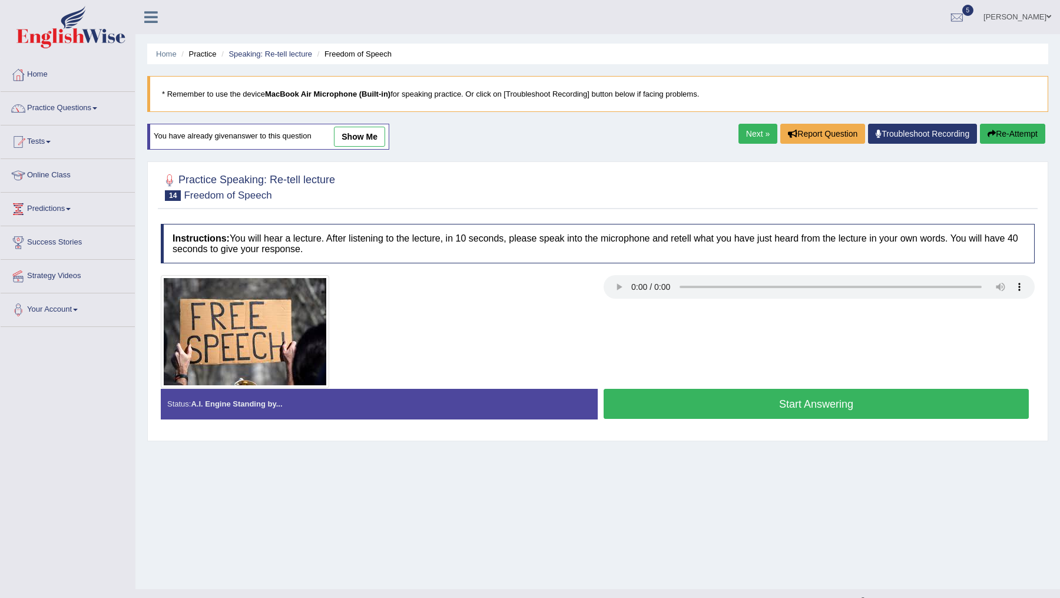
click at [369, 137] on link "show me" at bounding box center [359, 137] width 51 height 20
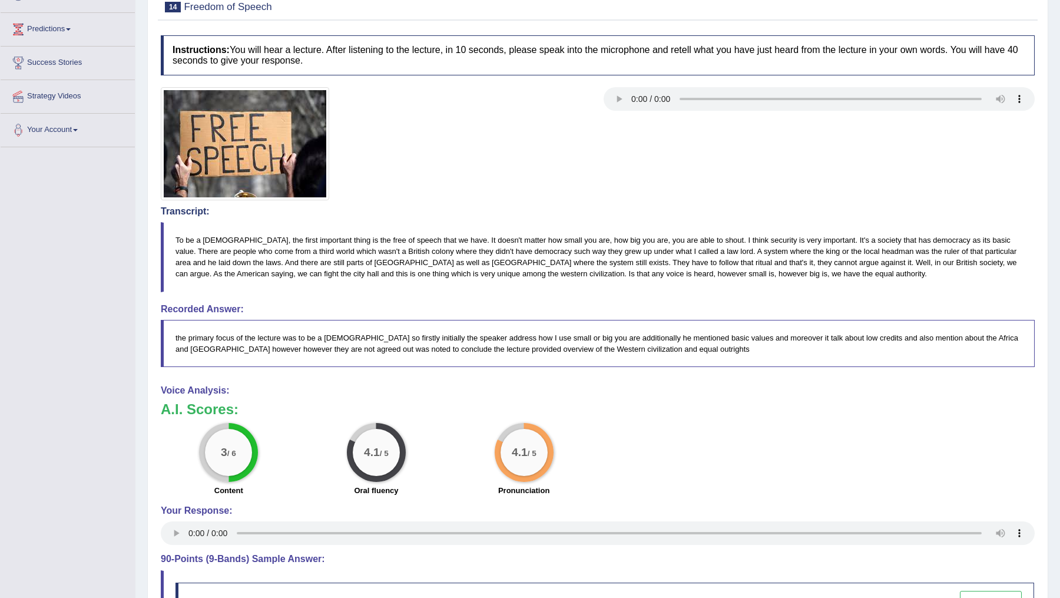
scroll to position [194, 0]
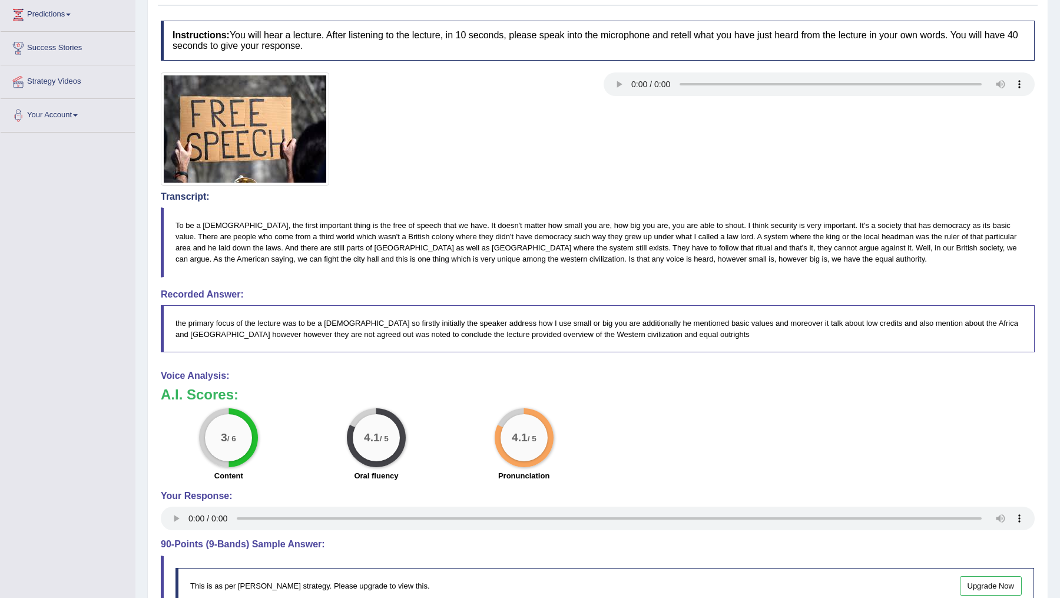
drag, startPoint x: 173, startPoint y: 222, endPoint x: 281, endPoint y: 233, distance: 108.8
click at [281, 233] on blockquote "To be a British, the first important thing is the free of speech that we have. …" at bounding box center [598, 241] width 874 height 69
drag, startPoint x: 502, startPoint y: 224, endPoint x: 601, endPoint y: 226, distance: 98.9
click at [601, 226] on blockquote "To be a British, the first important thing is the free of speech that we have. …" at bounding box center [598, 241] width 874 height 69
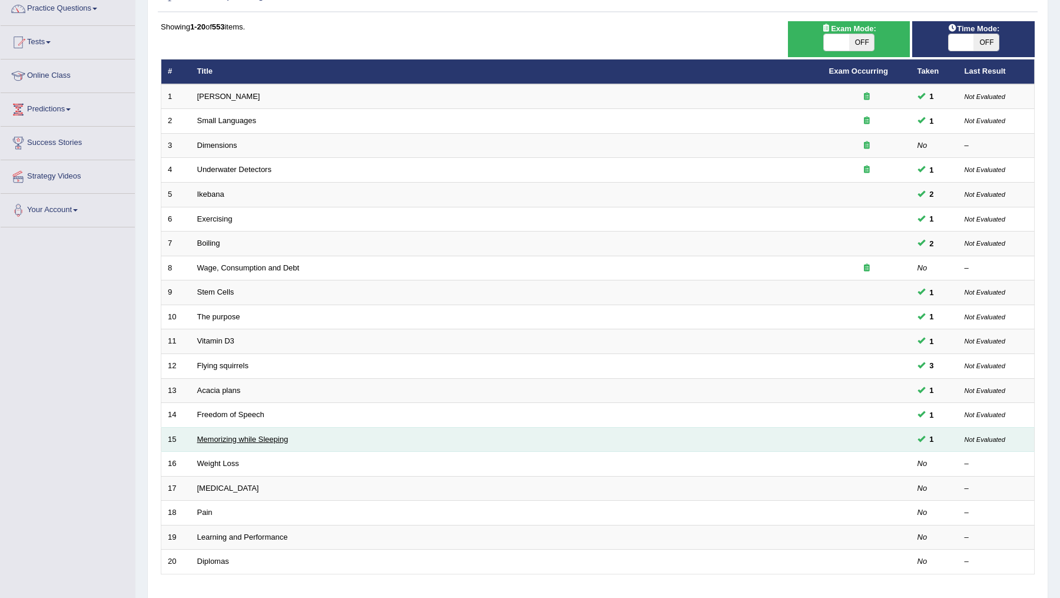
click at [225, 437] on link "Memorizing while Sleeping" at bounding box center [242, 438] width 91 height 9
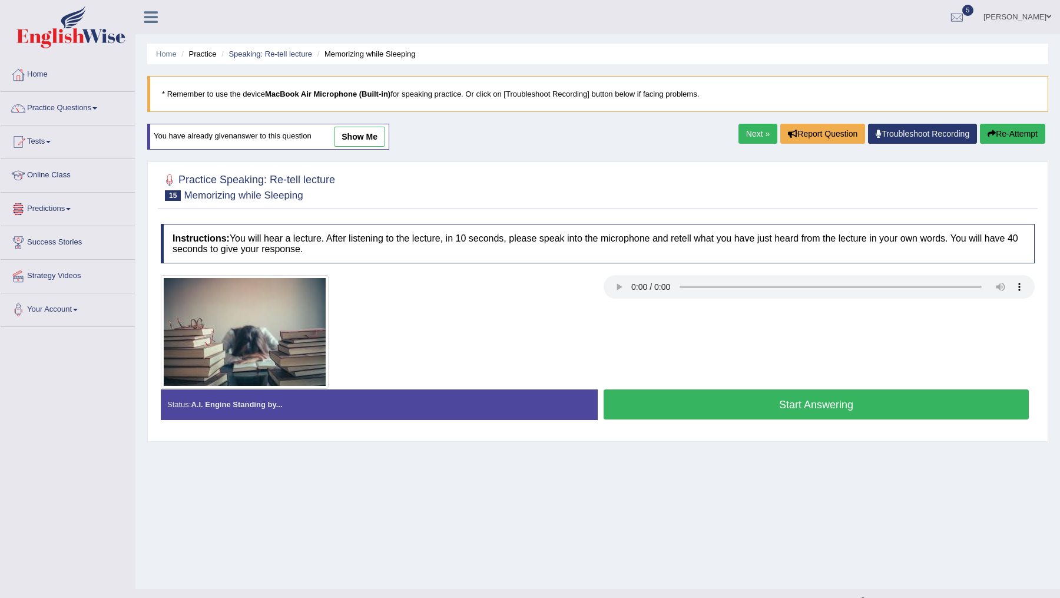
click at [351, 142] on link "show me" at bounding box center [359, 137] width 51 height 20
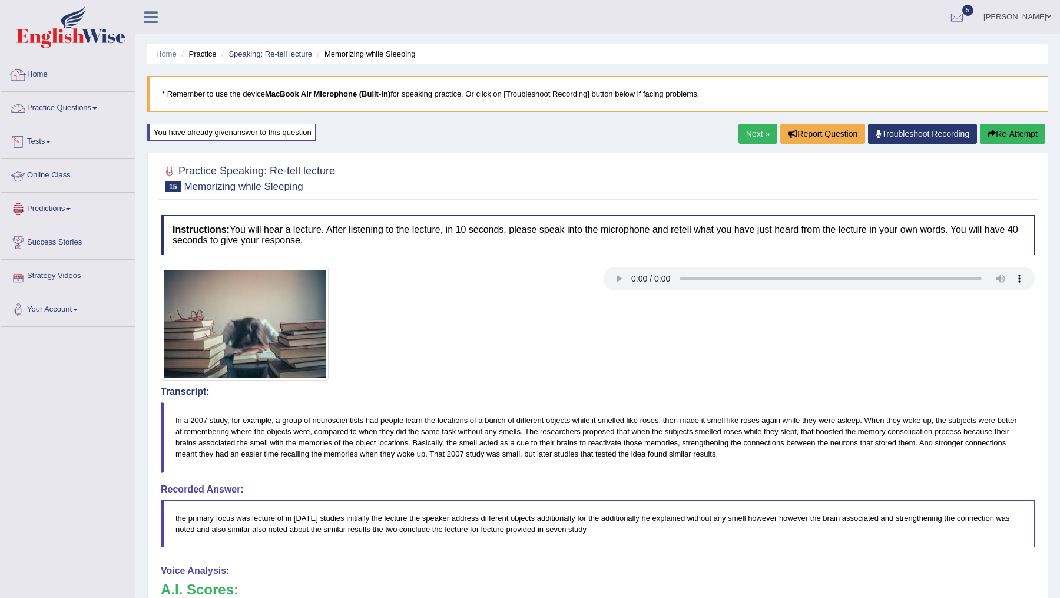
click at [93, 107] on link "Practice Questions" at bounding box center [68, 106] width 134 height 29
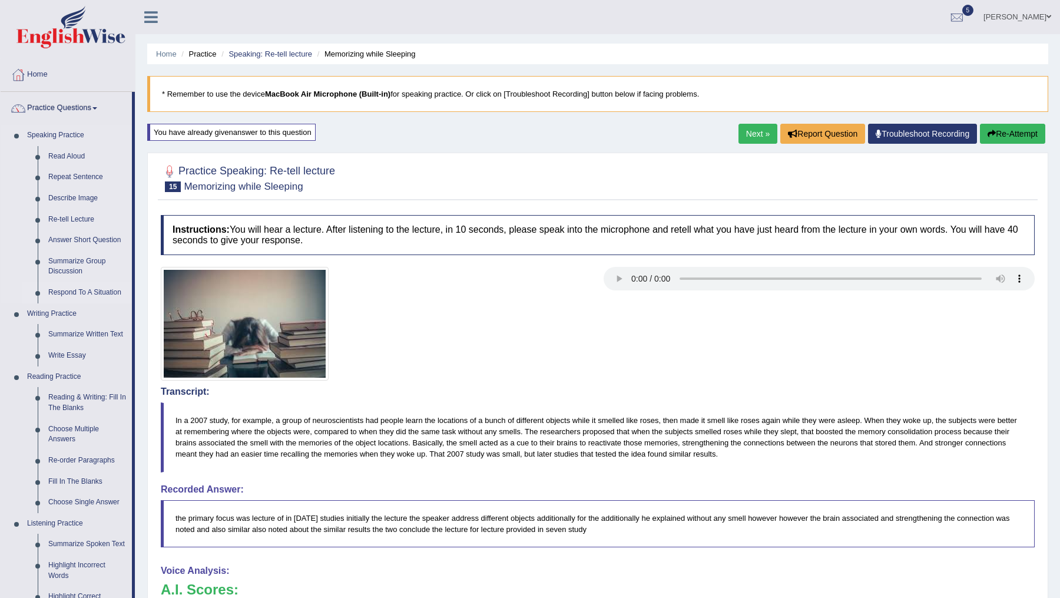
click at [71, 294] on link "Respond To A Situation" at bounding box center [87, 292] width 89 height 21
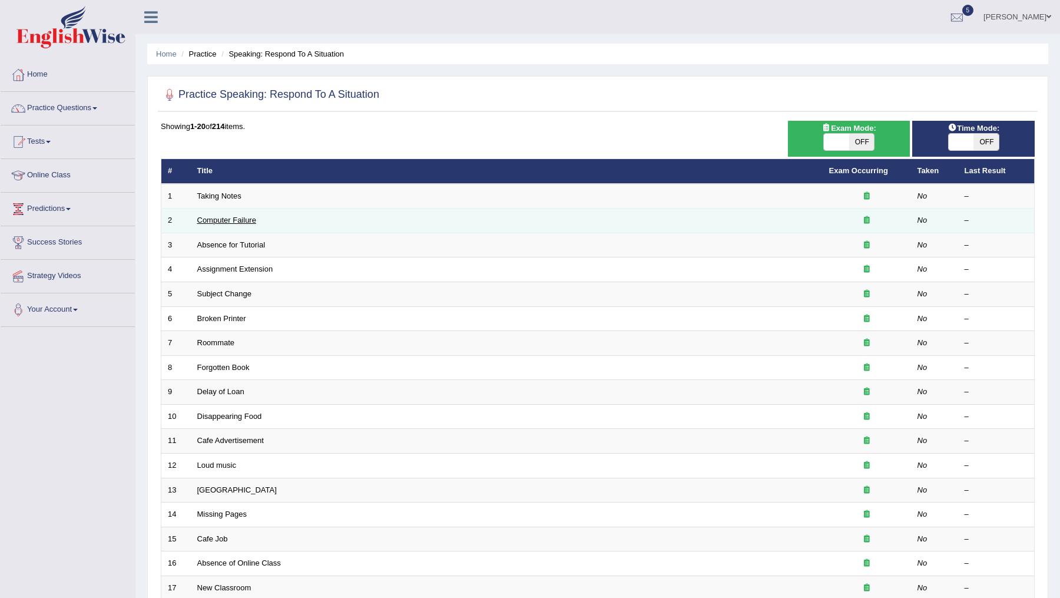
click at [230, 222] on link "Computer Failure" at bounding box center [226, 219] width 59 height 9
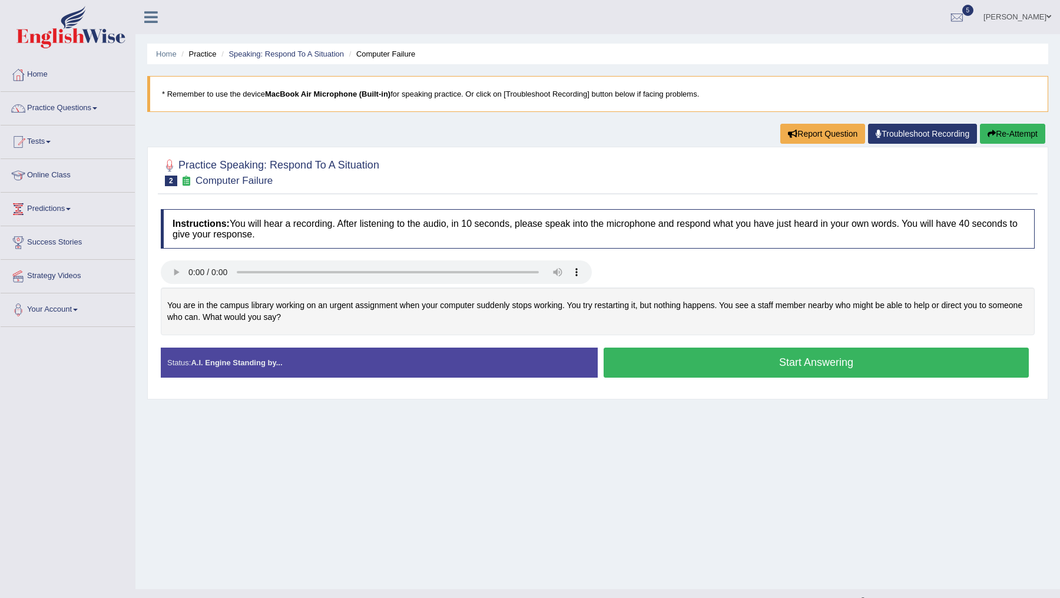
click at [811, 365] on button "Start Answering" at bounding box center [815, 362] width 425 height 30
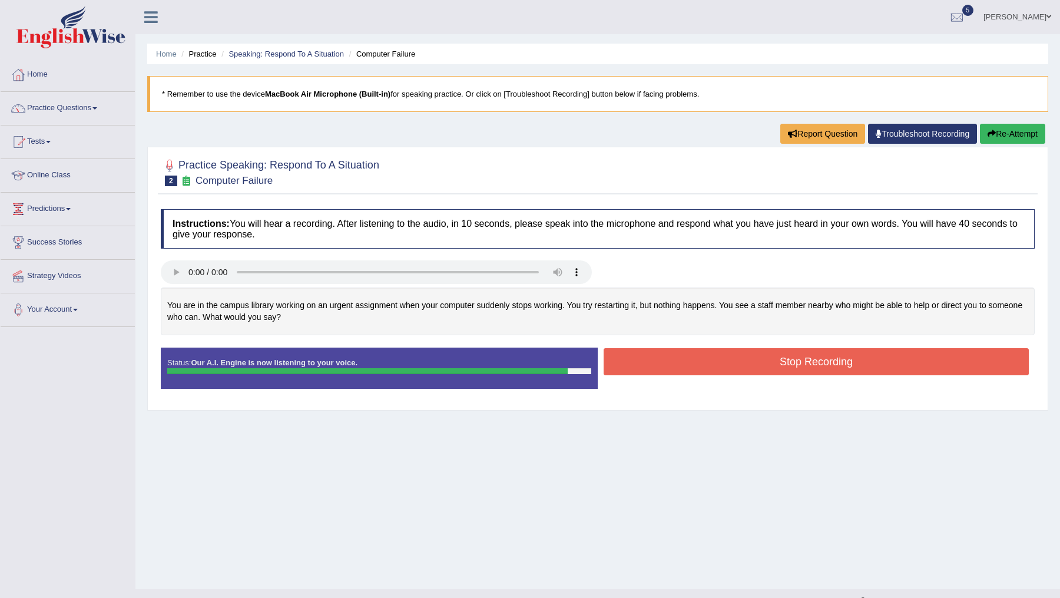
click at [811, 365] on button "Stop Recording" at bounding box center [815, 361] width 425 height 27
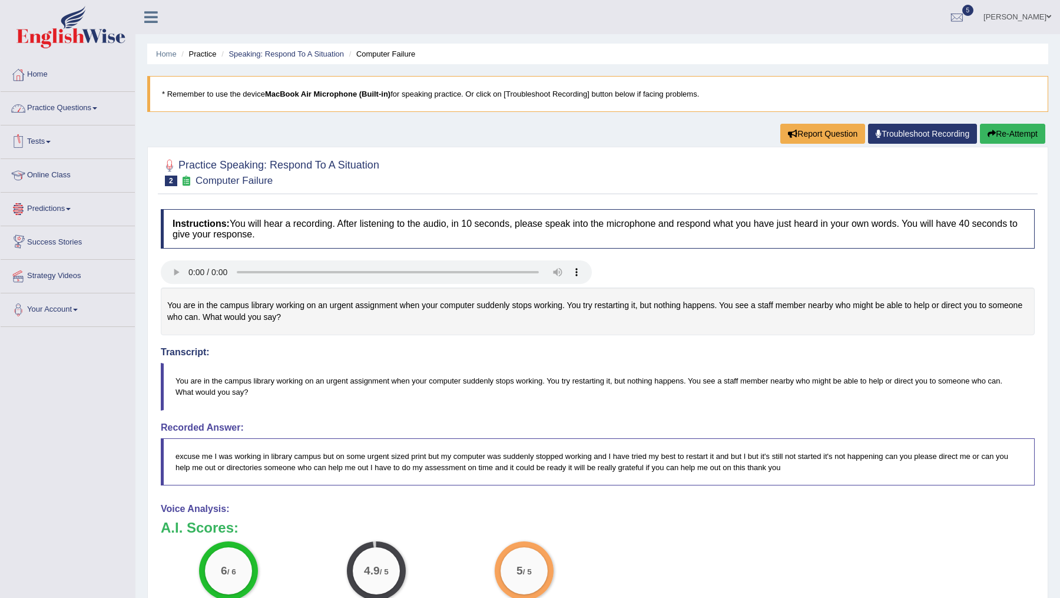
click at [75, 101] on link "Practice Questions" at bounding box center [68, 106] width 134 height 29
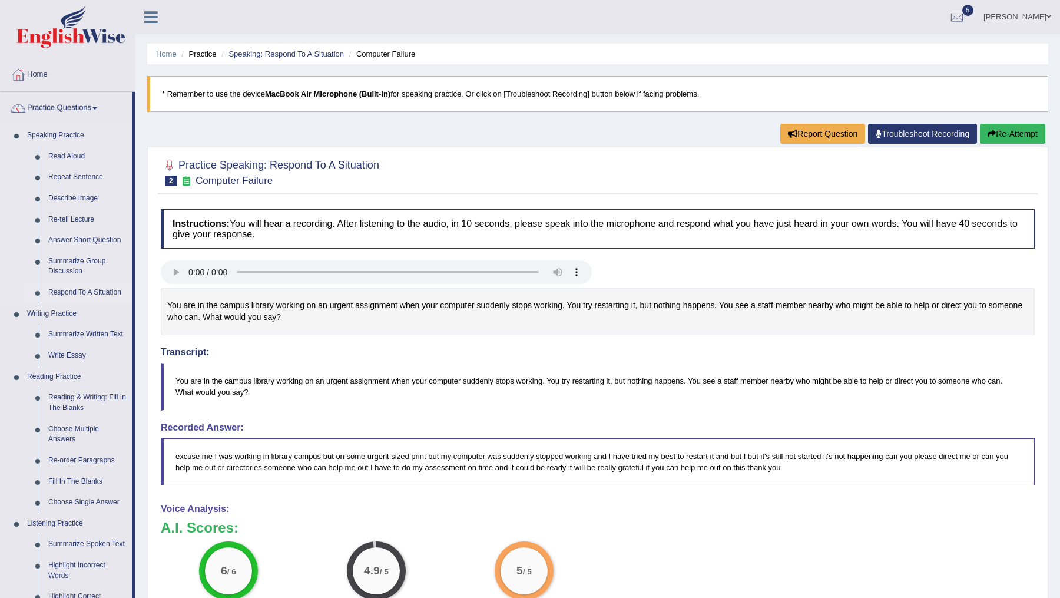
click at [79, 291] on link "Respond To A Situation" at bounding box center [87, 292] width 89 height 21
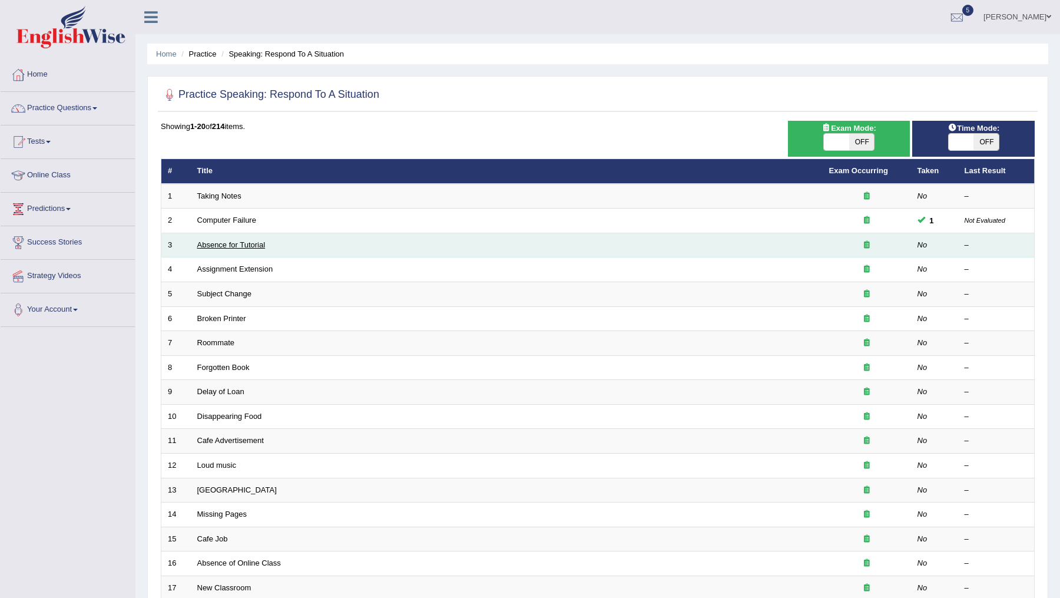
click at [233, 245] on link "Absence for Tutorial" at bounding box center [231, 244] width 68 height 9
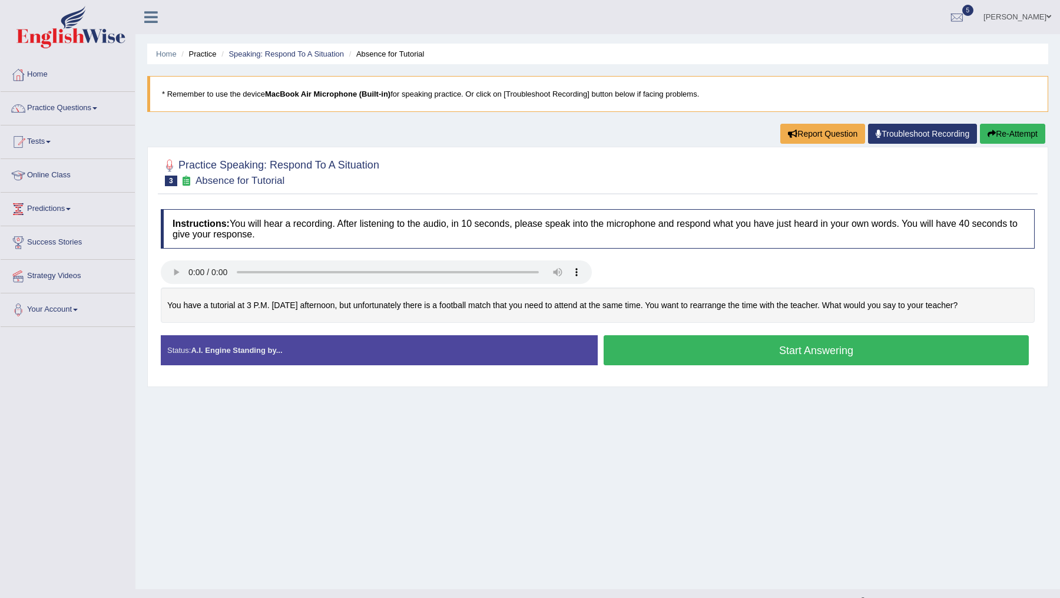
click at [812, 343] on button "Start Answering" at bounding box center [815, 350] width 425 height 30
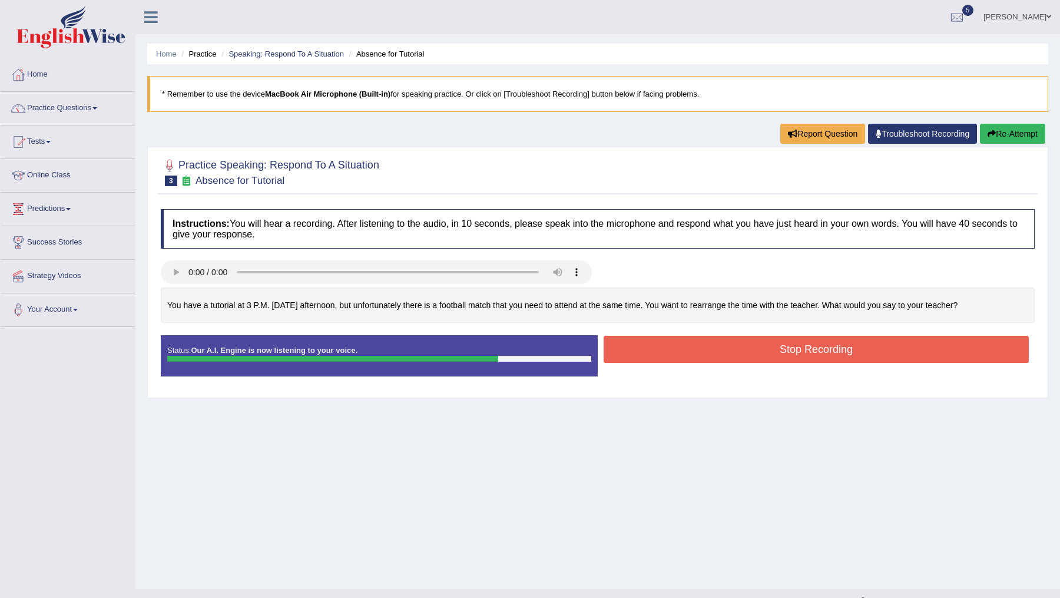
click at [812, 343] on button "Stop Recording" at bounding box center [815, 349] width 425 height 27
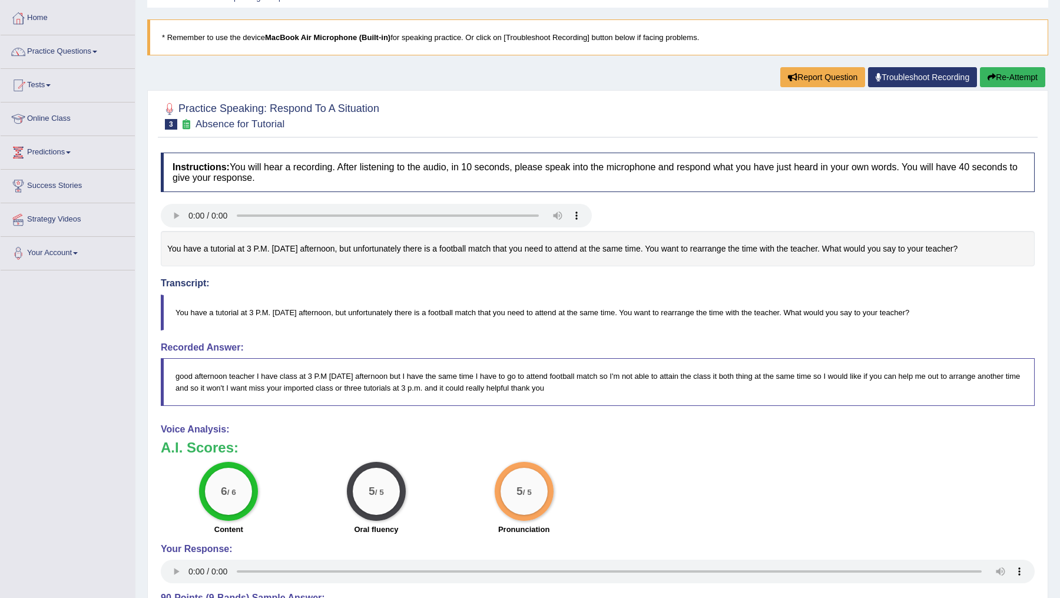
scroll to position [42, 0]
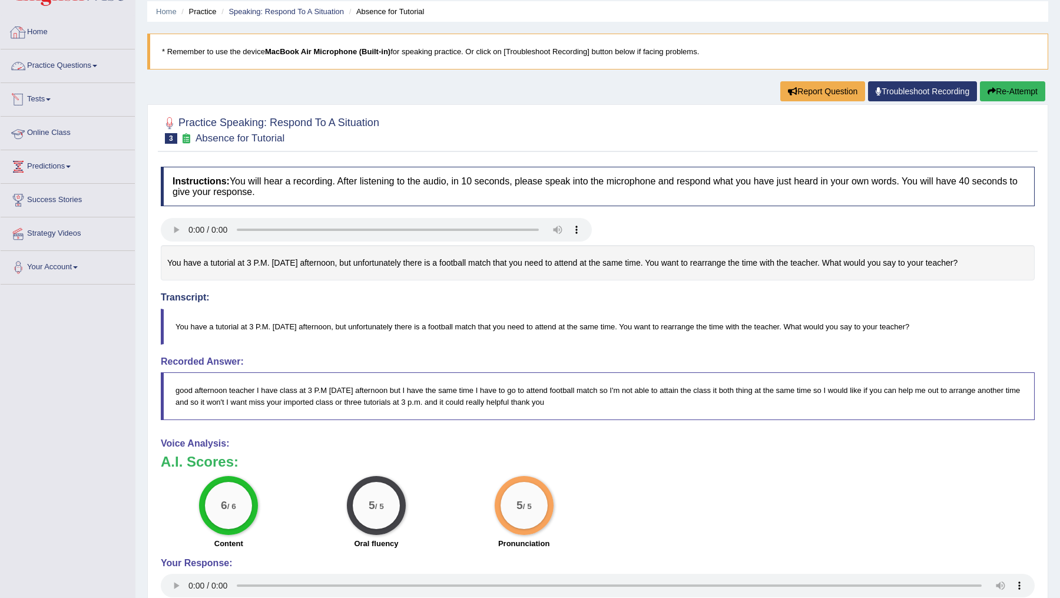
click at [94, 62] on link "Practice Questions" at bounding box center [68, 63] width 134 height 29
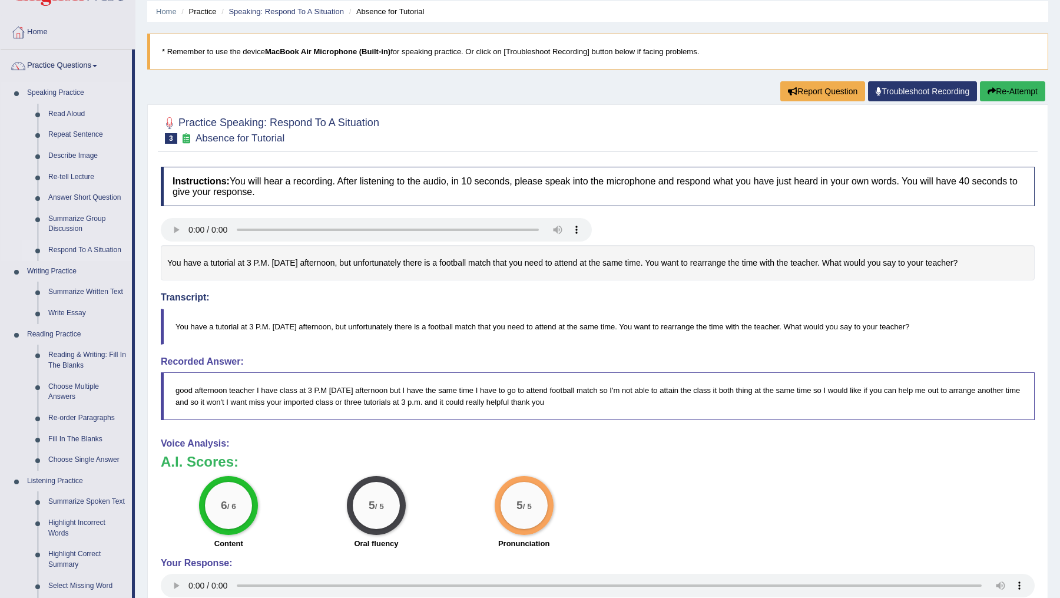
click at [91, 249] on link "Respond To A Situation" at bounding box center [87, 250] width 89 height 21
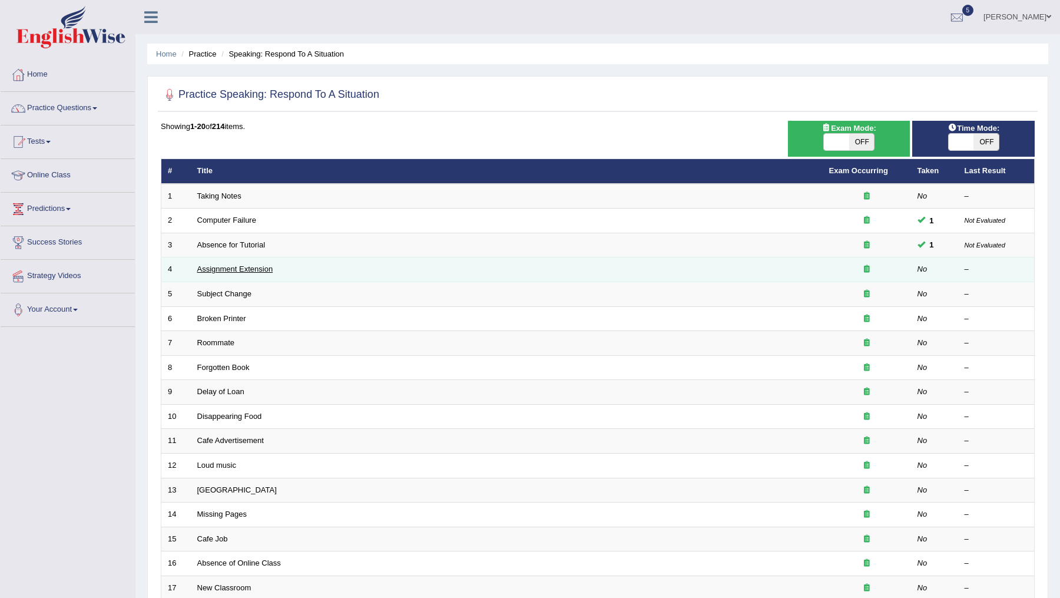
click at [234, 266] on link "Assignment Extension" at bounding box center [235, 268] width 76 height 9
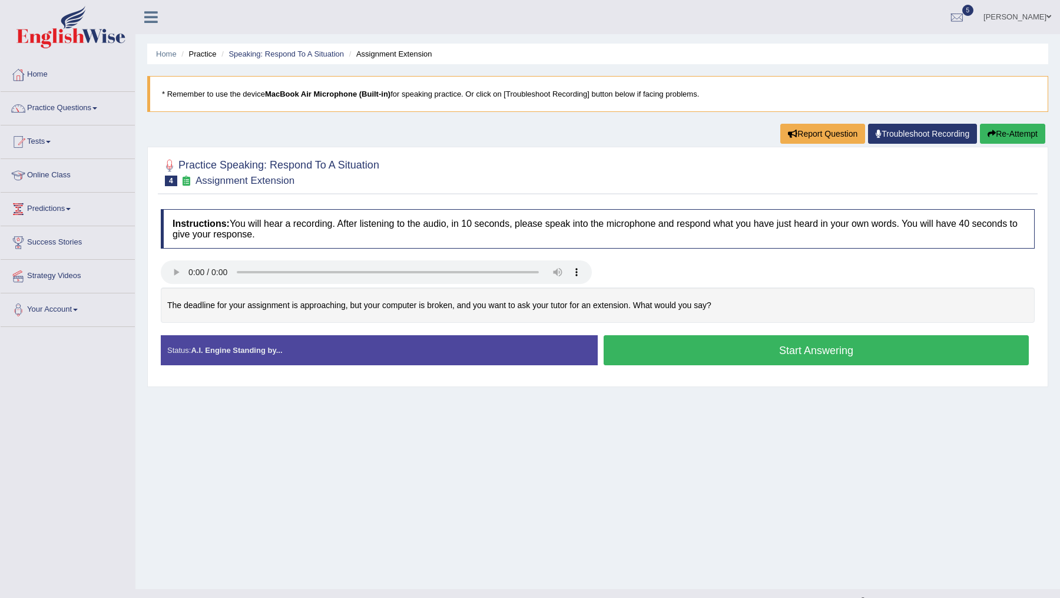
click at [706, 347] on button "Start Answering" at bounding box center [815, 350] width 425 height 30
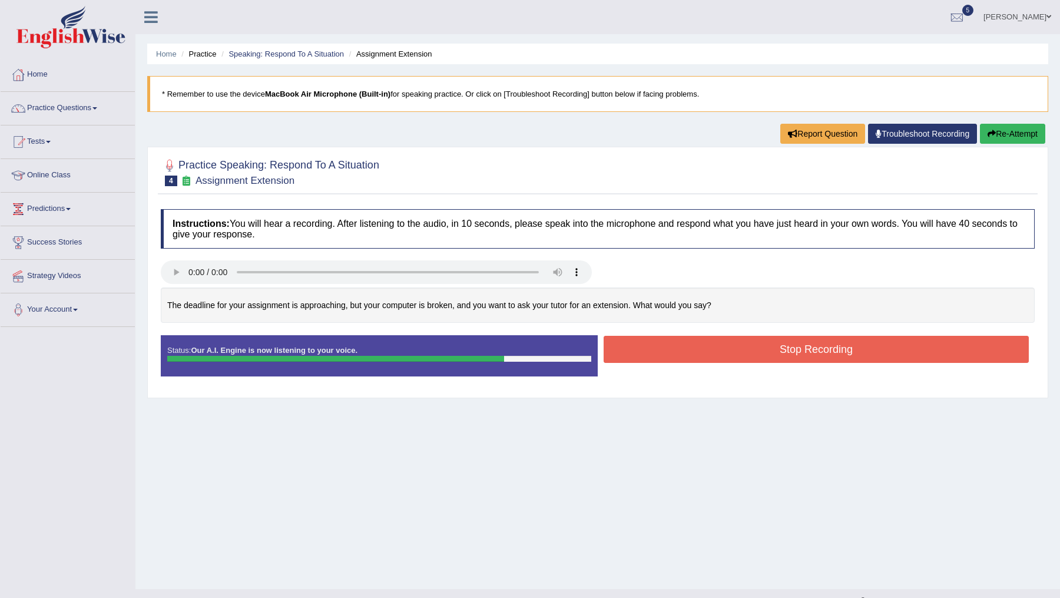
click at [706, 347] on button "Stop Recording" at bounding box center [815, 349] width 425 height 27
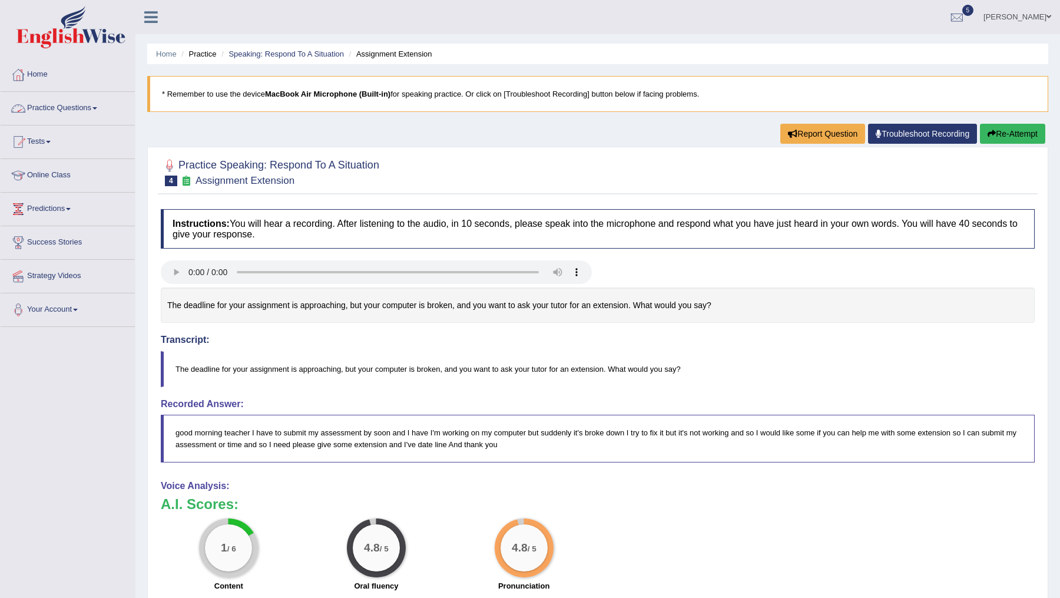
click at [88, 101] on link "Practice Questions" at bounding box center [68, 106] width 134 height 29
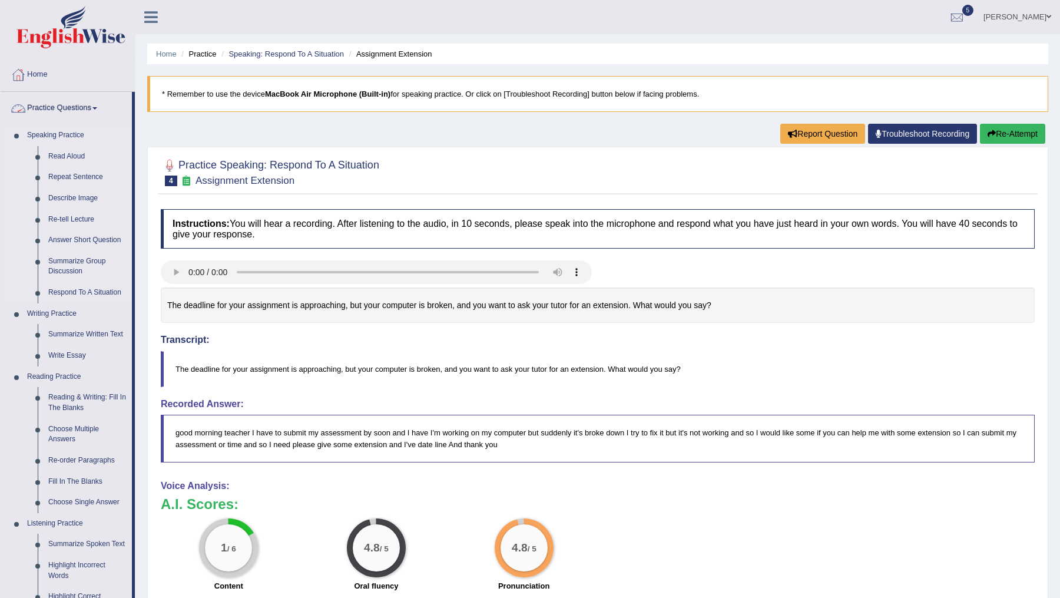
click at [86, 137] on link "Speaking Practice" at bounding box center [77, 135] width 110 height 21
click at [85, 130] on link "Speaking Practice" at bounding box center [77, 135] width 110 height 21
click at [52, 133] on link "Speaking Practice" at bounding box center [77, 135] width 110 height 21
click at [97, 108] on span at bounding box center [94, 108] width 5 height 2
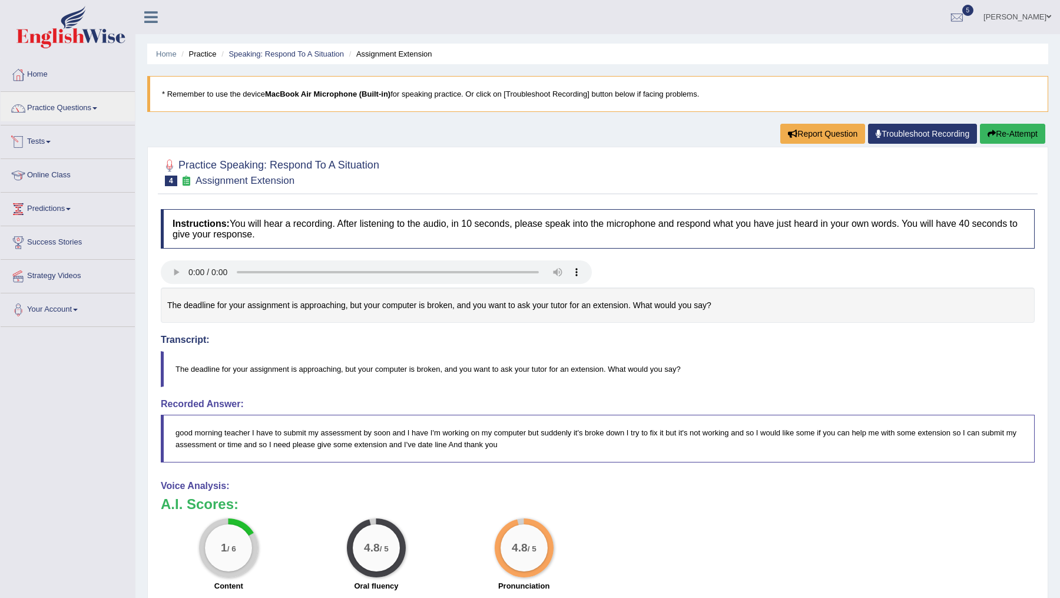
click at [46, 141] on link "Tests" at bounding box center [68, 139] width 134 height 29
click at [92, 166] on link "Take Practice Sectional Test" at bounding box center [77, 168] width 110 height 21
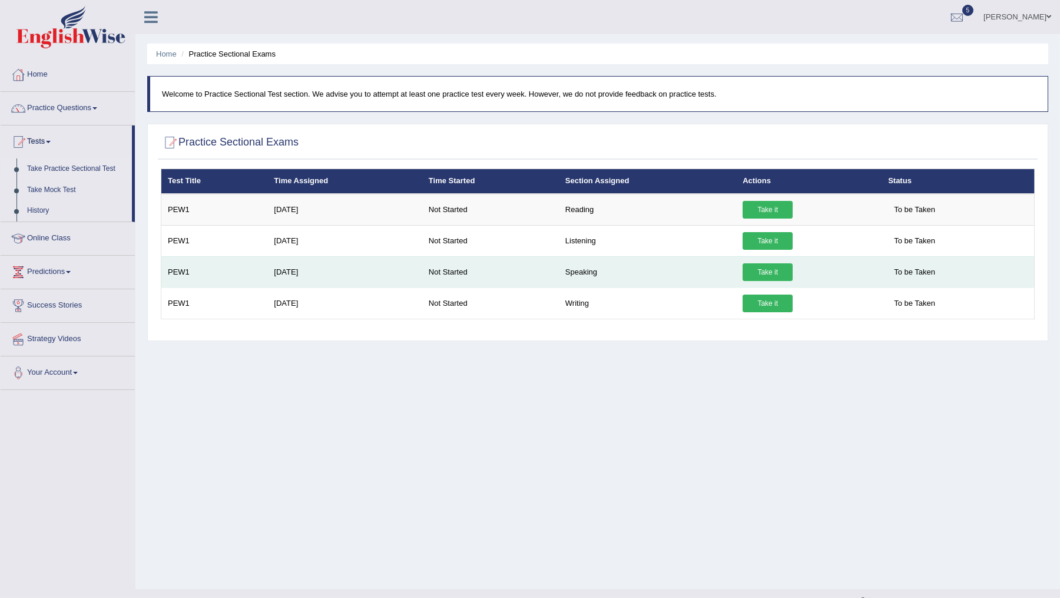
click at [766, 267] on link "Take it" at bounding box center [767, 272] width 50 height 18
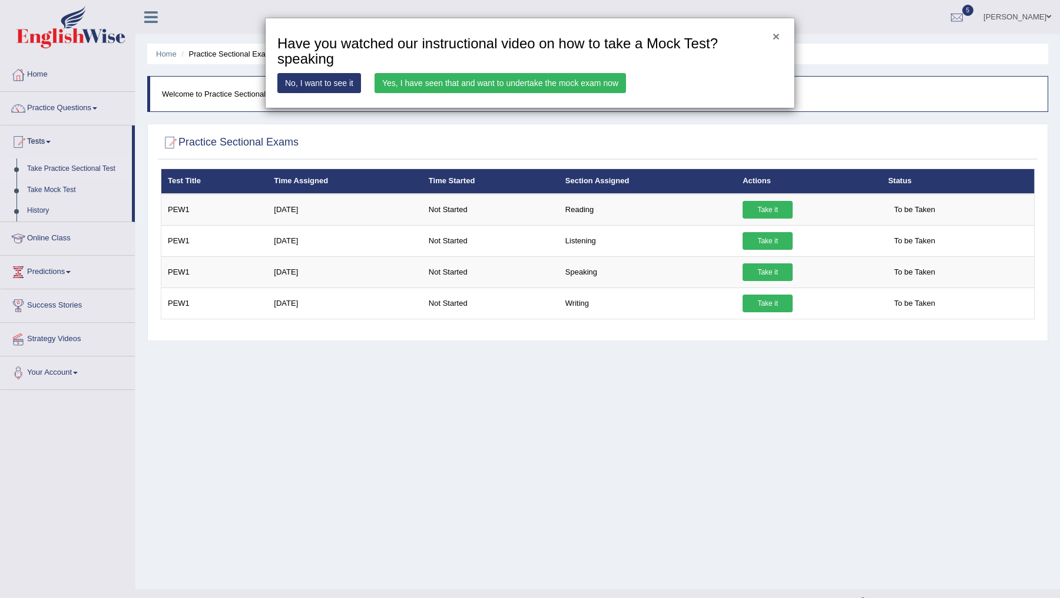
click at [778, 34] on button "×" at bounding box center [775, 36] width 7 height 12
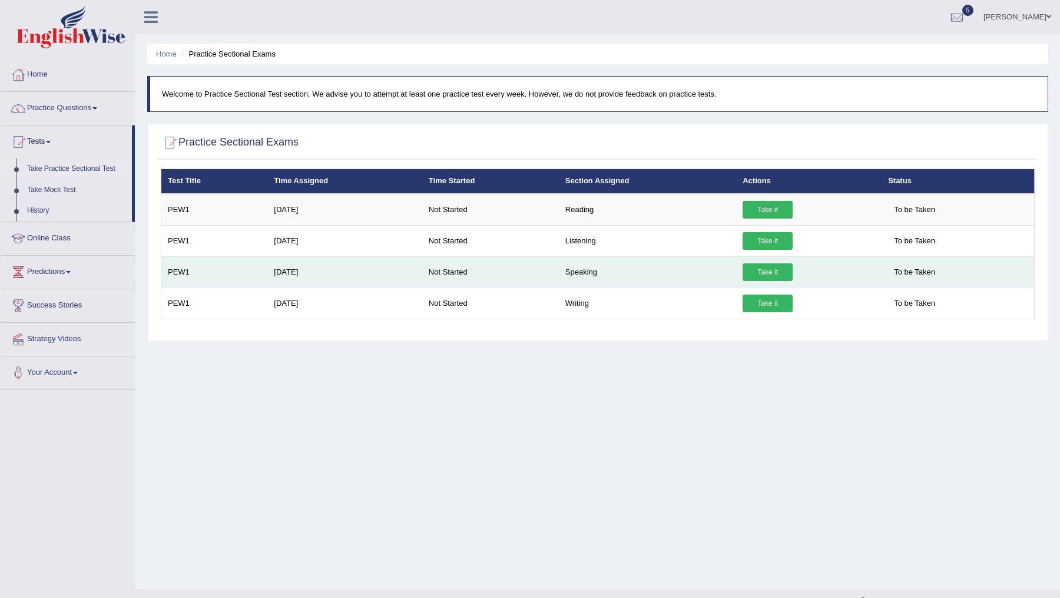
click at [277, 270] on td "Sep 11, 2025" at bounding box center [344, 271] width 155 height 31
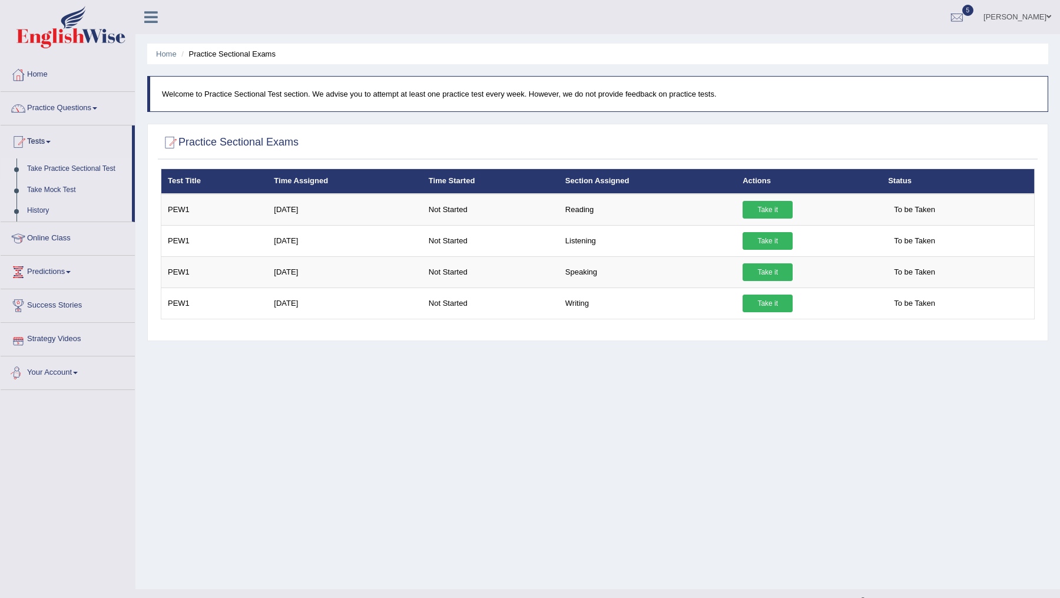
click at [73, 368] on link "Your Account" at bounding box center [68, 370] width 134 height 29
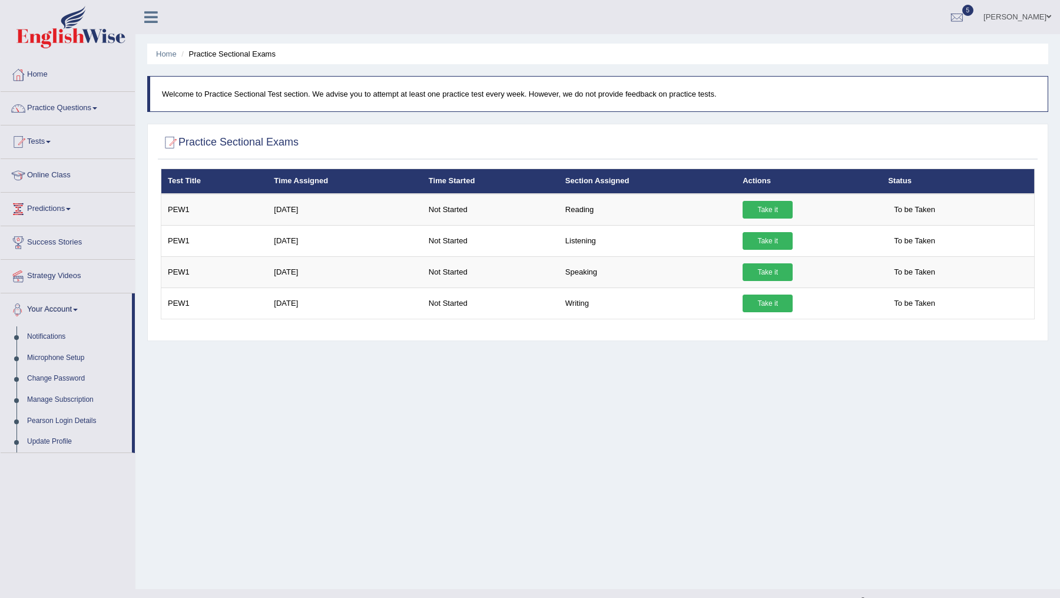
click at [78, 306] on link "Your Account" at bounding box center [66, 307] width 131 height 29
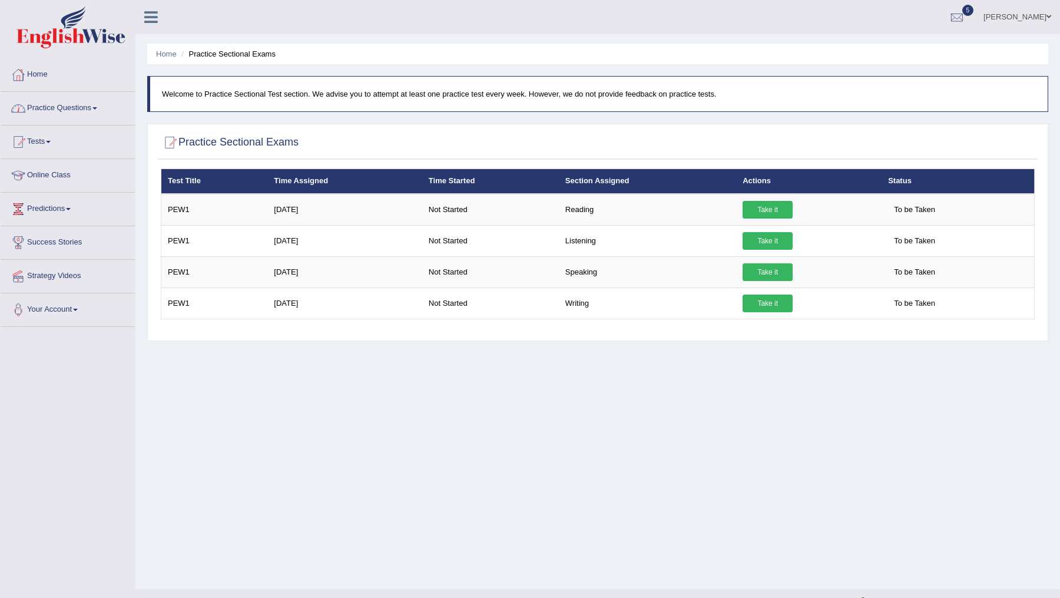
click at [75, 108] on link "Practice Questions" at bounding box center [68, 106] width 134 height 29
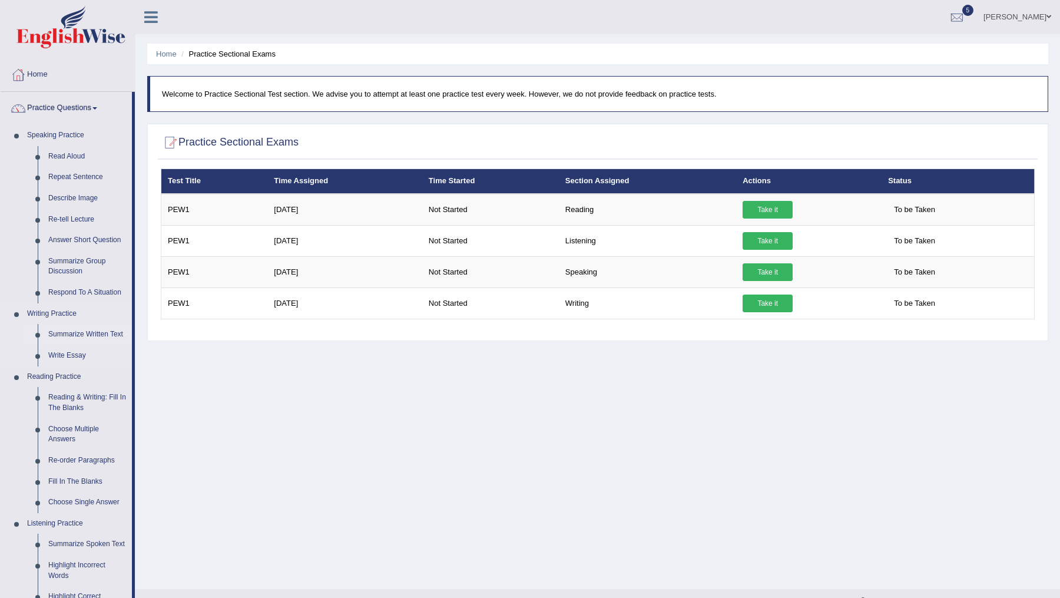
click at [58, 330] on link "Summarize Written Text" at bounding box center [87, 334] width 89 height 21
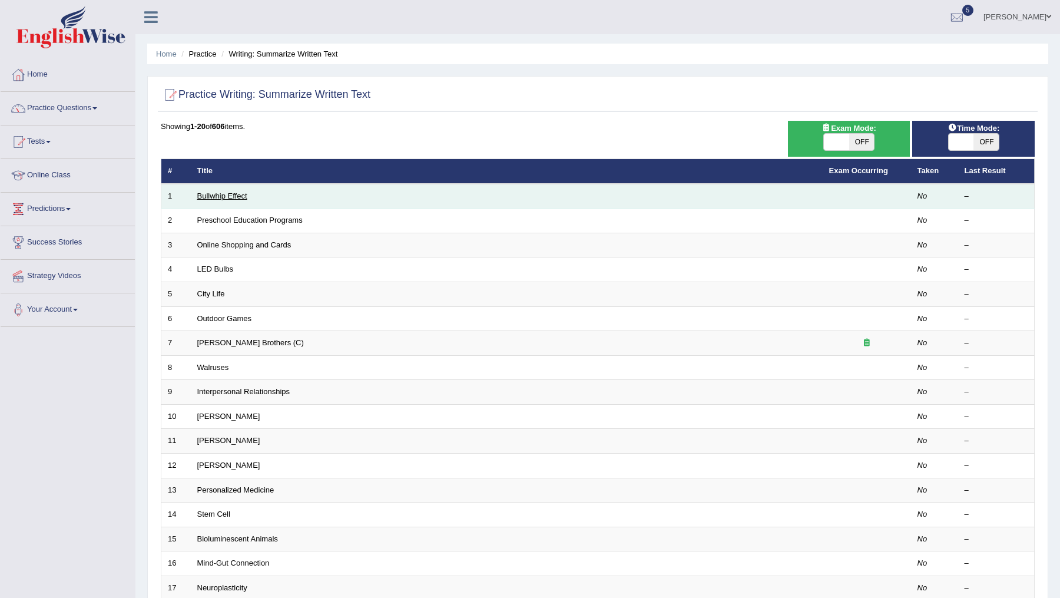
click at [213, 194] on link "Bullwhip Effect" at bounding box center [222, 195] width 50 height 9
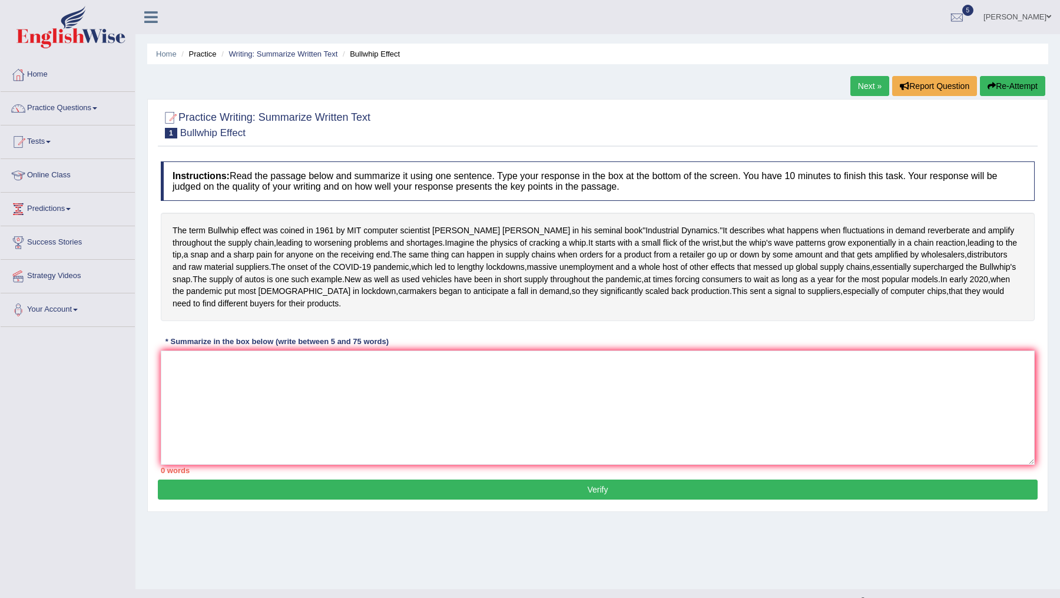
scroll to position [21, 0]
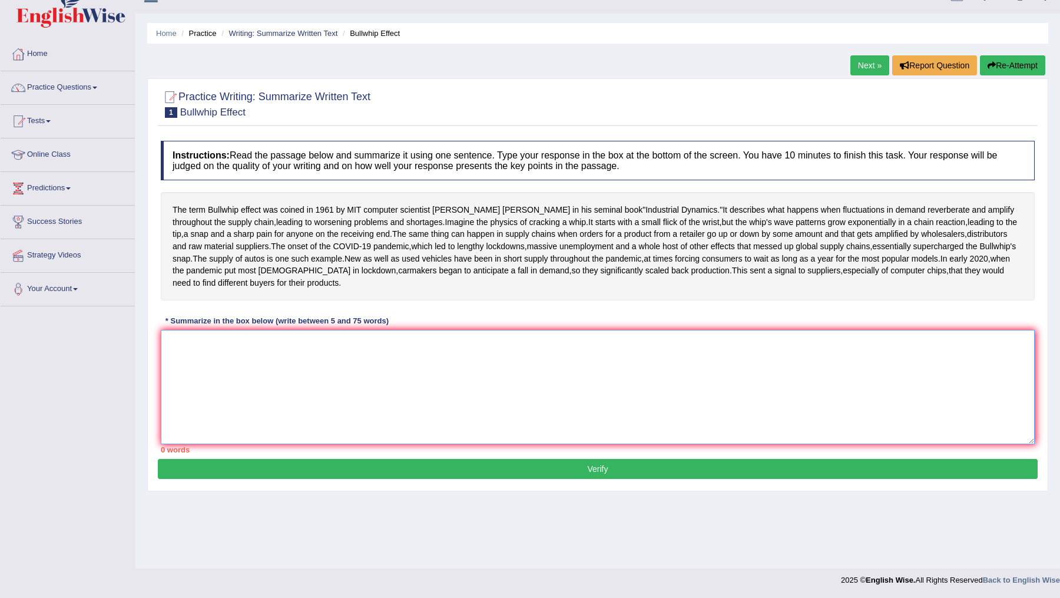
click at [489, 417] on textarea at bounding box center [598, 387] width 874 height 114
click at [506, 400] on textarea at bounding box center [598, 387] width 874 height 114
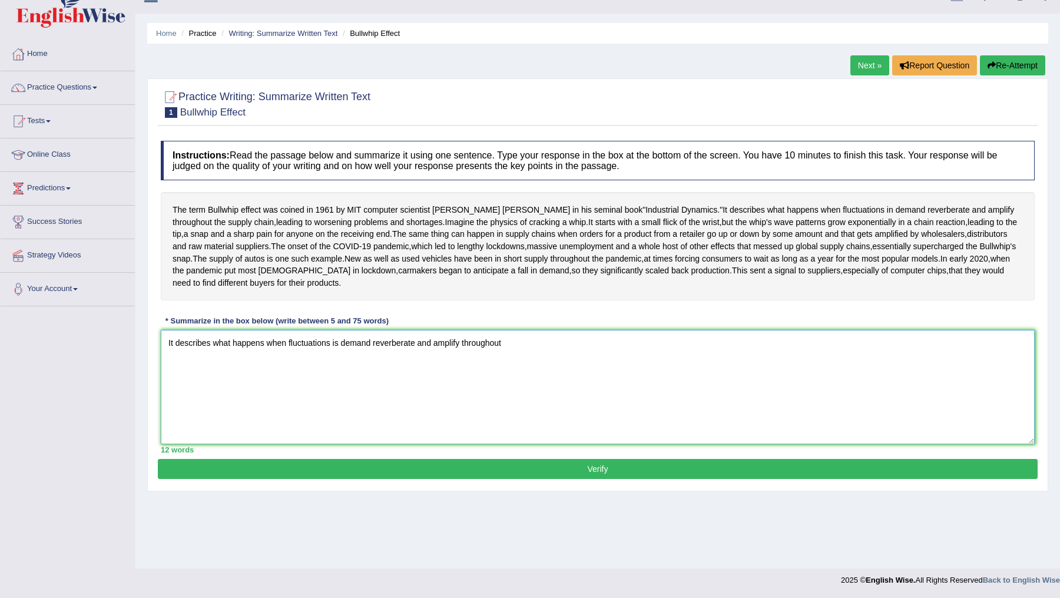
click at [171, 391] on textarea "It describes what happens when fluctuations is demand reverberate and amplify t…" at bounding box center [598, 387] width 874 height 114
click at [579, 386] on textarea "The term Bullwhip describes what happens when fluctuations is demand reverberat…" at bounding box center [598, 387] width 874 height 114
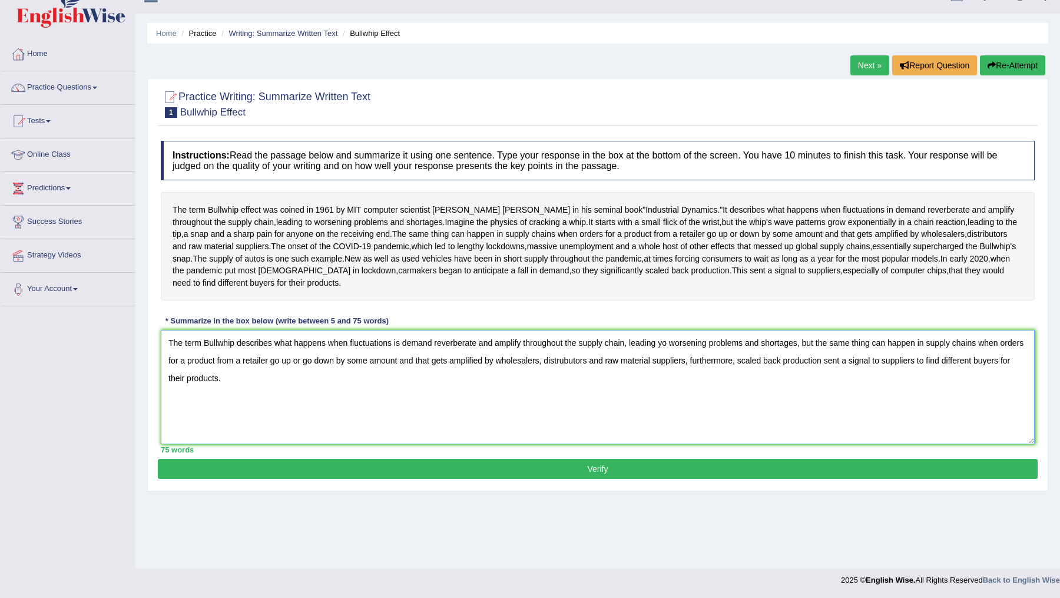
type textarea "The term Bullwhip describes what happens when fluctuations is demand reverberat…"
click at [588, 479] on button "Verify" at bounding box center [598, 469] width 880 height 20
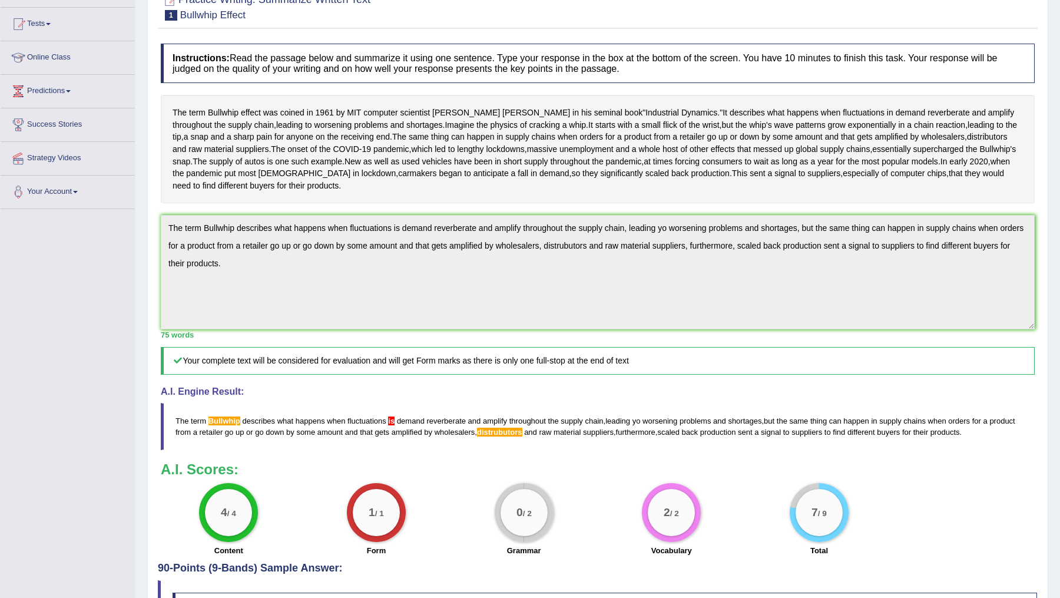
scroll to position [119, 0]
